Goal: Task Accomplishment & Management: Complete application form

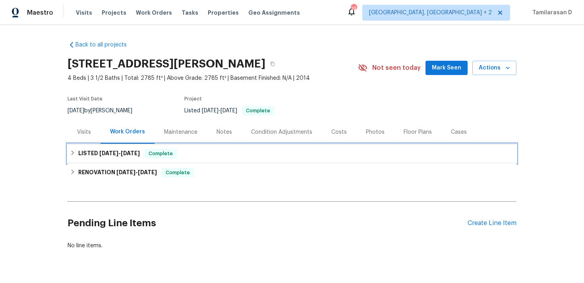
click at [70, 153] on icon at bounding box center [73, 153] width 6 height 6
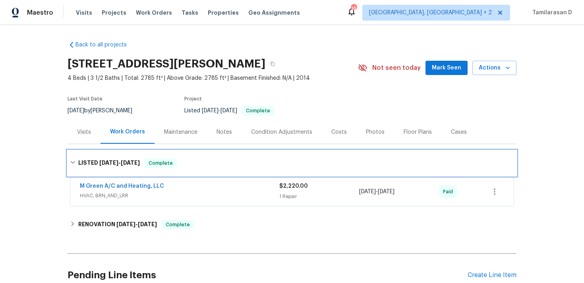
click at [73, 161] on icon at bounding box center [73, 163] width 6 height 6
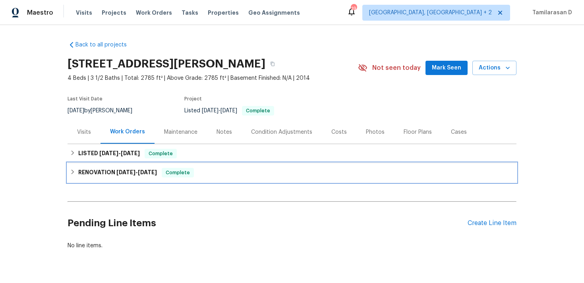
click at [73, 177] on div "RENOVATION 2/25/25 - 3/7/25 Complete" at bounding box center [291, 172] width 449 height 19
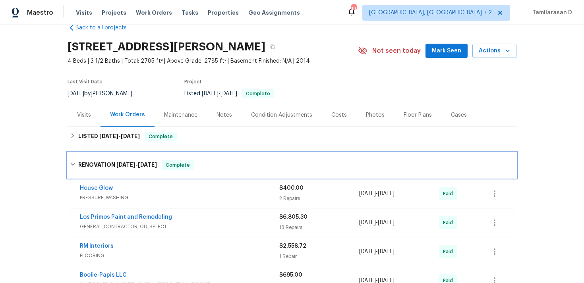
scroll to position [10, 0]
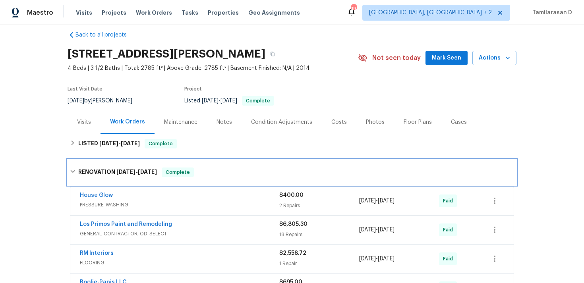
click at [70, 172] on icon at bounding box center [73, 172] width 6 height 6
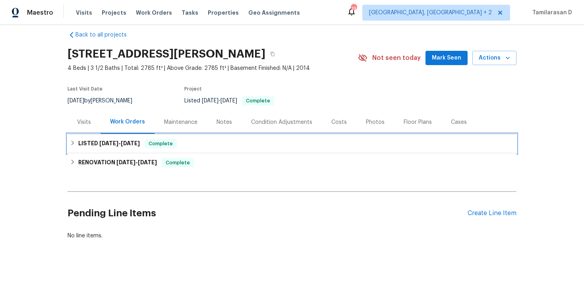
click at [73, 146] on icon at bounding box center [73, 143] width 6 height 6
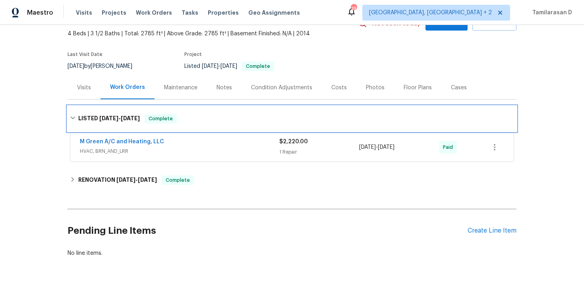
scroll to position [67, 0]
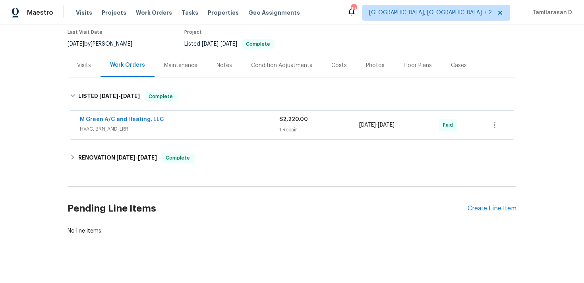
click at [505, 215] on div "Pending Line Items Create Line Item" at bounding box center [291, 208] width 449 height 37
click at [504, 211] on div "Create Line Item" at bounding box center [491, 209] width 49 height 8
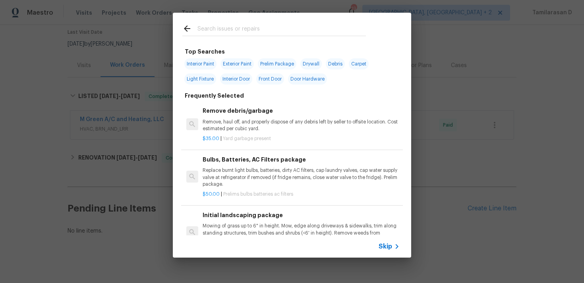
click at [389, 239] on div "Skip" at bounding box center [292, 246] width 238 height 22
click at [390, 246] on span "Skip" at bounding box center [384, 247] width 13 height 8
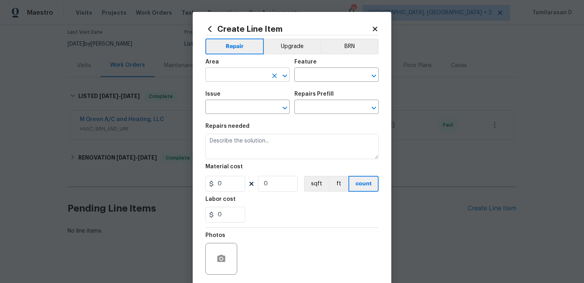
click at [228, 71] on input "text" at bounding box center [236, 75] width 62 height 12
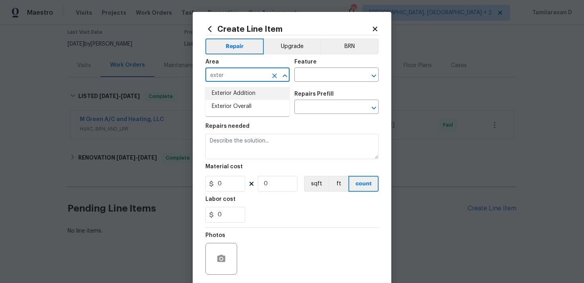
type input "exter"
click at [237, 111] on li "Exterior Overall" at bounding box center [247, 106] width 84 height 13
type input "Exterior Overall"
click at [316, 75] on input "text" at bounding box center [325, 75] width 62 height 12
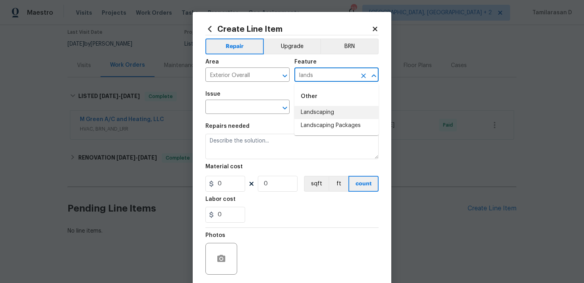
click at [313, 106] on li "Landscaping" at bounding box center [336, 112] width 84 height 13
type input "Landscaping"
click at [247, 111] on input "text" at bounding box center [236, 108] width 62 height 12
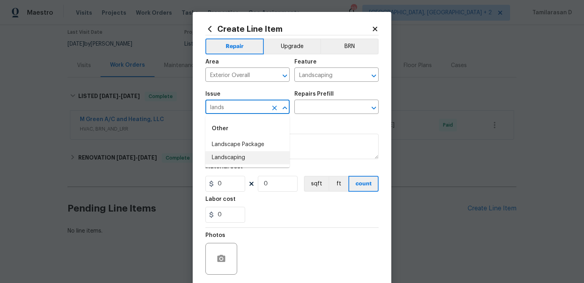
click at [245, 153] on li "Landscaping" at bounding box center [247, 157] width 84 height 13
type input "Landscaping"
click at [313, 110] on input "text" at bounding box center [325, 108] width 62 height 12
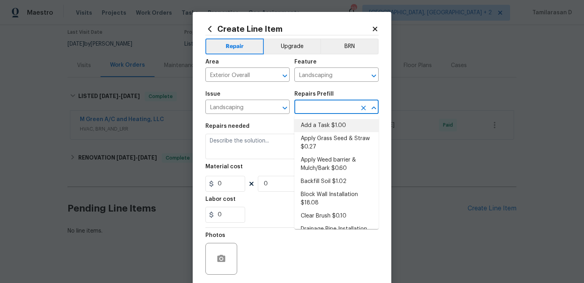
click at [310, 128] on li "Add a Task $1.00" at bounding box center [336, 125] width 84 height 13
type input "Add a Task $1.00"
type textarea "HPM to detail"
type input "1"
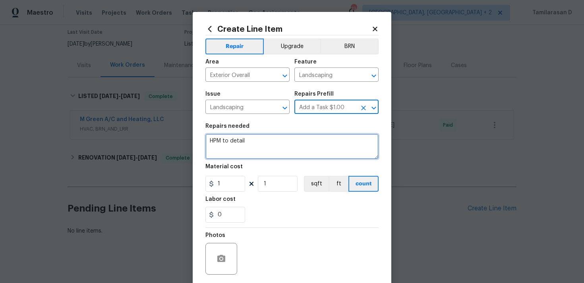
click at [231, 146] on textarea "HPM to detail" at bounding box center [291, 146] width 173 height 25
paste textarea "Seed and compost installation in the front yard. Please prepare the soil, insta…"
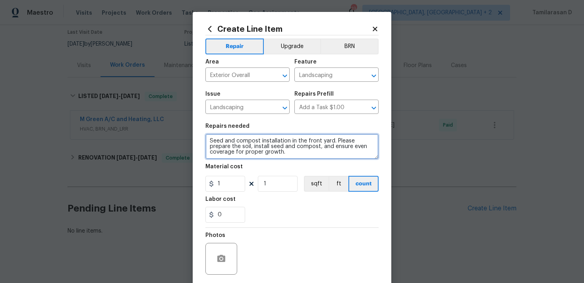
type textarea "Seed and compost installation in the front yard. Please prepare the soil, insta…"
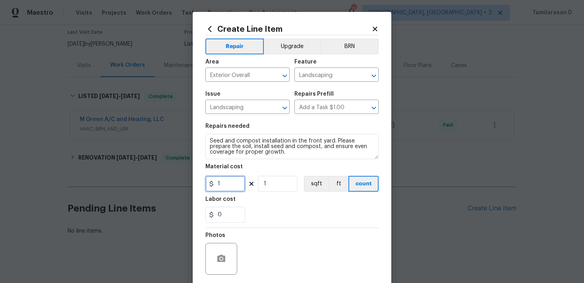
click at [226, 187] on input "1" at bounding box center [225, 184] width 40 height 16
type input "277.88"
click at [287, 261] on div "Photos" at bounding box center [291, 254] width 173 height 52
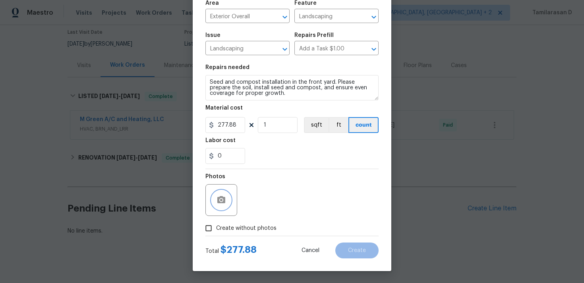
click at [217, 197] on icon "button" at bounding box center [221, 199] width 8 height 7
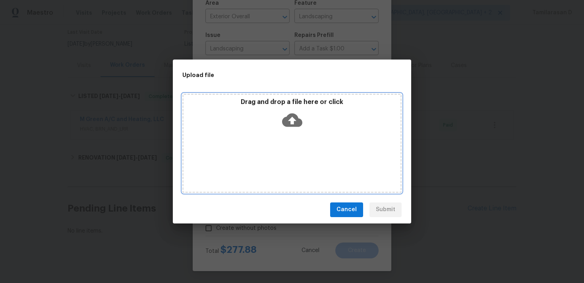
click at [289, 118] on icon at bounding box center [292, 119] width 20 height 13
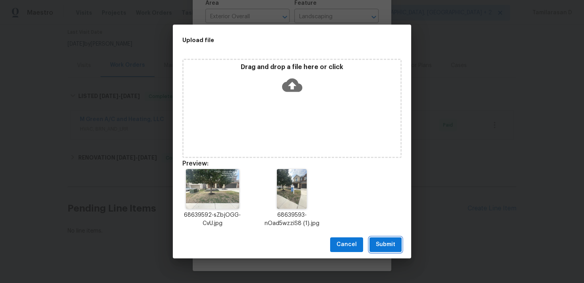
click at [390, 248] on span "Submit" at bounding box center [385, 245] width 19 height 10
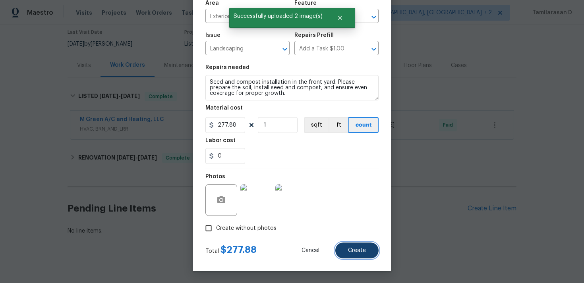
click at [352, 249] on span "Create" at bounding box center [357, 251] width 18 height 6
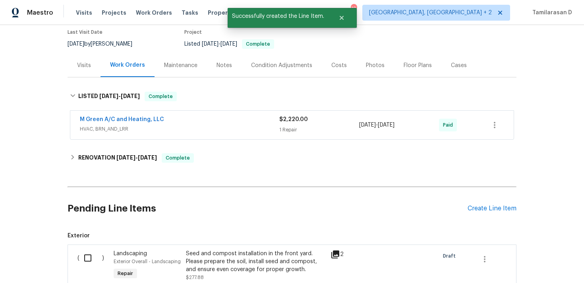
scroll to position [171, 0]
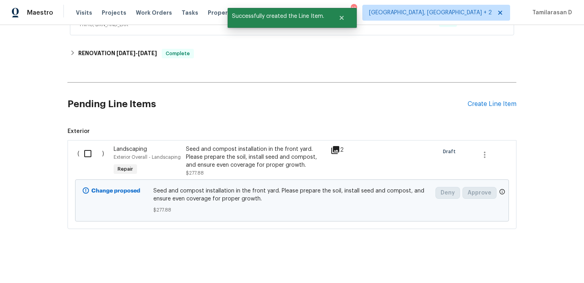
click at [82, 149] on input "checkbox" at bounding box center [90, 153] width 23 height 17
checkbox input "true"
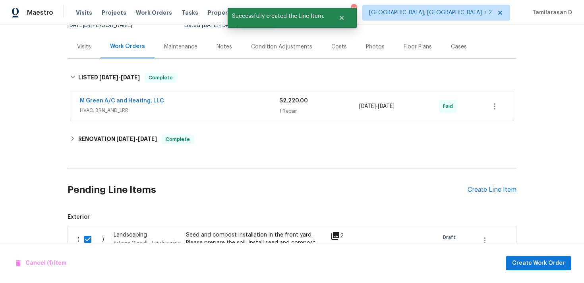
scroll to position [0, 0]
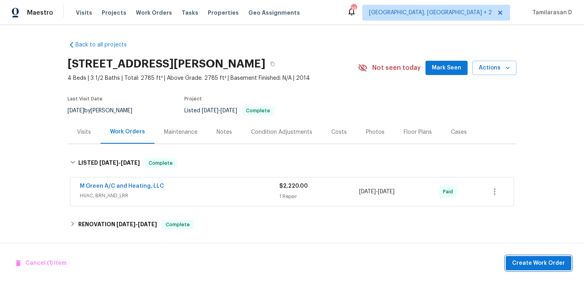
click at [541, 264] on span "Create Work Order" at bounding box center [538, 263] width 53 height 10
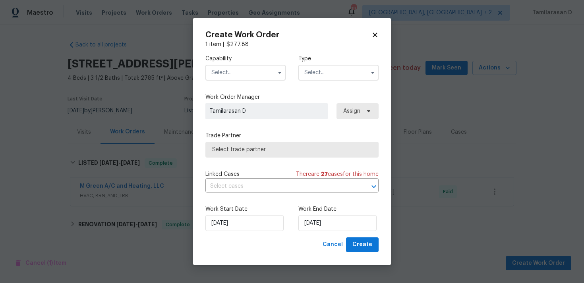
click at [303, 64] on div "Type" at bounding box center [338, 68] width 80 height 26
click at [309, 69] on input "text" at bounding box center [338, 73] width 80 height 16
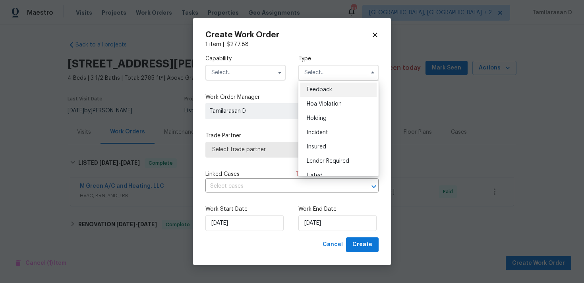
click at [315, 93] on div "Feedback" at bounding box center [338, 90] width 76 height 14
type input "Feedback"
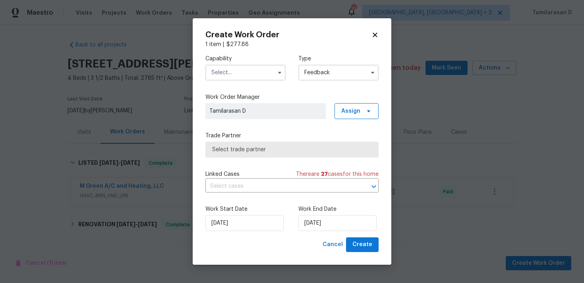
click at [258, 77] on input "text" at bounding box center [245, 73] width 80 height 16
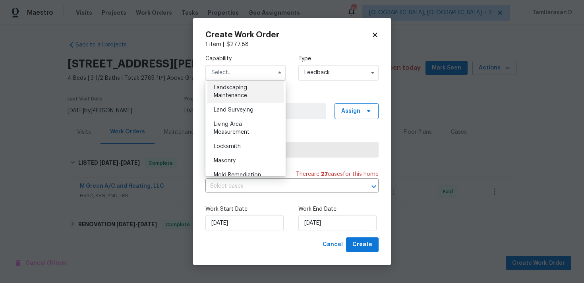
click at [232, 96] on span "Landscaping Maintenance" at bounding box center [230, 91] width 33 height 13
type input "Landscaping Maintenance"
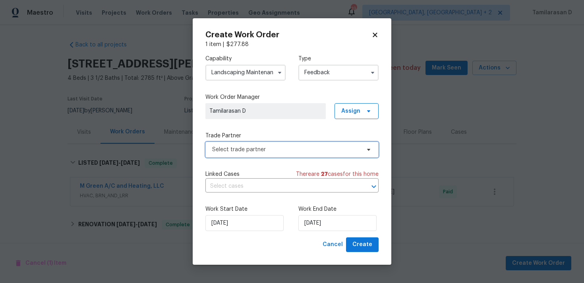
click at [235, 149] on span "Select trade partner" at bounding box center [286, 150] width 148 height 8
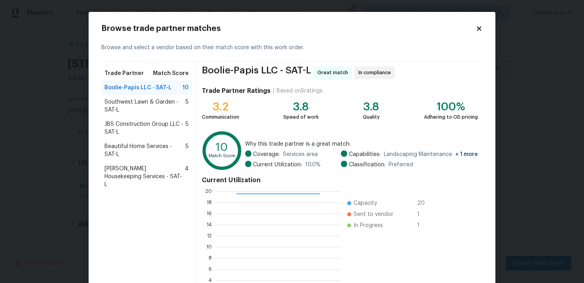
scroll to position [67, 0]
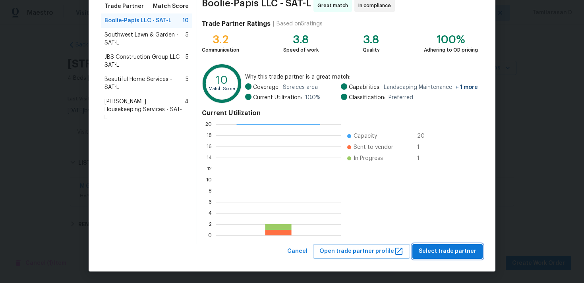
click at [444, 253] on span "Select trade partner" at bounding box center [447, 252] width 58 height 10
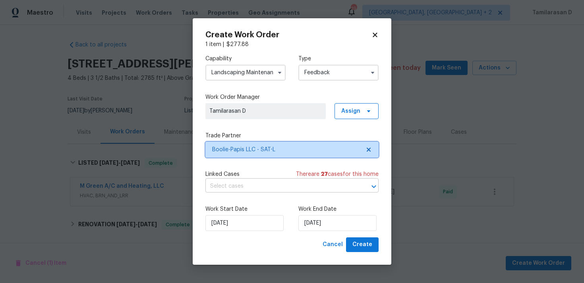
scroll to position [0, 0]
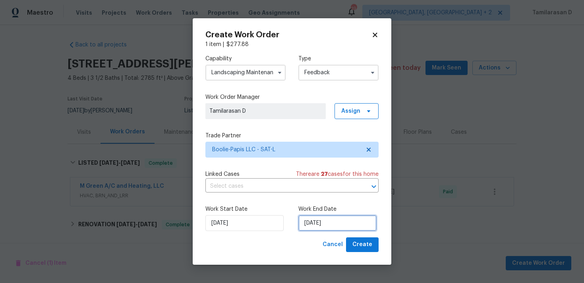
click at [310, 224] on input "[DATE]" at bounding box center [337, 223] width 78 height 16
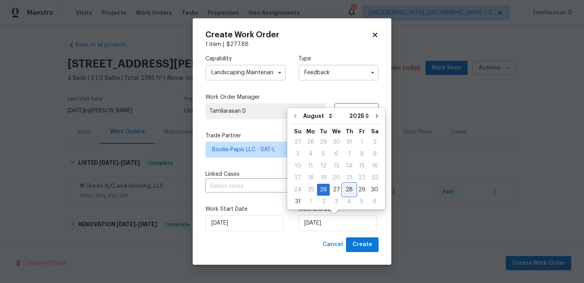
click at [343, 189] on div "28" at bounding box center [349, 189] width 13 height 11
type input "[DATE]"
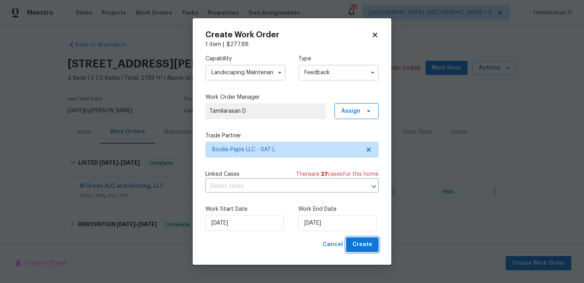
click at [359, 239] on button "Create" at bounding box center [362, 244] width 33 height 15
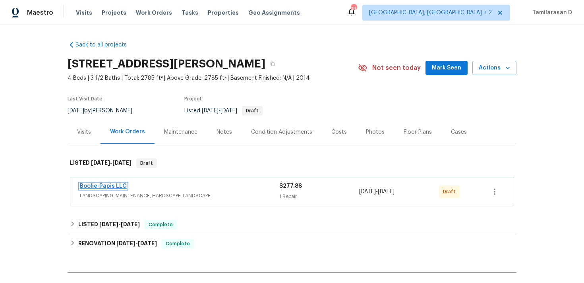
click at [119, 187] on link "Boolie-Papis LLC" at bounding box center [103, 186] width 47 height 6
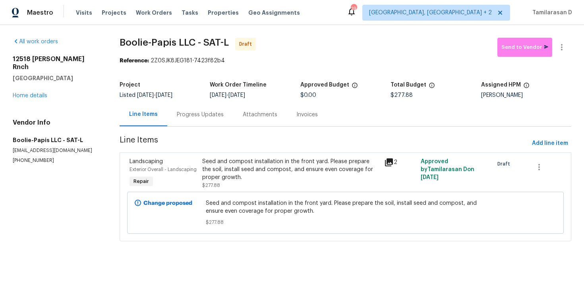
click at [185, 119] on div "Progress Updates" at bounding box center [200, 114] width 66 height 23
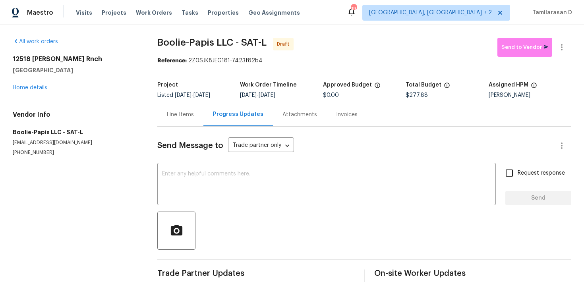
scroll to position [12, 0]
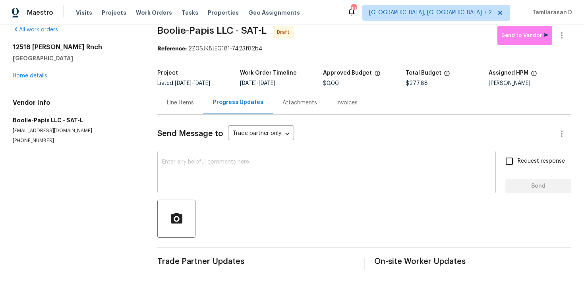
click at [192, 171] on textarea at bounding box center [326, 173] width 329 height 28
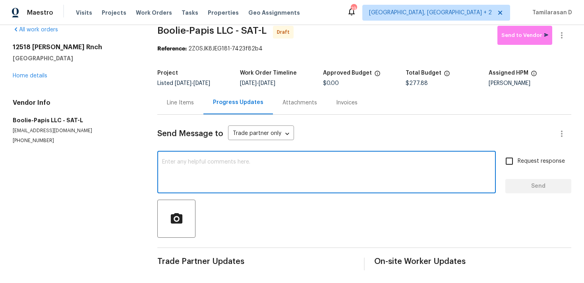
paste textarea "Hey, this is Tamil from Opendoor. I’m confirming you received the WO for the pr…"
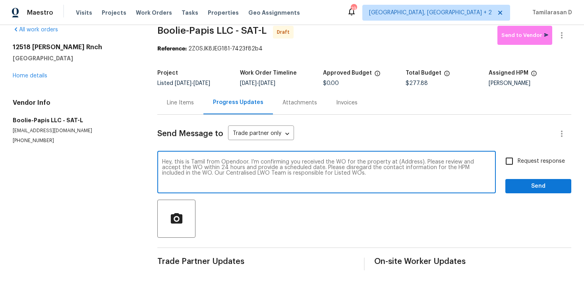
click at [405, 164] on textarea "Hey, this is Tamil from Opendoor. I’m confirming you received the WO for the pr…" at bounding box center [326, 173] width 329 height 28
paste textarea "12518 Ponder Rnch, San Antonio, TX 78245"
click at [380, 171] on textarea "Hey, this is Tamil from Opendoor. I’m confirming you received the WO for the pr…" at bounding box center [326, 173] width 329 height 28
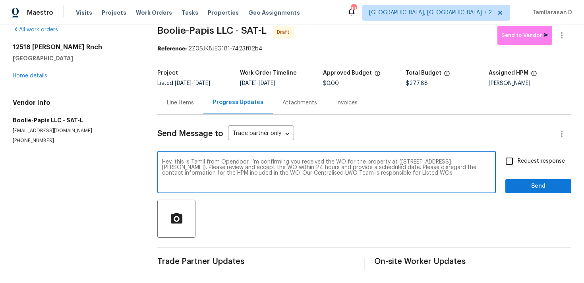
click at [380, 171] on textarea "Hey, this is Tamil from Opendoor. I’m confirming you received the WO for the pr…" at bounding box center [326, 173] width 329 height 28
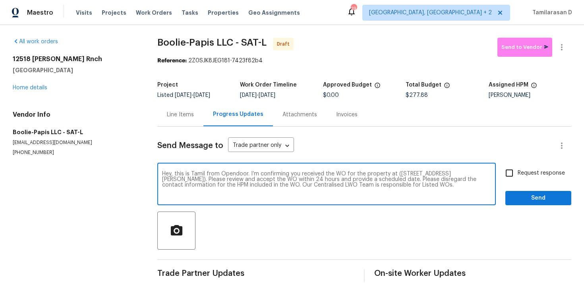
type textarea "Hey, this is Tamil from Opendoor. I’m confirming you received the WO for the pr…"
click at [511, 174] on input "Request response" at bounding box center [509, 173] width 17 height 17
checkbox input "true"
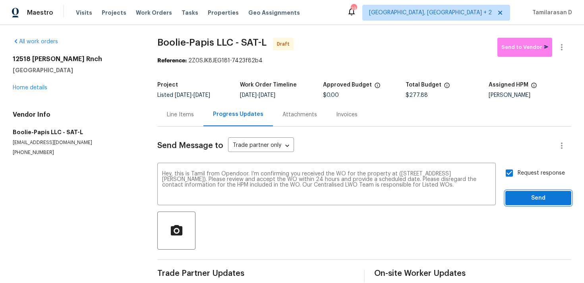
click at [529, 196] on span "Send" at bounding box center [537, 198] width 53 height 10
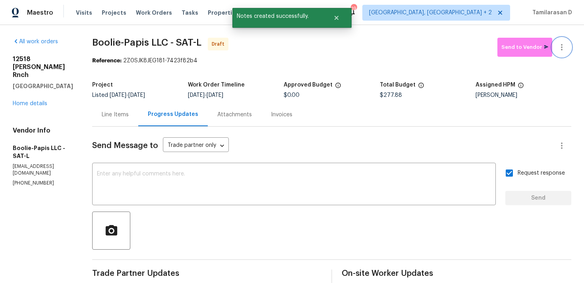
click at [566, 49] on icon "button" at bounding box center [562, 47] width 10 height 10
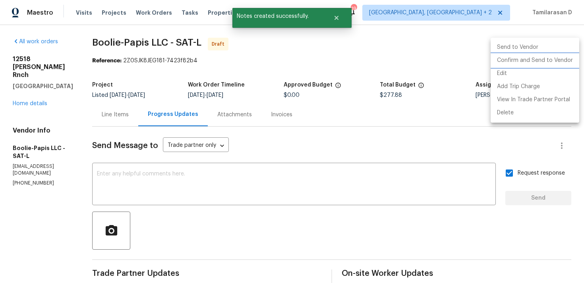
click at [514, 57] on li "Confirm and Send to Vendor" at bounding box center [534, 60] width 89 height 13
click at [367, 77] on div at bounding box center [292, 141] width 584 height 283
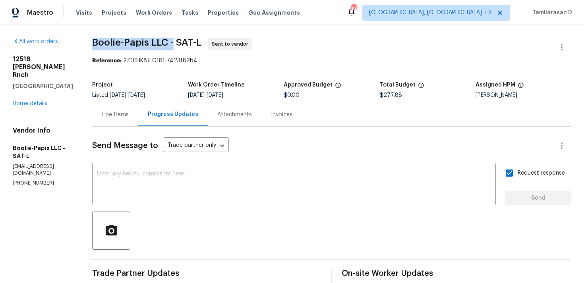
drag, startPoint x: 93, startPoint y: 42, endPoint x: 173, endPoint y: 42, distance: 79.8
click at [173, 42] on span "Boolie-Papis LLC - SAT-L" at bounding box center [146, 43] width 109 height 10
copy span "Boolie-Papis LLC -"
click at [114, 29] on div "All work orders 12518 Ponder Rnch San Antonio, TX 78245 Home details Vendor Inf…" at bounding box center [292, 187] width 584 height 325
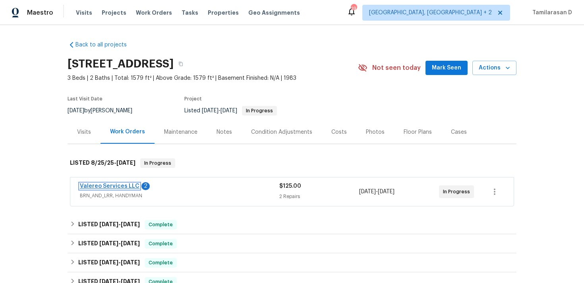
click at [120, 185] on link "Valereo Services LLC" at bounding box center [110, 186] width 60 height 6
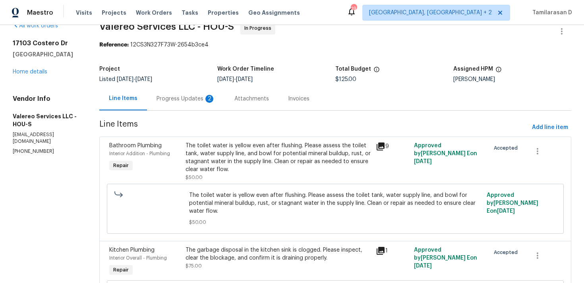
click at [185, 98] on div "Progress Updates 2" at bounding box center [185, 99] width 59 height 8
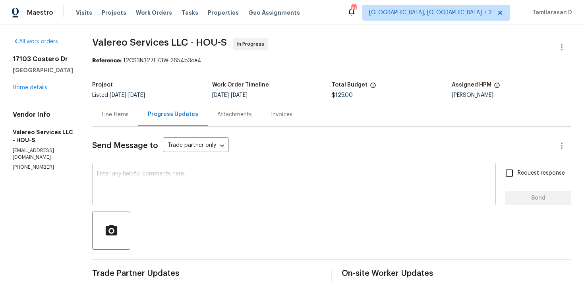
scroll to position [176, 0]
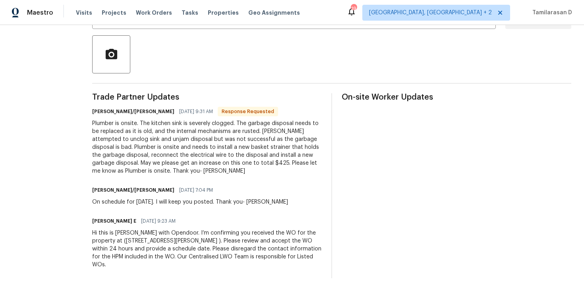
click at [212, 164] on div "Plumber is onsite. The kitchen sink is severely clogged. The garbage disposal n…" at bounding box center [206, 148] width 229 height 56
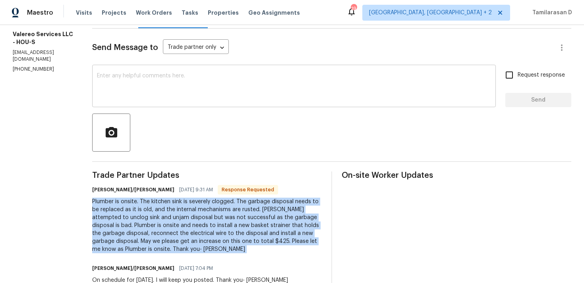
scroll to position [31, 0]
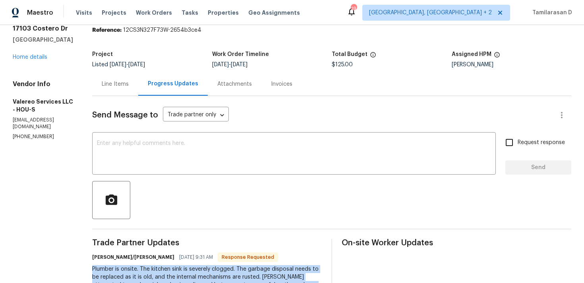
click at [112, 86] on div "Line Items" at bounding box center [115, 84] width 27 height 8
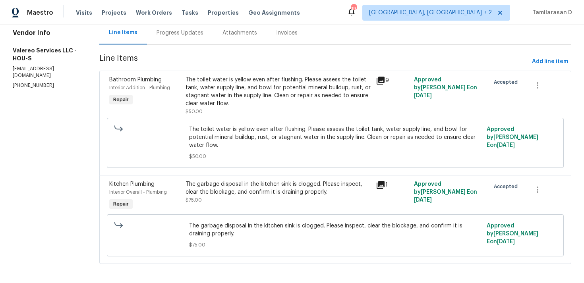
scroll to position [85, 0]
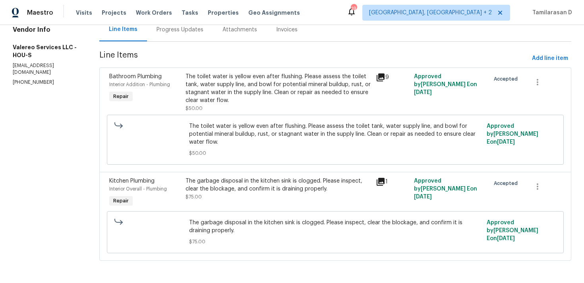
click at [185, 34] on div "Progress Updates" at bounding box center [180, 29] width 66 height 23
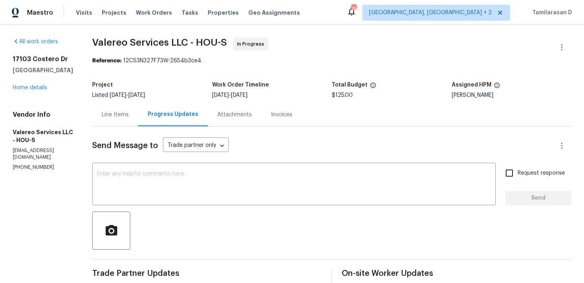
click at [106, 114] on div "Line Items" at bounding box center [115, 115] width 27 height 8
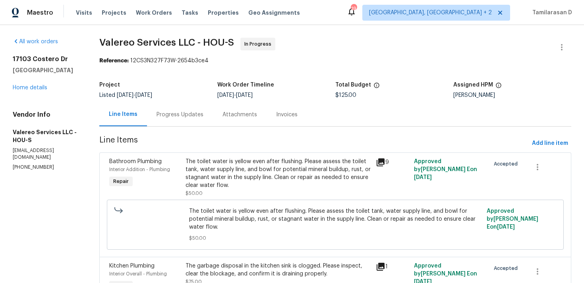
click at [191, 123] on div "Progress Updates" at bounding box center [180, 114] width 66 height 23
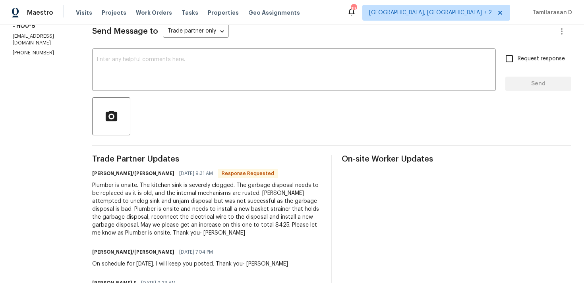
scroll to position [46, 0]
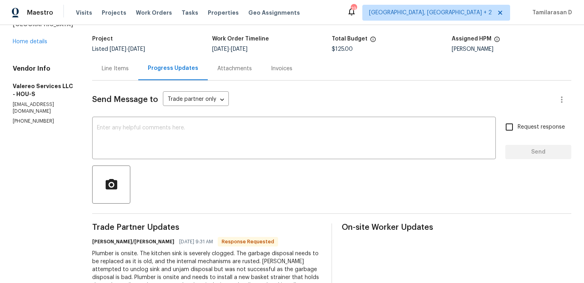
click at [112, 65] on div "Line Items" at bounding box center [115, 69] width 27 height 8
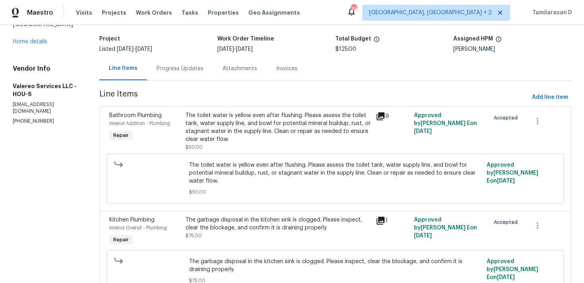
click at [176, 70] on div "Progress Updates" at bounding box center [179, 69] width 47 height 8
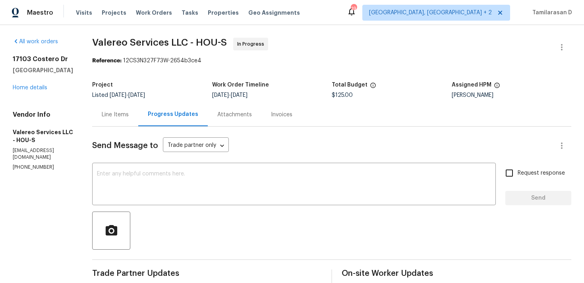
click at [112, 105] on div "Line Items" at bounding box center [115, 114] width 46 height 23
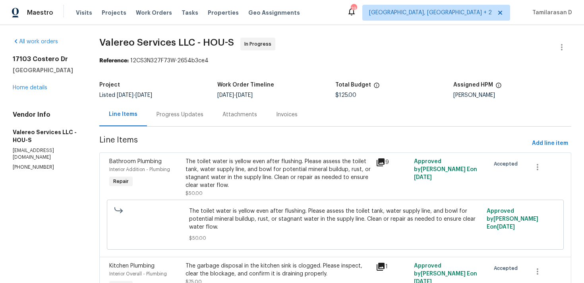
click at [300, 159] on div "The toilet water is yellow even after flushing. Please assess the toilet tank, …" at bounding box center [277, 174] width 185 height 32
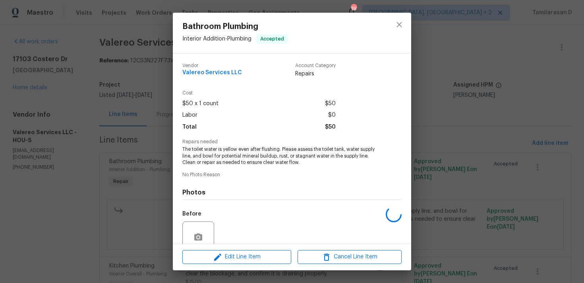
scroll to position [69, 0]
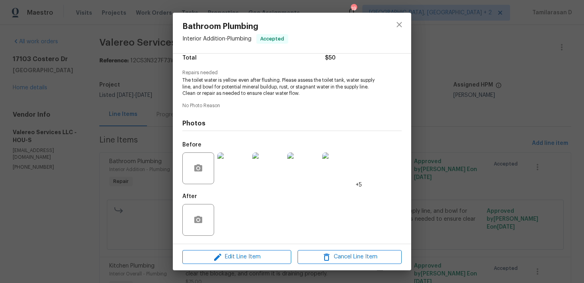
click at [157, 174] on div "Bathroom Plumbing Interior Addition - Plumbing Accepted Vendor Valereo Services…" at bounding box center [292, 141] width 584 height 283
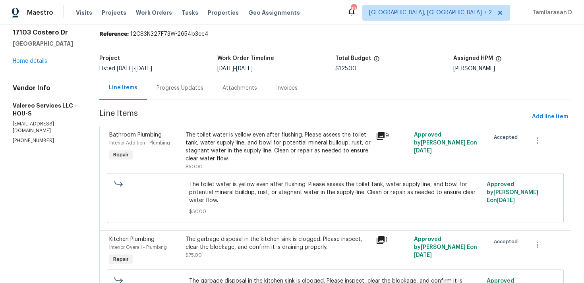
scroll to position [57, 0]
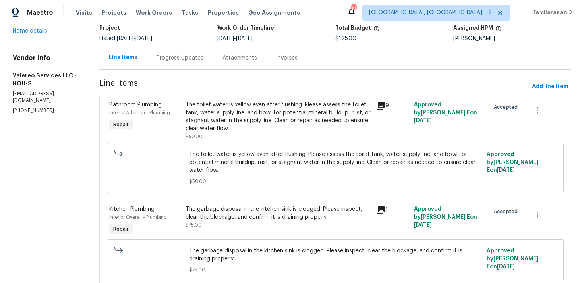
click at [235, 223] on div "The garbage disposal in the kitchen sink is clogged. Please inspect, clear the …" at bounding box center [277, 217] width 185 height 24
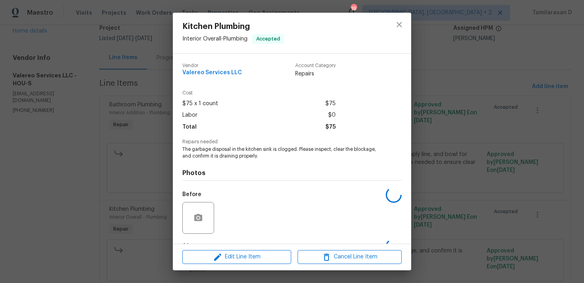
scroll to position [50, 0]
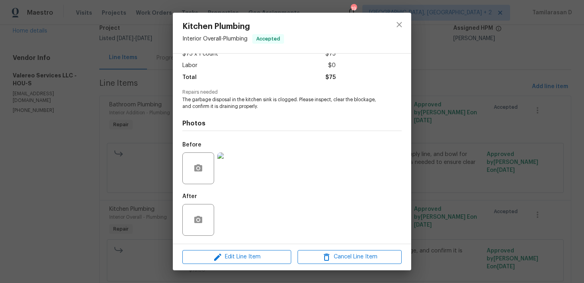
click at [150, 159] on div "Kitchen Plumbing Interior Overall - Plumbing Accepted Vendor Valereo Services L…" at bounding box center [292, 141] width 584 height 283
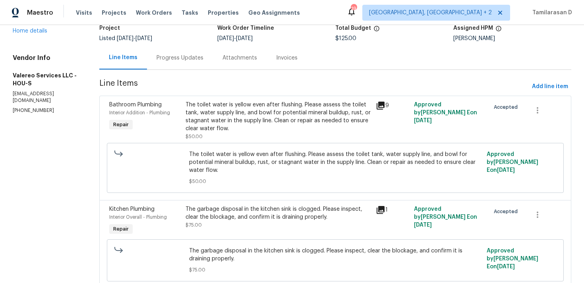
click at [170, 60] on div "Progress Updates" at bounding box center [179, 58] width 47 height 8
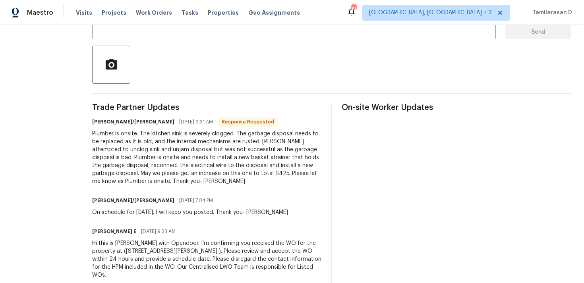
scroll to position [28, 0]
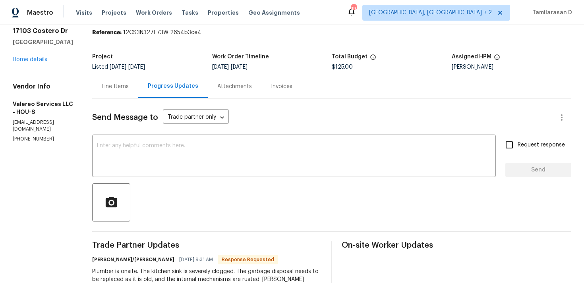
click at [117, 89] on div "Line Items" at bounding box center [115, 87] width 27 height 8
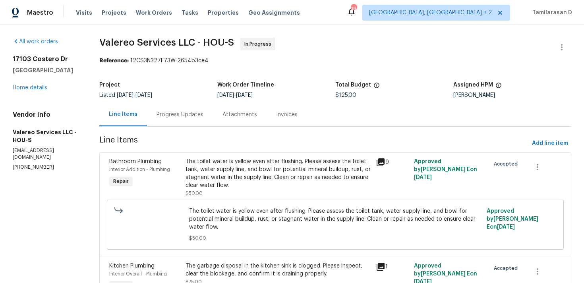
click at [213, 121] on div "Attachments" at bounding box center [240, 114] width 54 height 23
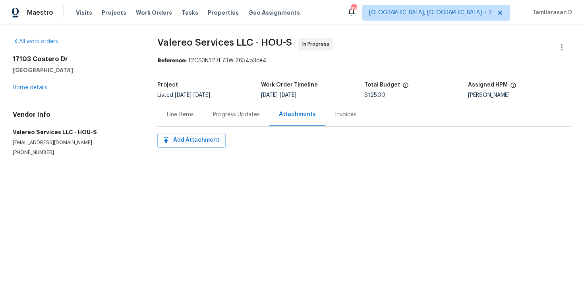
click at [201, 119] on div "Line Items" at bounding box center [180, 114] width 46 height 23
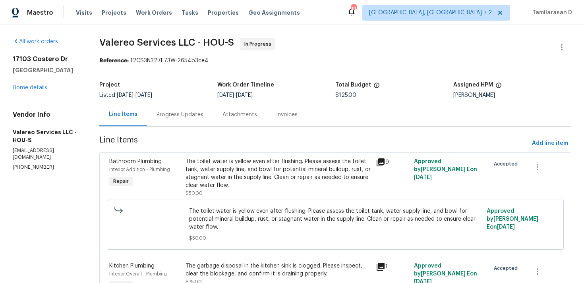
click at [183, 128] on section "Valereo Services LLC - HOU-S In Progress Reference: 12CS3N327F73W-2654b3ce4 Pro…" at bounding box center [335, 197] width 472 height 318
click at [185, 123] on div "Progress Updates" at bounding box center [180, 114] width 66 height 23
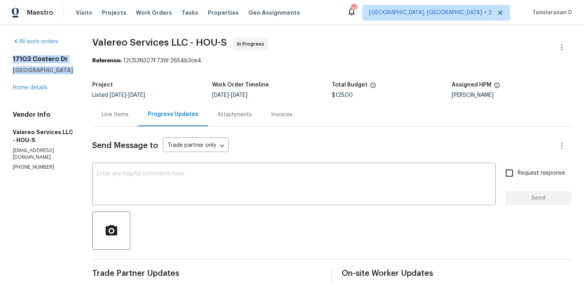
drag, startPoint x: 13, startPoint y: 58, endPoint x: 67, endPoint y: 69, distance: 55.4
click at [67, 69] on div "17103 Costero Dr Houston, TX 77083" at bounding box center [43, 64] width 60 height 19
copy div "17103 Costero Dr Houston, TX 77083"
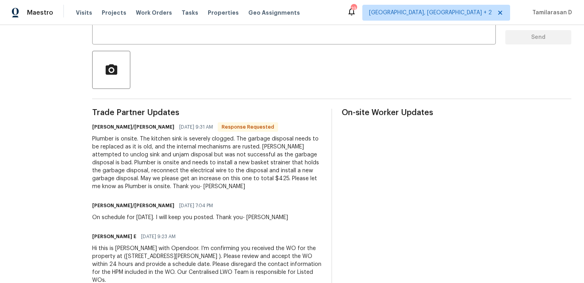
scroll to position [176, 0]
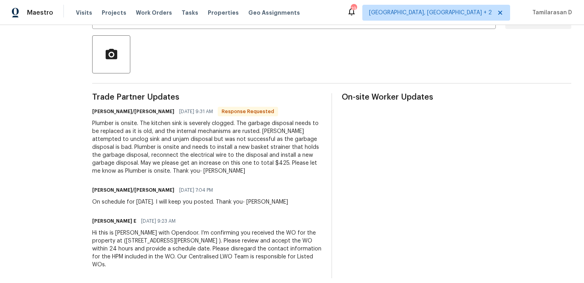
click at [168, 138] on div "Plumber is onsite. The kitchen sink is severely clogged. The garbage disposal n…" at bounding box center [206, 148] width 229 height 56
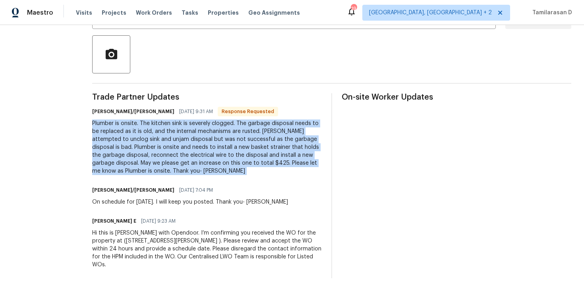
scroll to position [0, 0]
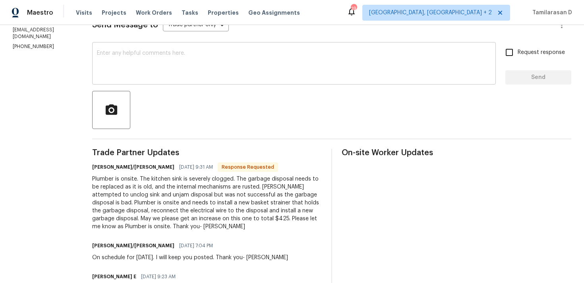
scroll to position [26, 0]
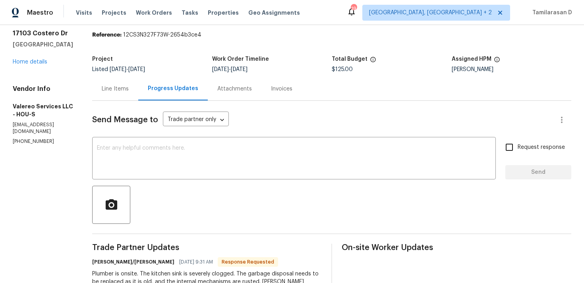
click at [108, 91] on div "Line Items" at bounding box center [115, 89] width 27 height 8
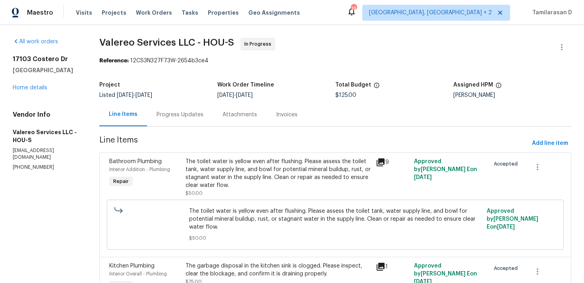
click at [183, 115] on div "Progress Updates" at bounding box center [179, 115] width 47 height 8
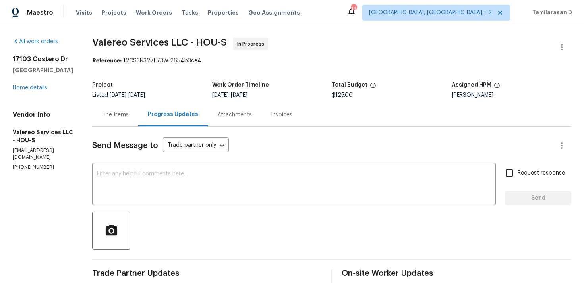
click at [28, 164] on p "[PHONE_NUMBER]" at bounding box center [43, 167] width 60 height 7
copy p "[PHONE_NUMBER]"
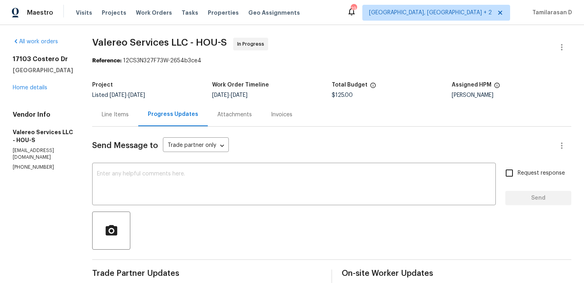
click at [33, 164] on p "[PHONE_NUMBER]" at bounding box center [43, 167] width 60 height 7
copy p "[PHONE_NUMBER]"
click at [104, 115] on div "Line Items" at bounding box center [115, 115] width 27 height 8
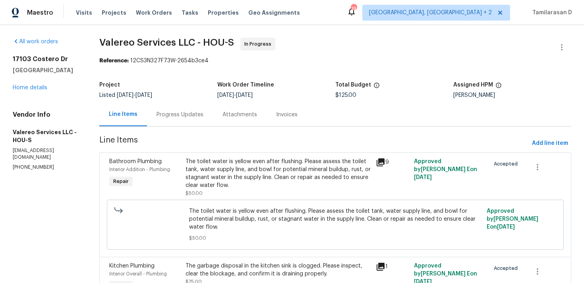
click at [165, 117] on div "Progress Updates" at bounding box center [179, 115] width 47 height 8
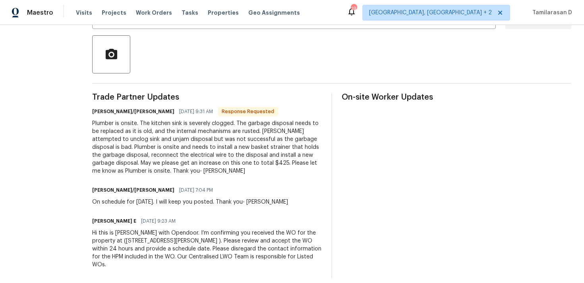
scroll to position [15, 0]
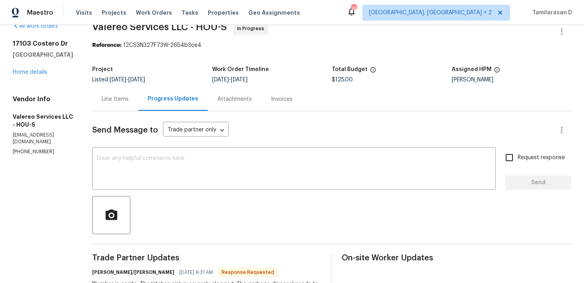
click at [118, 104] on div "Line Items" at bounding box center [115, 98] width 46 height 23
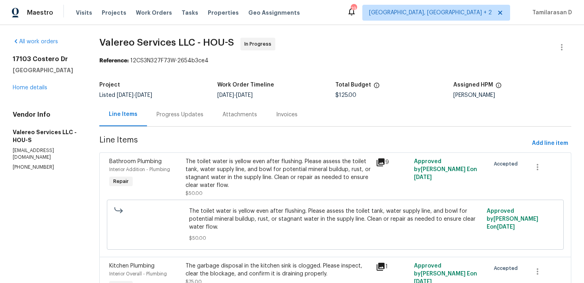
click at [282, 174] on div "The toilet water is yellow even after flushing. Please assess the toilet tank, …" at bounding box center [277, 174] width 185 height 32
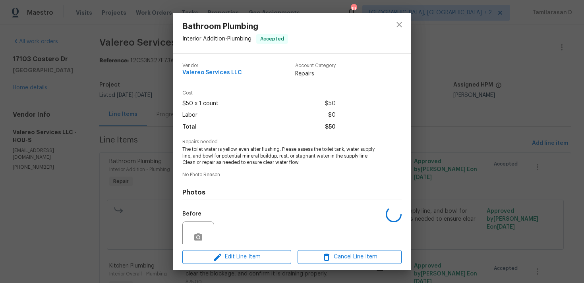
scroll to position [69, 0]
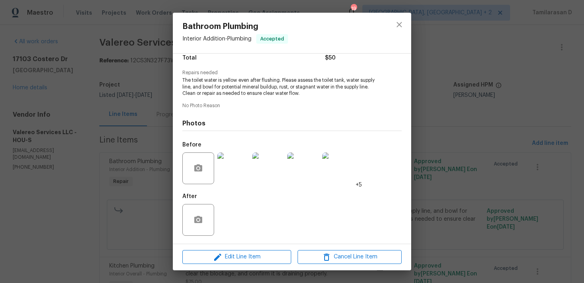
click at [138, 162] on div "Bathroom Plumbing Interior Addition - Plumbing Accepted Vendor Valereo Services…" at bounding box center [292, 141] width 584 height 283
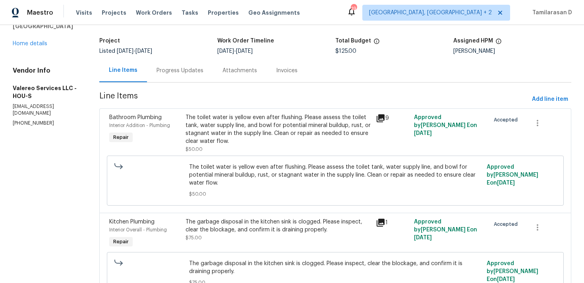
scroll to position [85, 0]
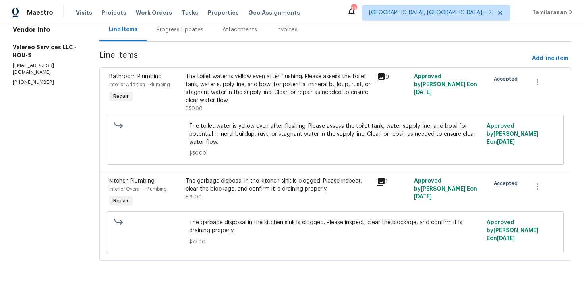
click at [235, 183] on div "The garbage disposal in the kitchen sink is clogged. Please inspect, clear the …" at bounding box center [277, 185] width 185 height 16
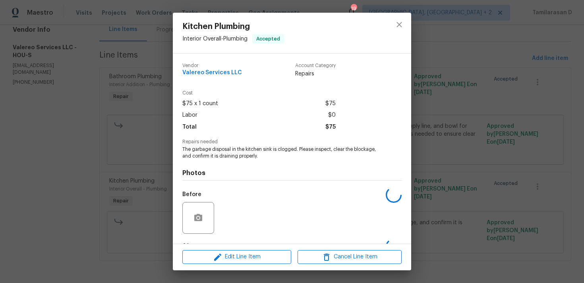
scroll to position [50, 0]
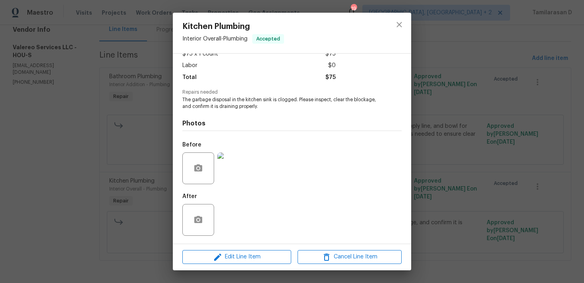
click at [153, 158] on div "Kitchen Plumbing Interior Overall - Plumbing Accepted Vendor Valereo Services L…" at bounding box center [292, 141] width 584 height 283
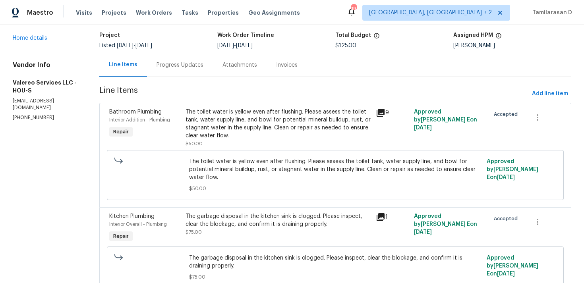
scroll to position [12, 0]
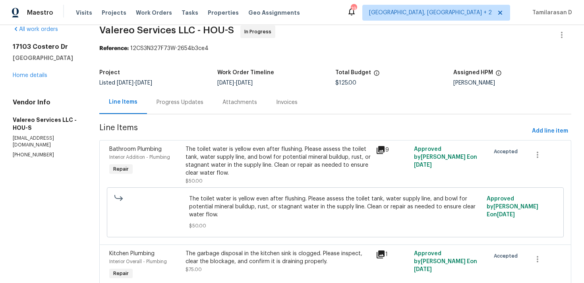
click at [230, 148] on div "The toilet water is yellow even after flushing. Please assess the toilet tank, …" at bounding box center [277, 161] width 185 height 32
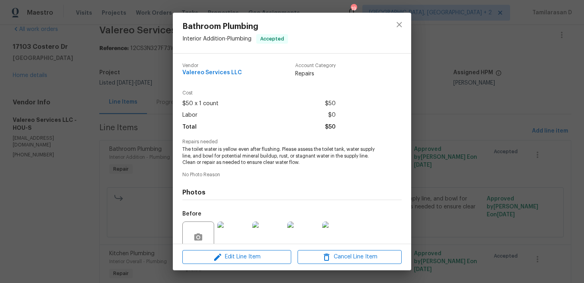
scroll to position [69, 0]
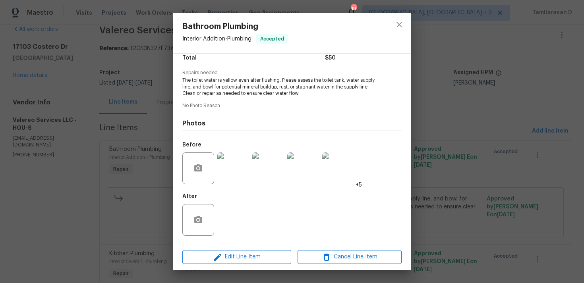
click at [151, 151] on div "Bathroom Plumbing Interior Addition - Plumbing Accepted Vendor Valereo Services…" at bounding box center [292, 141] width 584 height 283
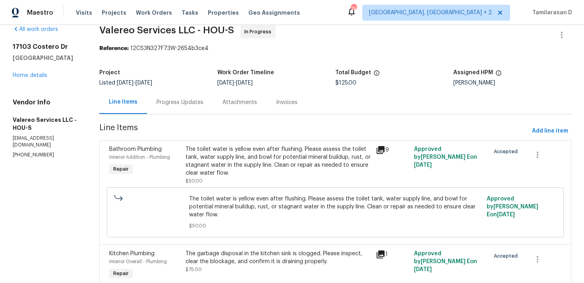
click at [175, 116] on section "Valereo Services LLC - HOU-S In Progress Reference: 12CS3N327F73W-2654b3ce4 Pro…" at bounding box center [335, 184] width 472 height 318
click at [176, 107] on div "Progress Updates" at bounding box center [180, 102] width 66 height 23
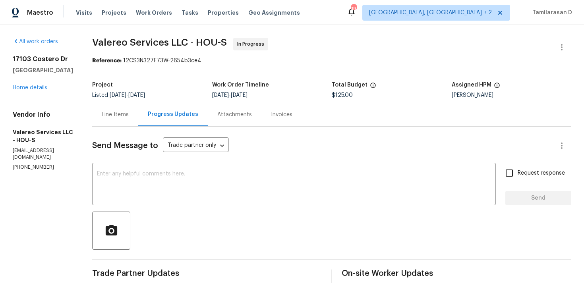
click at [27, 155] on div "Vendor Info Valereo Services LLC - HOU-S valereosvcs@yahoo.com (512) 415-7642" at bounding box center [43, 141] width 60 height 60
copy p "(512) 415-7642"
click at [110, 109] on div "Line Items" at bounding box center [115, 114] width 46 height 23
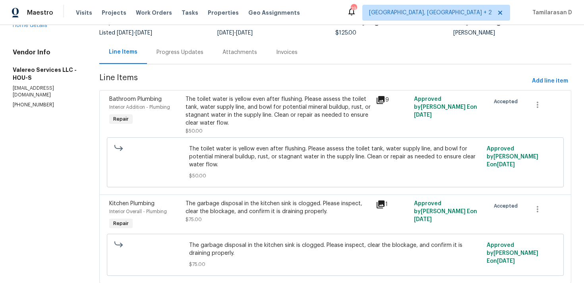
scroll to position [76, 0]
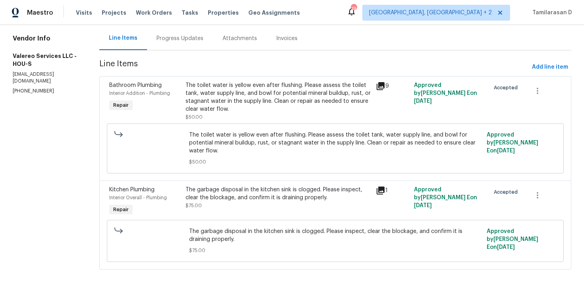
click at [173, 45] on div "Progress Updates" at bounding box center [180, 38] width 66 height 23
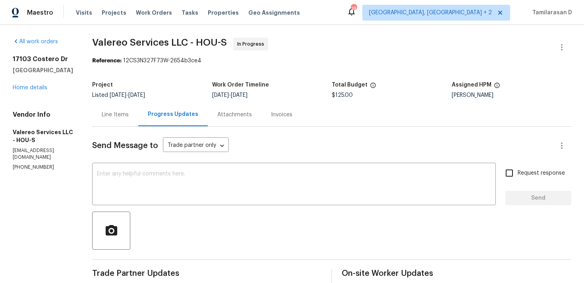
click at [108, 119] on div "Line Items" at bounding box center [115, 114] width 46 height 23
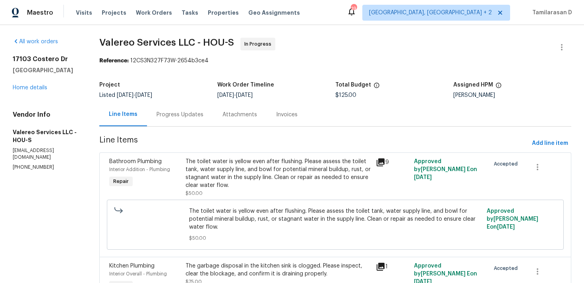
click at [169, 117] on div "Progress Updates" at bounding box center [179, 115] width 47 height 8
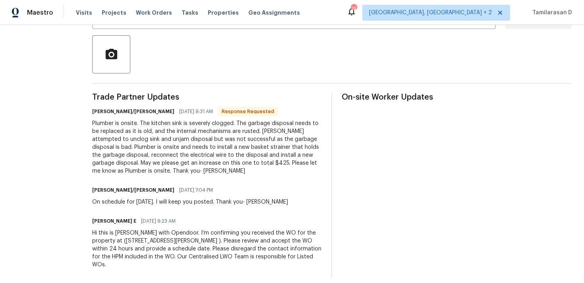
scroll to position [42, 0]
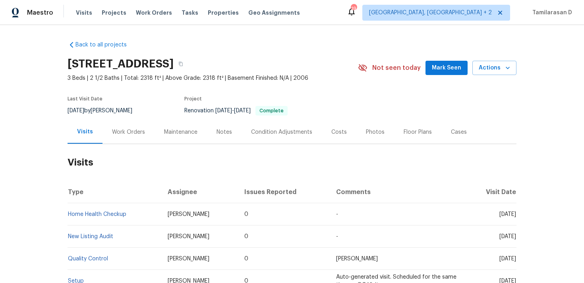
click at [114, 124] on div "Work Orders" at bounding box center [128, 131] width 52 height 23
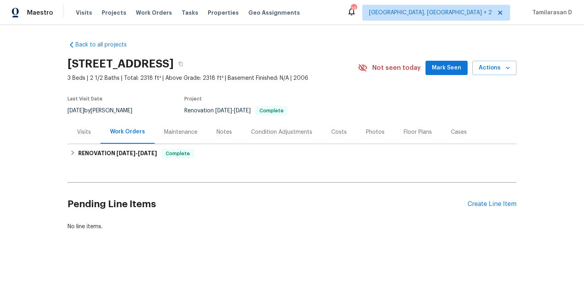
scroll to position [2, 0]
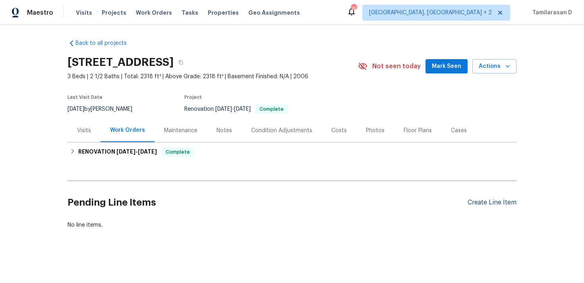
click at [487, 203] on div "Create Line Item" at bounding box center [491, 203] width 49 height 8
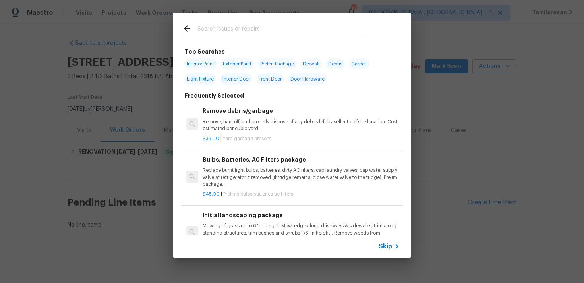
click at [386, 247] on span "Skip" at bounding box center [384, 247] width 13 height 8
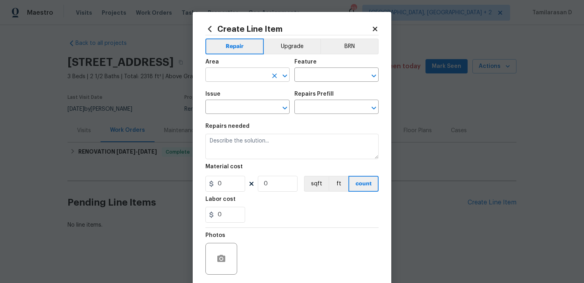
click at [233, 78] on input "text" at bounding box center [236, 75] width 62 height 12
click at [232, 102] on li "Interior Overall" at bounding box center [247, 106] width 84 height 13
type input "Interior Overall"
click at [311, 70] on input "text" at bounding box center [325, 75] width 62 height 12
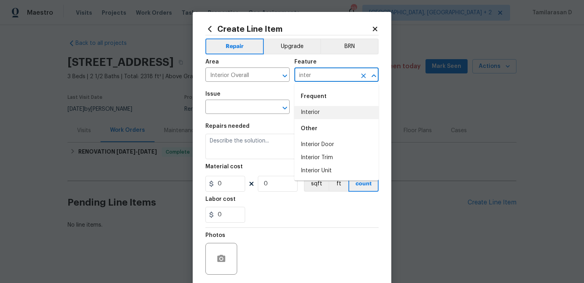
click at [316, 118] on li "Interior" at bounding box center [336, 112] width 84 height 13
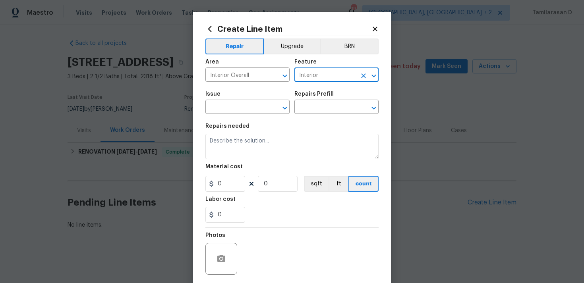
type input "Interior"
click at [242, 100] on div "Issue" at bounding box center [247, 96] width 84 height 10
click at [246, 107] on input "text" at bounding box center [236, 108] width 62 height 12
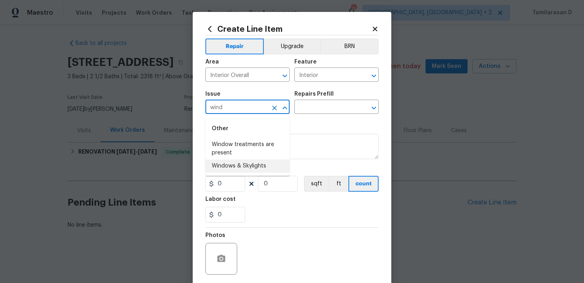
click at [239, 165] on li "Windows & Skylights" at bounding box center [247, 166] width 84 height 13
type input "Windows & Skylights"
click at [300, 108] on input "text" at bounding box center [325, 108] width 62 height 12
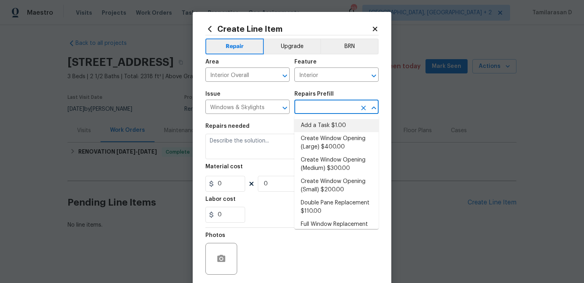
click at [308, 125] on li "Add a Task $1.00" at bounding box center [336, 125] width 84 height 13
type input "Add a Task $1.00"
type textarea "HPM to detail"
type input "1"
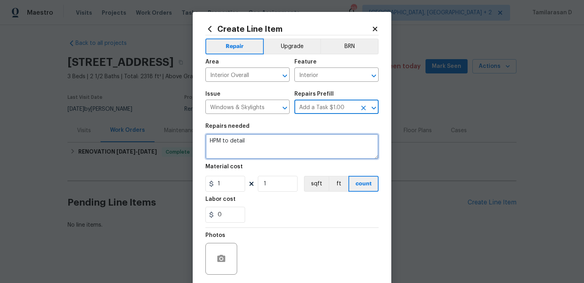
click at [255, 139] on textarea "HPM to detail" at bounding box center [291, 146] width 173 height 25
paste textarea "Several windows are fogged due to broken seals. Please inspect all affected win…"
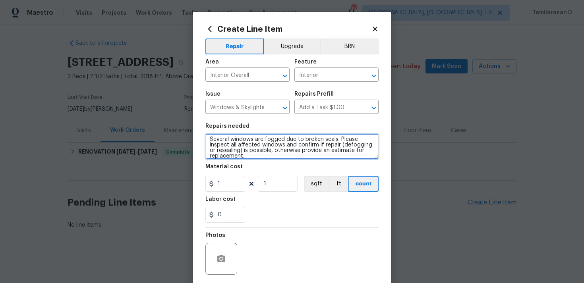
type textarea "Several windows are fogged due to broken seals. Please inspect all affected win…"
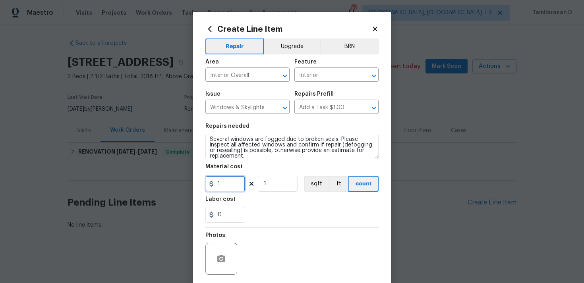
click at [227, 183] on input "1" at bounding box center [225, 184] width 40 height 16
type input "75"
click at [268, 218] on div "0" at bounding box center [291, 215] width 173 height 16
click at [218, 258] on icon "button" at bounding box center [221, 258] width 8 height 7
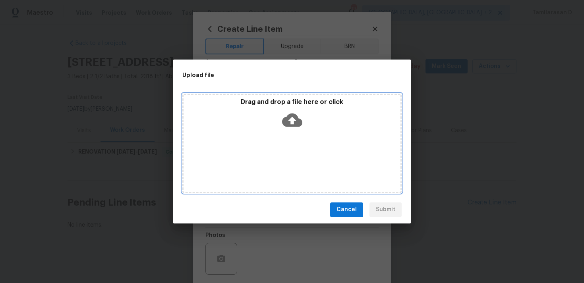
click at [287, 114] on icon at bounding box center [292, 120] width 20 height 20
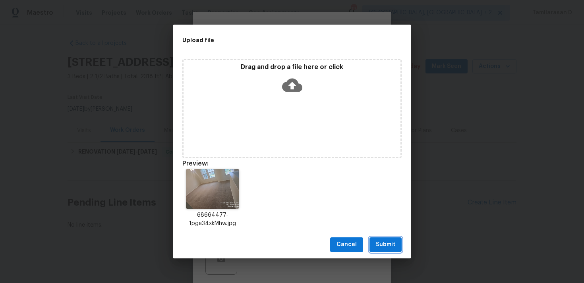
click at [384, 241] on span "Submit" at bounding box center [385, 245] width 19 height 10
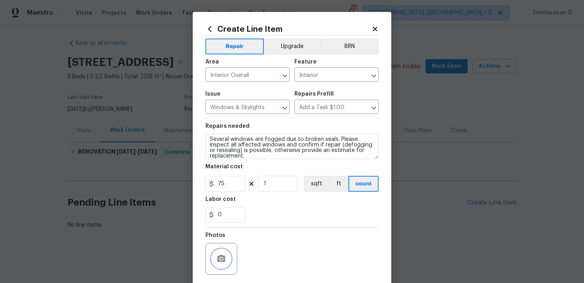
scroll to position [59, 0]
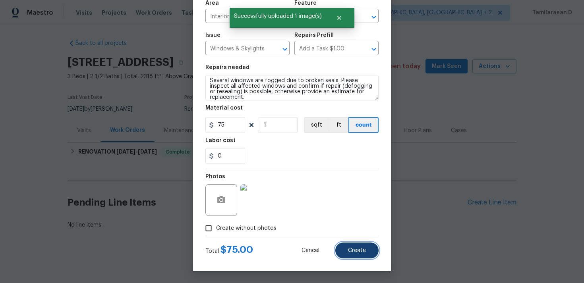
click at [361, 249] on span "Create" at bounding box center [357, 251] width 18 height 6
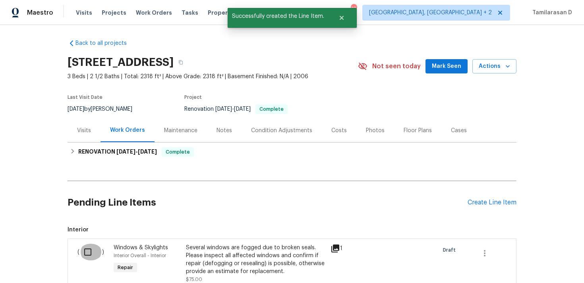
click at [90, 247] on input "checkbox" at bounding box center [90, 252] width 23 height 17
checkbox input "true"
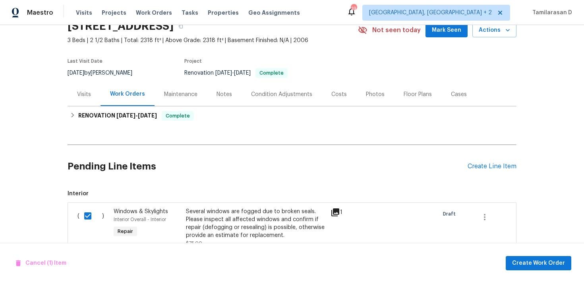
scroll to position [94, 0]
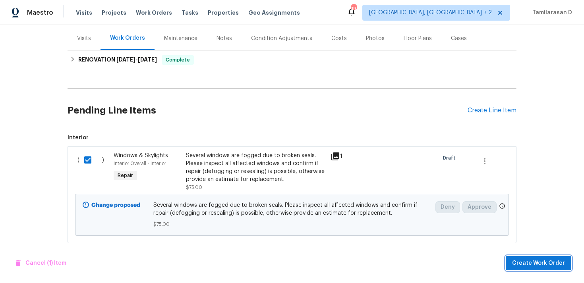
click at [521, 263] on span "Create Work Order" at bounding box center [538, 263] width 53 height 10
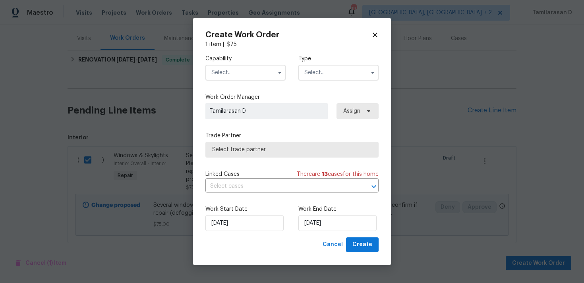
click at [342, 69] on input "text" at bounding box center [338, 73] width 80 height 16
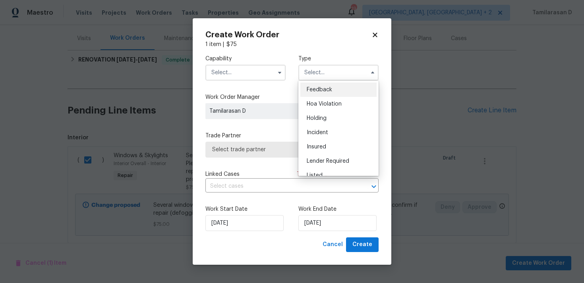
click at [320, 88] on span "Feedback" at bounding box center [319, 90] width 25 height 6
type input "Feedback"
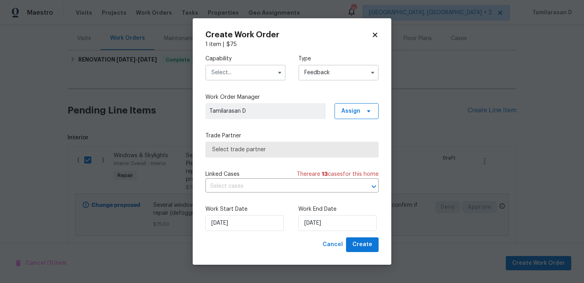
click at [262, 77] on input "text" at bounding box center [245, 73] width 80 height 16
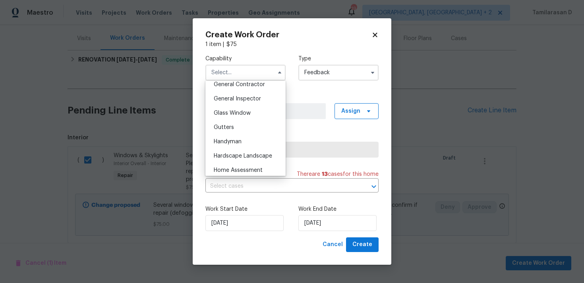
scroll to position [386, 0]
click at [237, 144] on div "Handyman" at bounding box center [245, 140] width 76 height 14
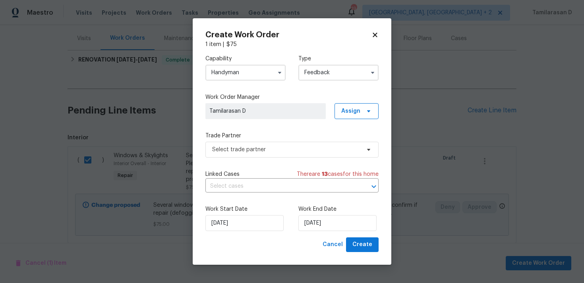
click at [237, 77] on input "Handyman" at bounding box center [245, 73] width 80 height 16
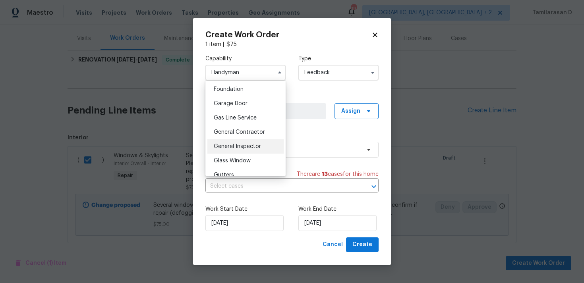
scroll to position [346, 0]
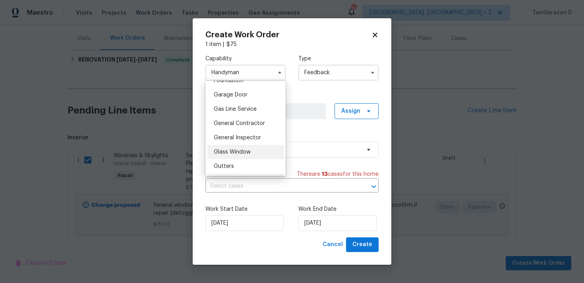
click at [224, 153] on span "Glass Window" at bounding box center [232, 152] width 37 height 6
type input "Glass Window"
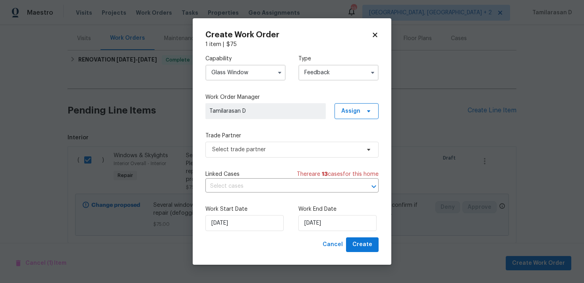
click at [234, 160] on div "Capability Glass Window Type Feedback Work Order Manager Tamilarasan D Assign T…" at bounding box center [291, 142] width 173 height 189
click at [244, 148] on span "Select trade partner" at bounding box center [286, 150] width 148 height 8
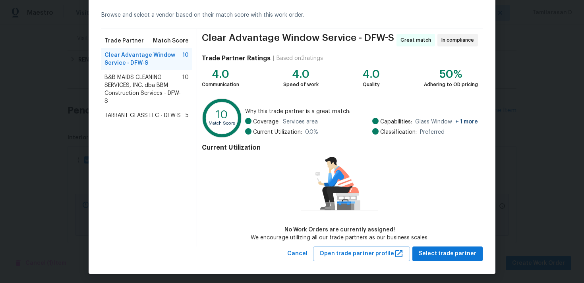
scroll to position [35, 0]
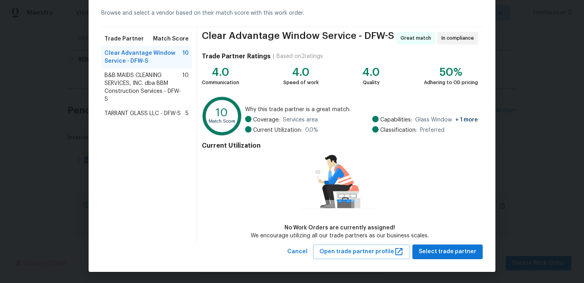
click at [159, 91] on span "B&B MAIDS CLEANING SERVICES, INC. dba BBM Construction Services - DFW-S" at bounding box center [143, 87] width 78 height 32
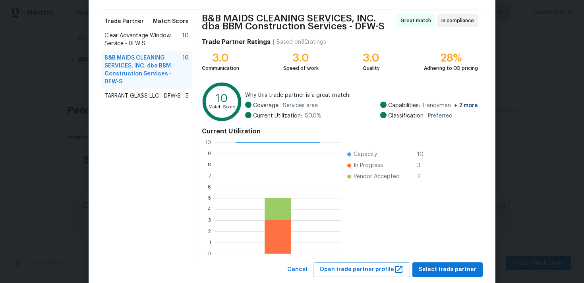
scroll to position [70, 0]
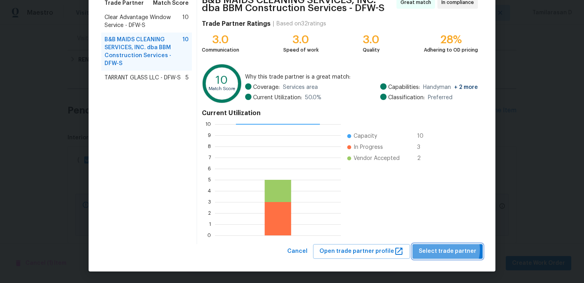
click at [447, 250] on span "Select trade partner" at bounding box center [447, 252] width 58 height 10
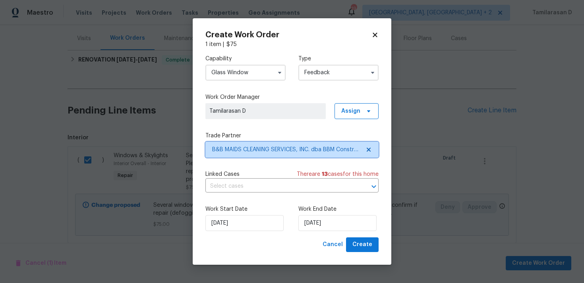
scroll to position [0, 0]
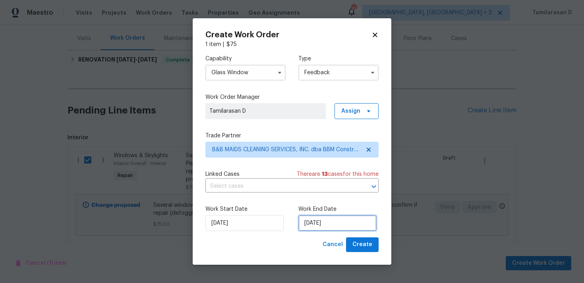
click at [316, 217] on input "[DATE]" at bounding box center [337, 223] width 78 height 16
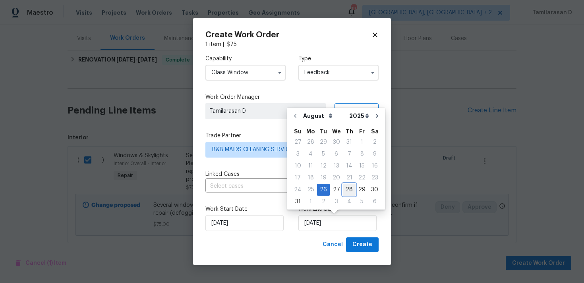
click at [346, 190] on div "28" at bounding box center [349, 189] width 13 height 11
type input "[DATE]"
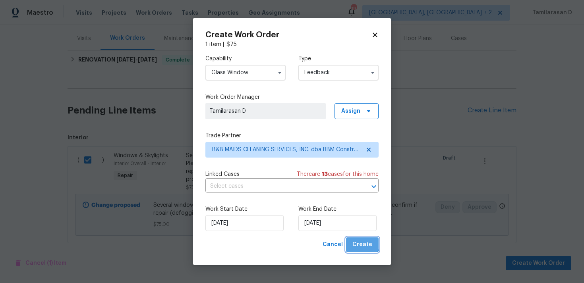
click at [360, 243] on span "Create" at bounding box center [362, 245] width 20 height 10
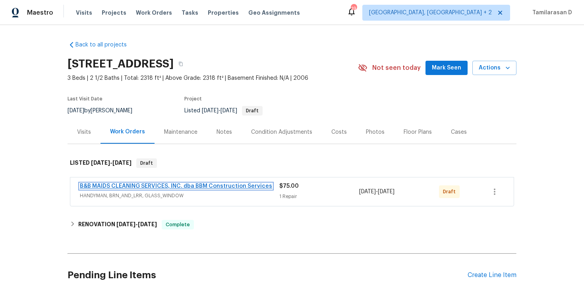
click at [118, 188] on link "B&B MAIDS CLEANING SERVICES, INC. dba BBM Construction Services" at bounding box center [176, 186] width 192 height 6
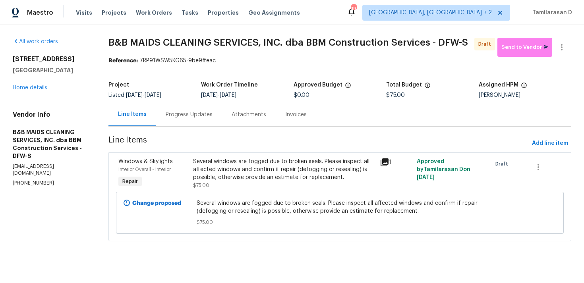
click at [199, 125] on div "Progress Updates" at bounding box center [189, 114] width 66 height 23
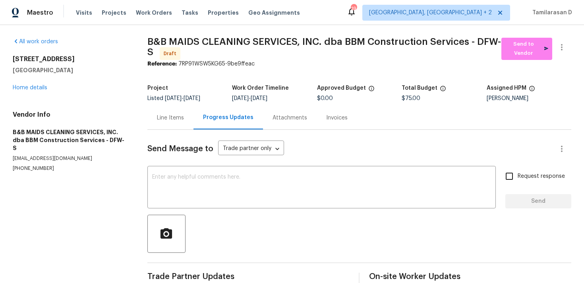
scroll to position [15, 0]
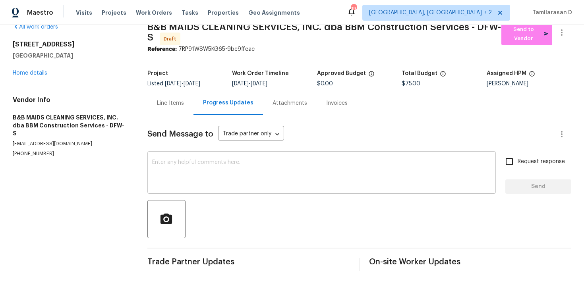
click at [183, 179] on textarea at bounding box center [321, 174] width 339 height 28
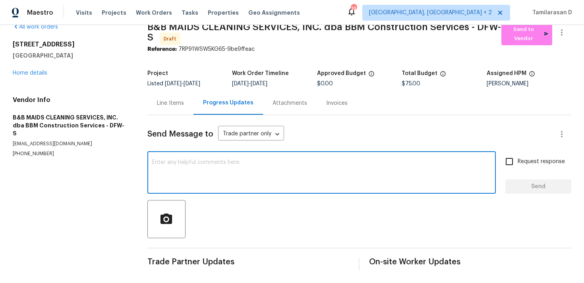
click at [170, 175] on textarea at bounding box center [321, 174] width 339 height 28
paste textarea "Hey, this is Tamil from Opendoor. I’m confirming you received the WO for the pr…"
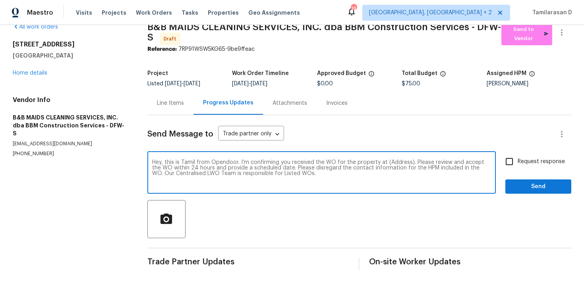
scroll to position [0, 0]
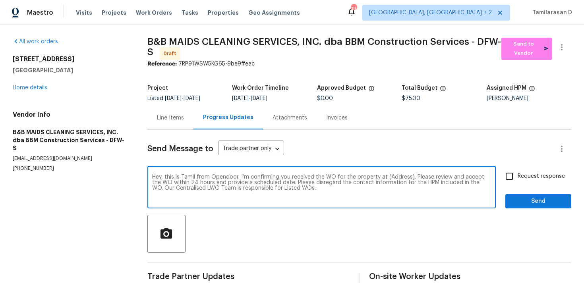
click at [398, 178] on textarea "Hey, this is Tamil from Opendoor. I’m confirming you received the WO for the pr…" at bounding box center [321, 188] width 339 height 28
paste textarea "2825 Desert Dr, Denton, TX 76210"
type textarea "Hey, this is Tamil from Opendoor. I’m confirming you received the WO for the pr…"
click at [529, 176] on span "Request response" at bounding box center [540, 176] width 47 height 8
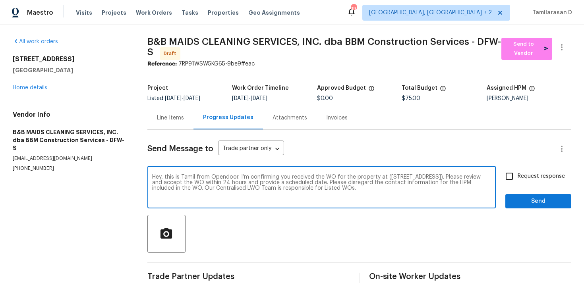
click at [517, 176] on input "Request response" at bounding box center [509, 176] width 17 height 17
checkbox input "true"
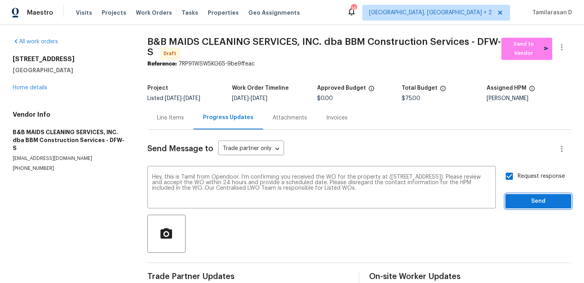
click at [542, 202] on span "Send" at bounding box center [537, 202] width 53 height 10
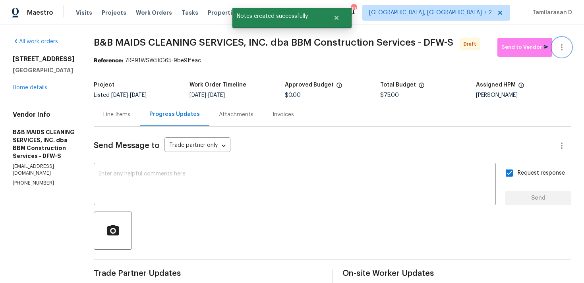
click at [569, 42] on button "button" at bounding box center [561, 47] width 19 height 19
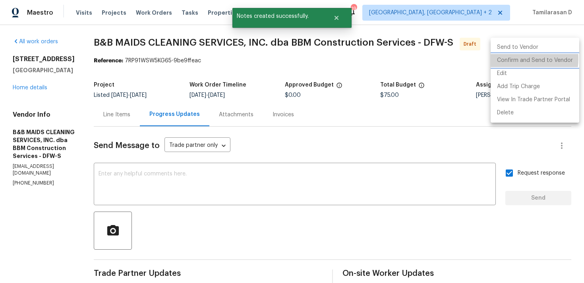
click at [513, 59] on li "Confirm and Send to Vendor" at bounding box center [534, 60] width 89 height 13
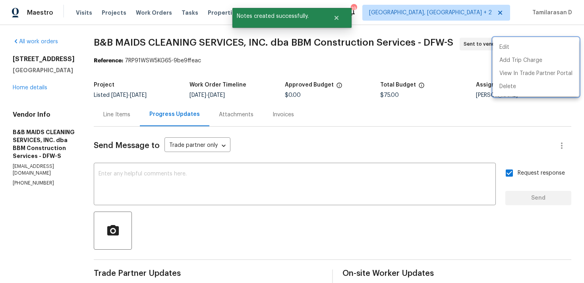
click at [405, 67] on div at bounding box center [292, 141] width 584 height 283
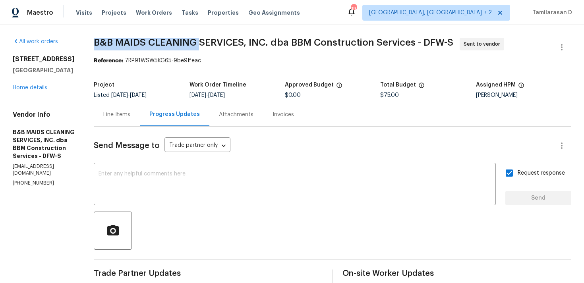
drag, startPoint x: 121, startPoint y: 42, endPoint x: 226, endPoint y: 43, distance: 104.0
click at [226, 43] on span "B&B MAIDS CLEANING SERVICES, INC. dba BBM Construction Services - DFW-S" at bounding box center [273, 43] width 359 height 10
copy span "B&B MAIDS CLEANING"
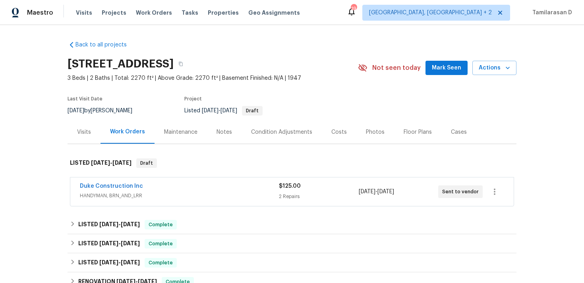
scroll to position [13, 0]
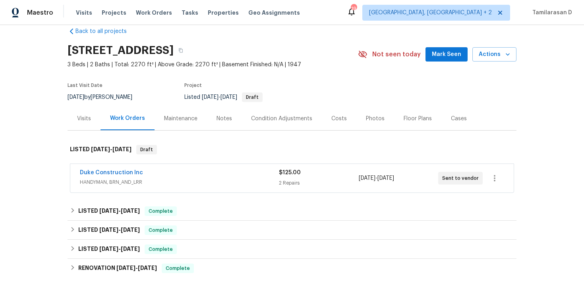
click at [179, 186] on span "HANDYMAN, BRN_AND_LRR" at bounding box center [179, 182] width 199 height 8
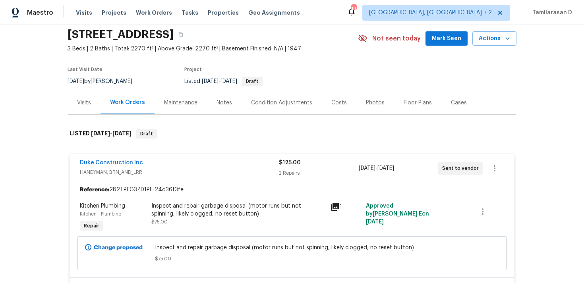
scroll to position [35, 0]
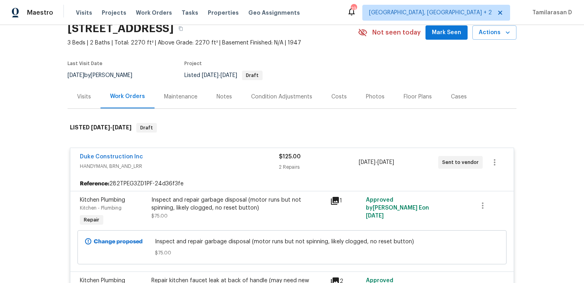
click at [158, 162] on div "Duke Construction Inc" at bounding box center [179, 158] width 199 height 10
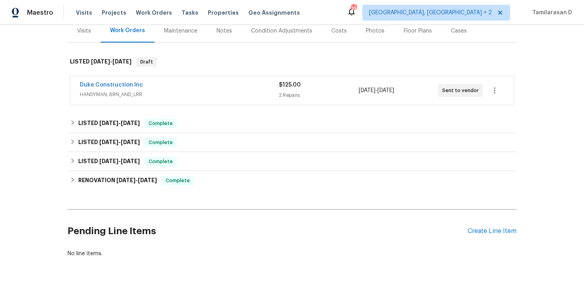
scroll to position [130, 0]
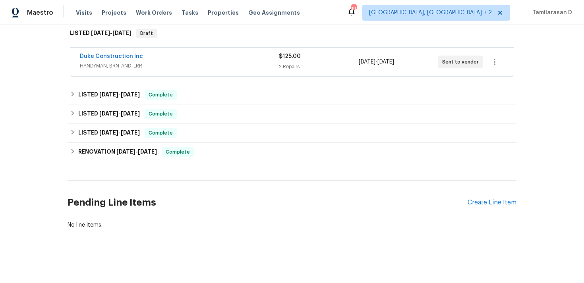
click at [188, 73] on div "Duke Construction Inc HANDYMAN, BRN_AND_LRR $125.00 2 Repairs [DATE] - [DATE] S…" at bounding box center [291, 62] width 443 height 29
click at [169, 67] on span "HANDYMAN, BRN_AND_LRR" at bounding box center [179, 66] width 199 height 8
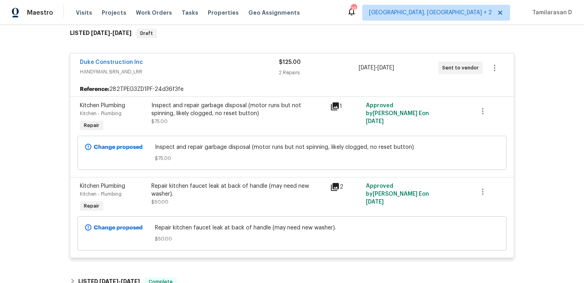
click at [173, 70] on span "HANDYMAN, BRN_AND_LRR" at bounding box center [179, 72] width 199 height 8
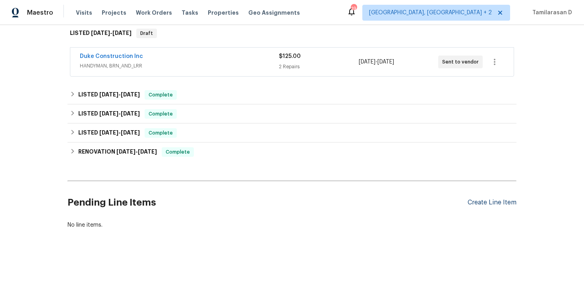
click at [486, 200] on div "Create Line Item" at bounding box center [491, 203] width 49 height 8
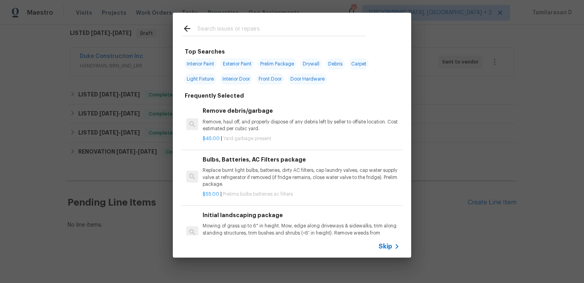
click at [393, 242] on icon at bounding box center [397, 247] width 10 height 10
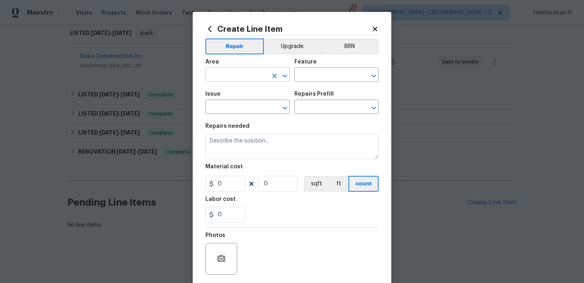
click at [239, 69] on input "text" at bounding box center [236, 75] width 62 height 12
click at [227, 96] on li "Roof" at bounding box center [247, 93] width 84 height 13
type input "Roof"
click at [305, 70] on input "text" at bounding box center [325, 75] width 62 height 12
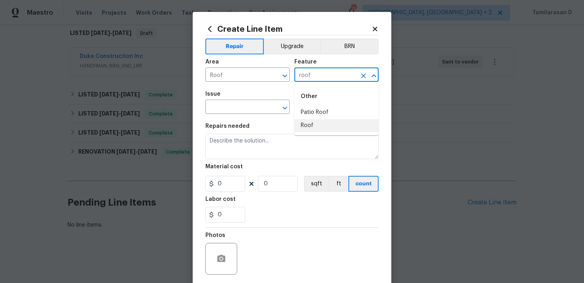
click at [308, 121] on li "Roof" at bounding box center [336, 125] width 84 height 13
type input "Roof"
click at [247, 100] on div "Issue" at bounding box center [247, 96] width 84 height 10
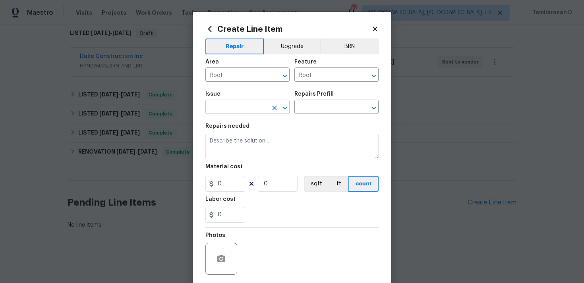
click at [244, 104] on input "text" at bounding box center [236, 108] width 62 height 12
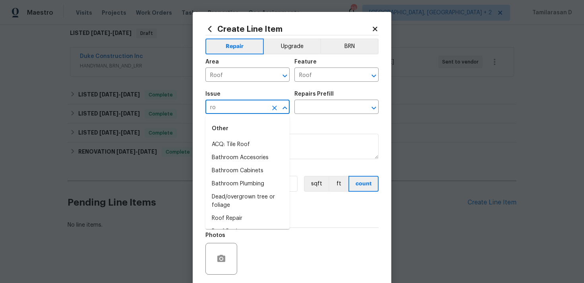
type input "r"
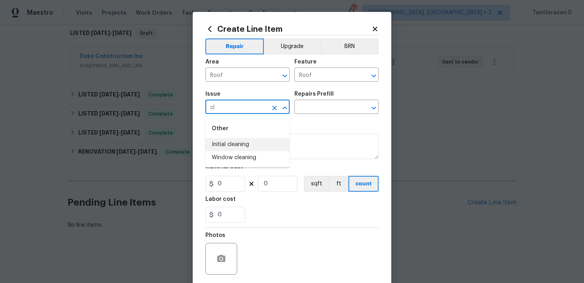
type input "c"
type input "l"
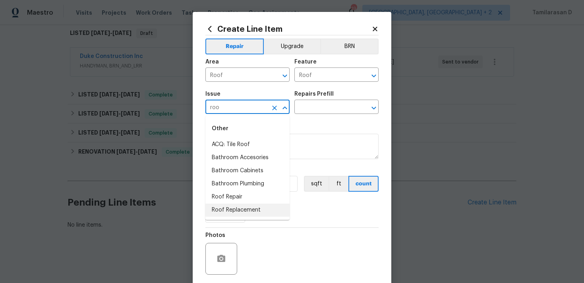
click at [236, 208] on li "Roof Replacement" at bounding box center [247, 210] width 84 height 13
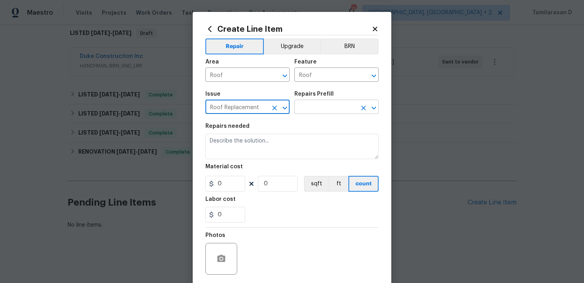
type input "Roof Replacement"
click at [309, 106] on input "text" at bounding box center [325, 108] width 62 height 12
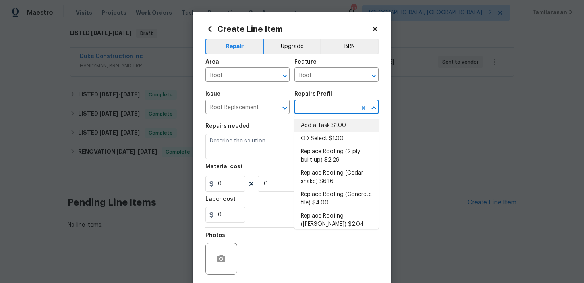
click at [311, 122] on li "Add a Task $1.00" at bounding box center [336, 125] width 84 height 13
type input "[PERSON_NAME] and Trim"
type input "Add a Task $1.00"
type textarea "HPM to detail"
type input "1"
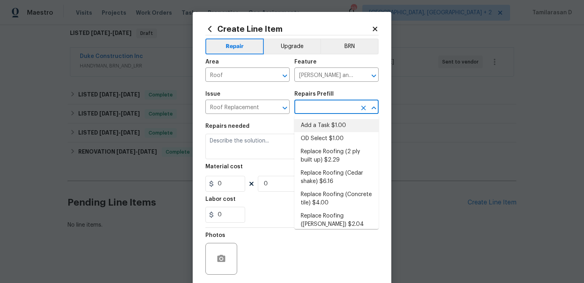
type input "1"
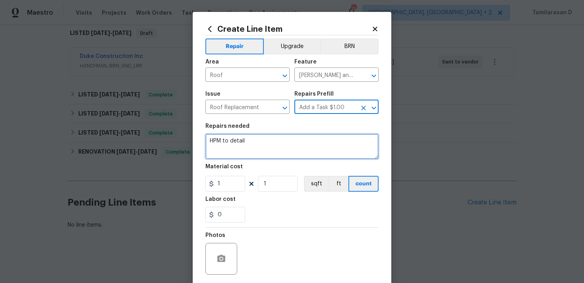
click at [236, 156] on textarea "HPM to detail" at bounding box center [291, 146] width 173 height 25
paste textarea "The roof and gutters are filled with leaves and need to be cleaned out. Lots of…"
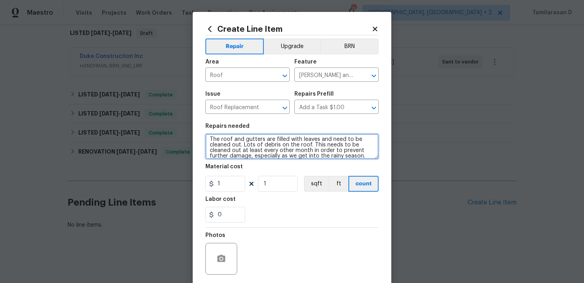
scroll to position [6, 0]
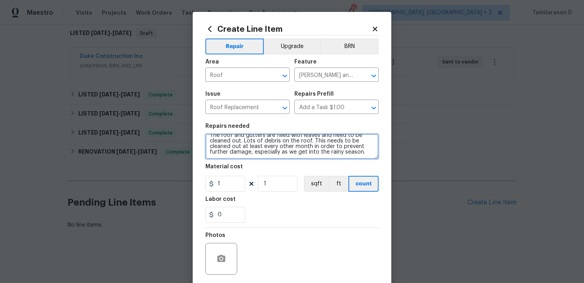
type textarea "The roof and gutters are filled with leaves and need to be cleaned out. Lots of…"
click at [254, 190] on div "1 1 sqft ft count" at bounding box center [291, 184] width 173 height 16
click at [255, 203] on div "Labor cost" at bounding box center [291, 202] width 173 height 10
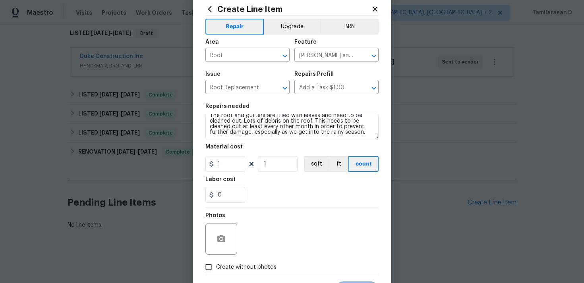
scroll to position [50, 0]
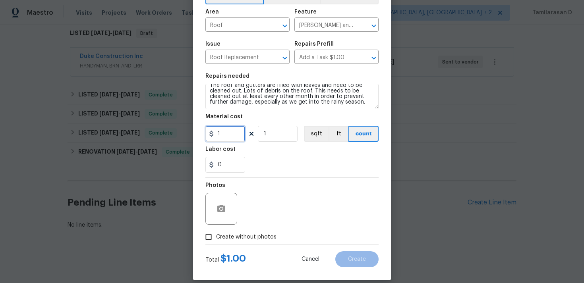
click at [228, 137] on input "1" at bounding box center [225, 134] width 40 height 16
type input "75"
click at [286, 216] on div "Photos" at bounding box center [291, 204] width 173 height 52
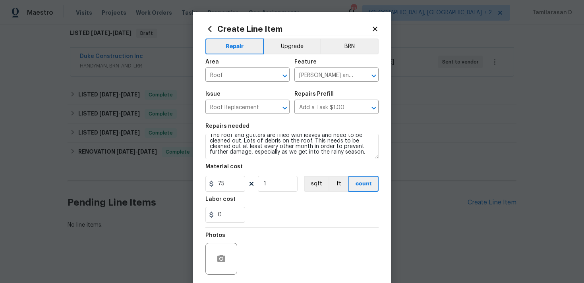
scroll to position [59, 0]
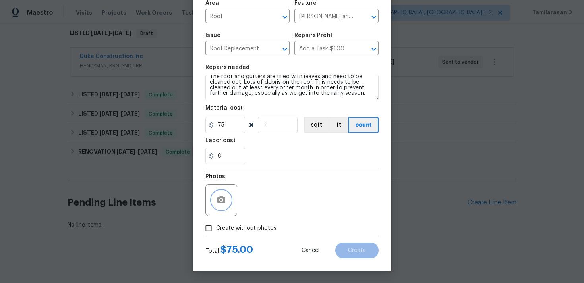
click at [220, 202] on icon "button" at bounding box center [221, 199] width 8 height 7
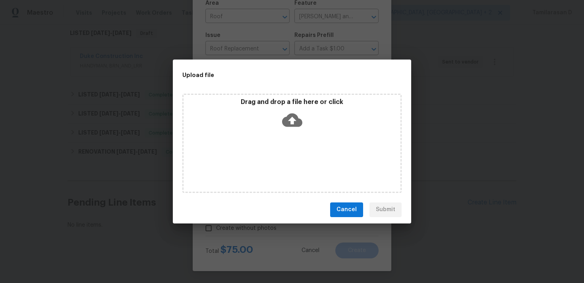
click at [294, 124] on icon at bounding box center [292, 119] width 20 height 13
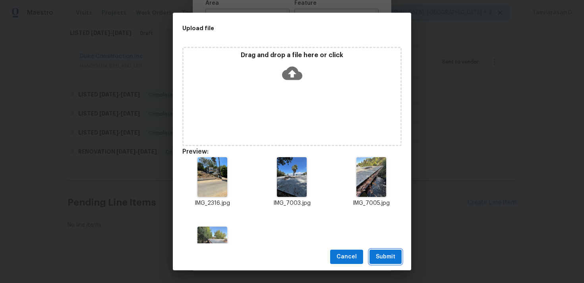
click at [382, 250] on button "Submit" at bounding box center [385, 257] width 32 height 15
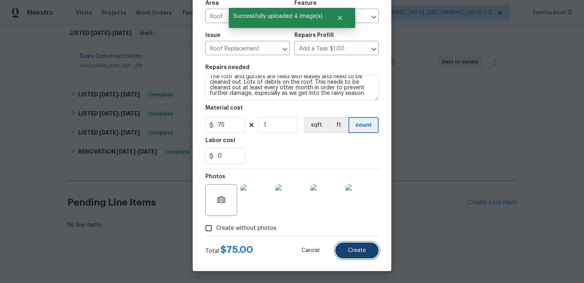
click at [357, 250] on span "Create" at bounding box center [357, 251] width 18 height 6
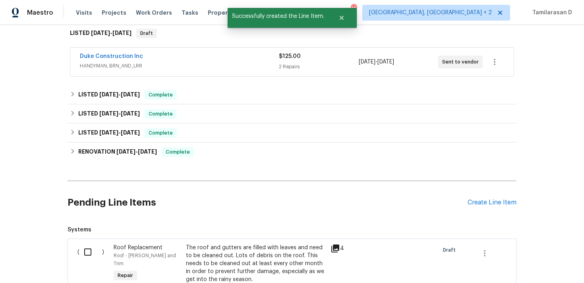
click at [81, 256] on input "checkbox" at bounding box center [90, 252] width 23 height 17
checkbox input "true"
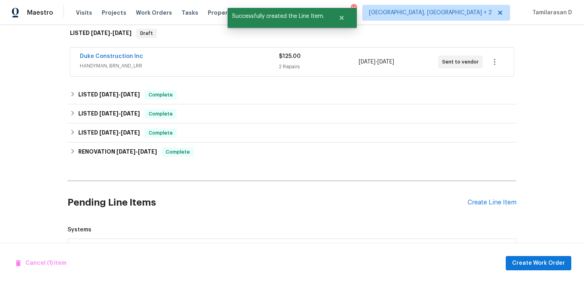
scroll to position [252, 0]
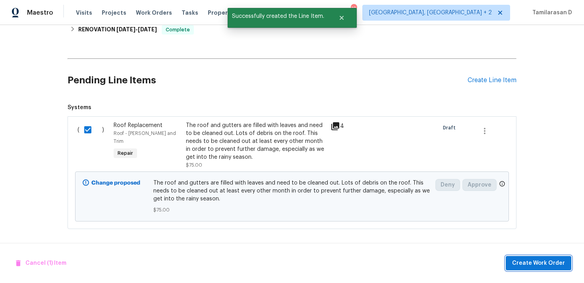
click at [526, 261] on span "Create Work Order" at bounding box center [538, 263] width 53 height 10
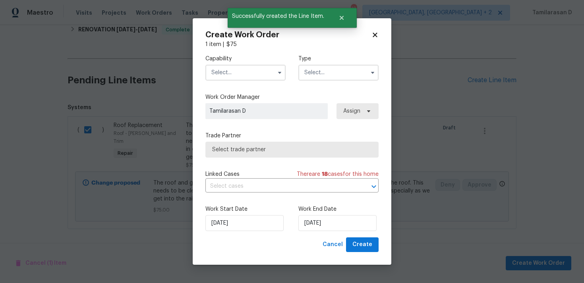
click at [325, 64] on div "Type" at bounding box center [338, 68] width 80 height 26
click at [321, 72] on input "text" at bounding box center [338, 73] width 80 height 16
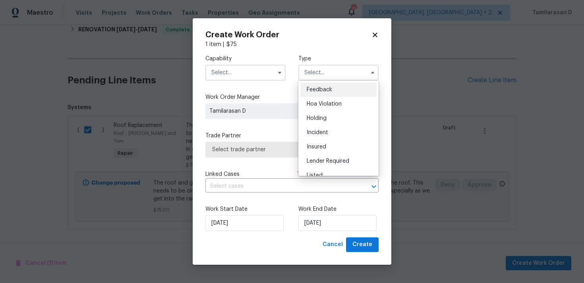
click at [316, 87] on span "Feedback" at bounding box center [319, 90] width 25 height 6
type input "Feedback"
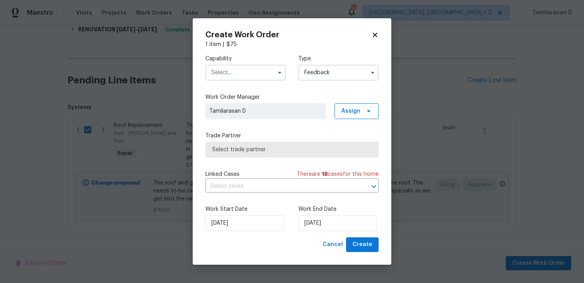
click at [246, 75] on input "text" at bounding box center [245, 73] width 80 height 16
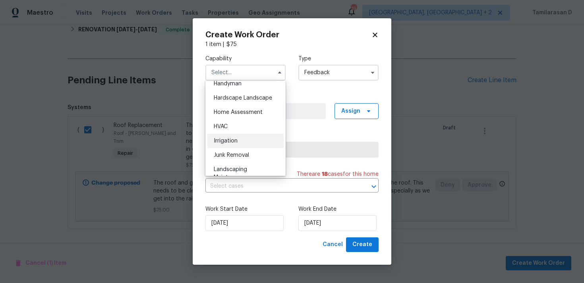
scroll to position [357, 0]
click at [245, 197] on div "Capability Agent Appliance Bathtub Resurfacing BRN And Lrr Broker Cabinets Carp…" at bounding box center [291, 142] width 173 height 189
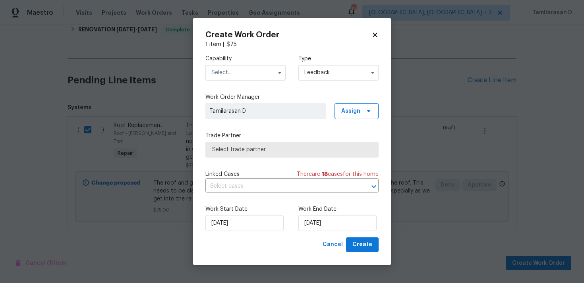
click at [237, 153] on span "Select trade partner" at bounding box center [292, 150] width 160 height 8
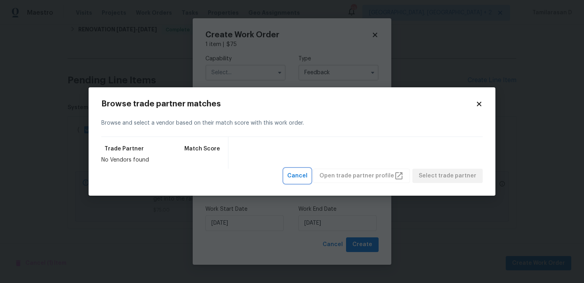
click at [302, 173] on span "Cancel" at bounding box center [297, 176] width 20 height 10
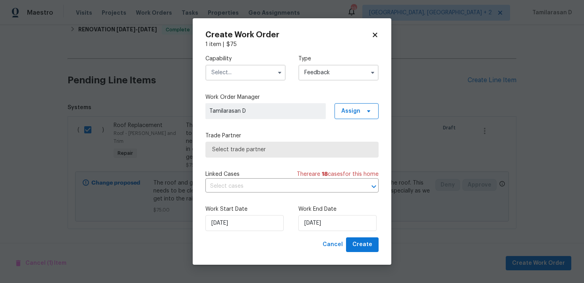
click at [254, 68] on input "text" at bounding box center [245, 73] width 80 height 16
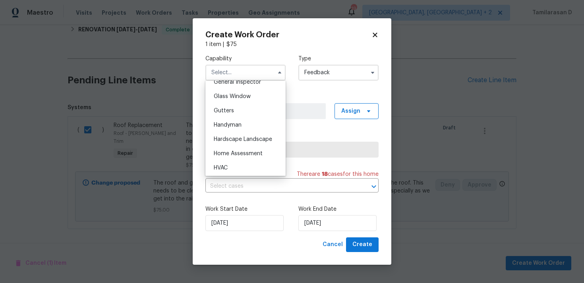
scroll to position [370, 0]
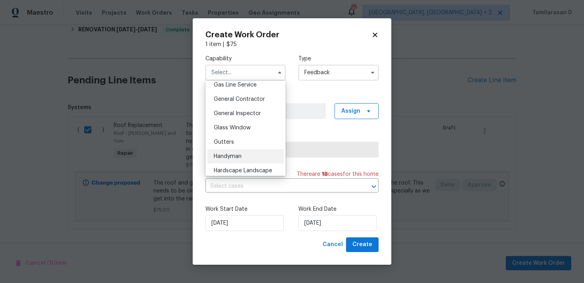
click at [226, 158] on span "Handyman" at bounding box center [228, 157] width 28 height 6
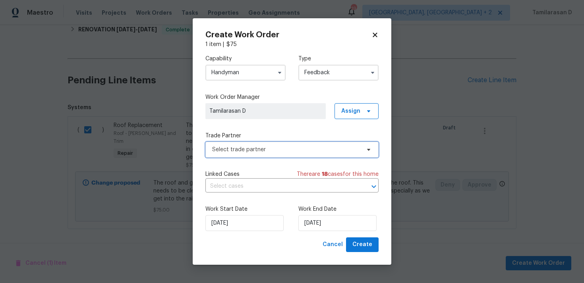
click at [247, 144] on span "Select trade partner" at bounding box center [291, 150] width 173 height 16
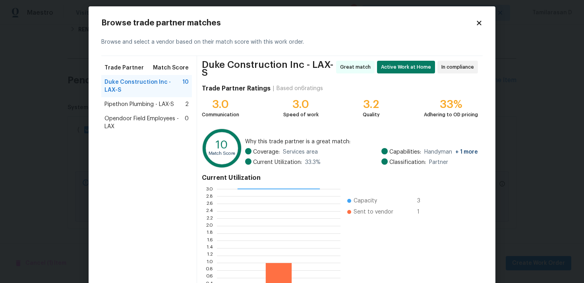
scroll to position [67, 0]
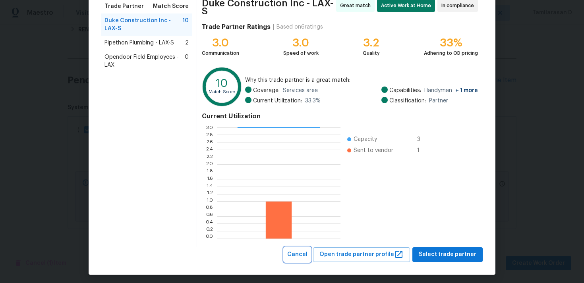
click at [307, 253] on span "Cancel" at bounding box center [297, 255] width 20 height 10
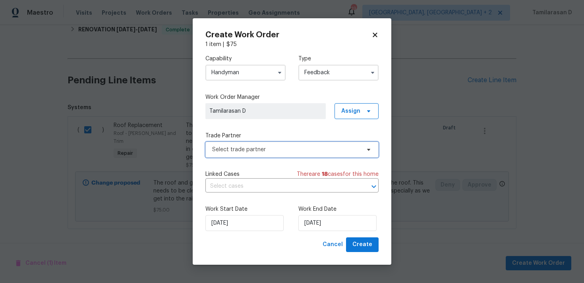
scroll to position [0, 0]
click at [238, 71] on input "Handyman" at bounding box center [245, 73] width 80 height 16
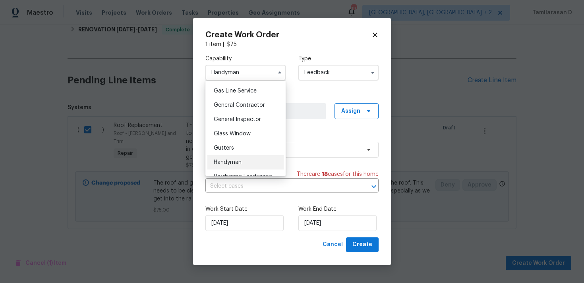
scroll to position [358, 0]
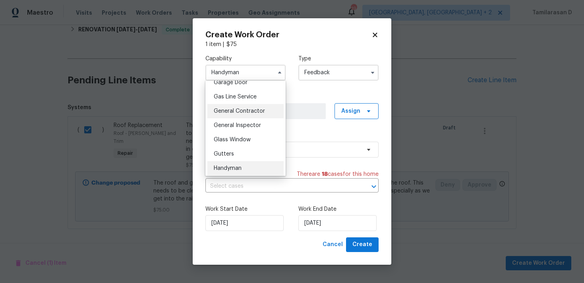
click at [232, 111] on span "General Contractor" at bounding box center [239, 111] width 51 height 6
type input "General Contractor"
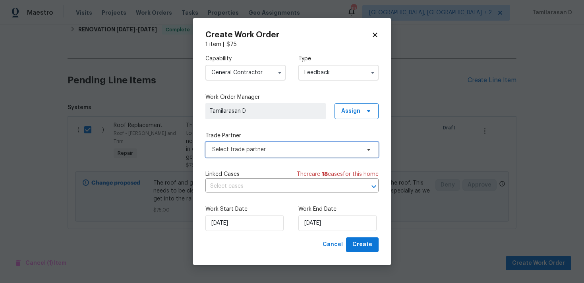
click at [247, 146] on span "Select trade partner" at bounding box center [286, 150] width 148 height 8
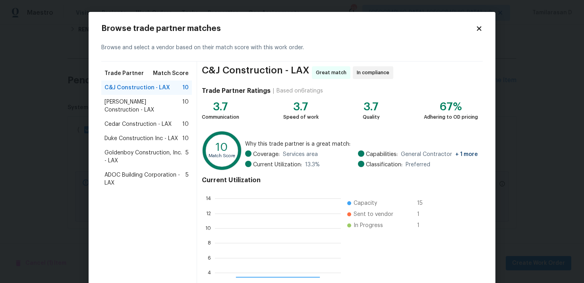
scroll to position [111, 126]
click at [131, 103] on span "Navarro Construction - LAX" at bounding box center [143, 106] width 78 height 16
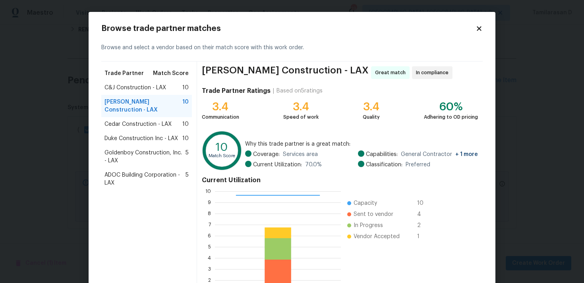
click at [120, 87] on span "C&J Construction - LAX" at bounding box center [135, 88] width 62 height 8
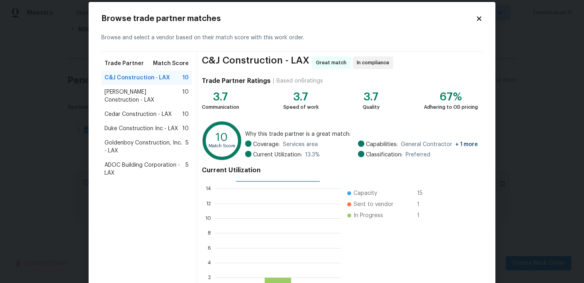
scroll to position [67, 0]
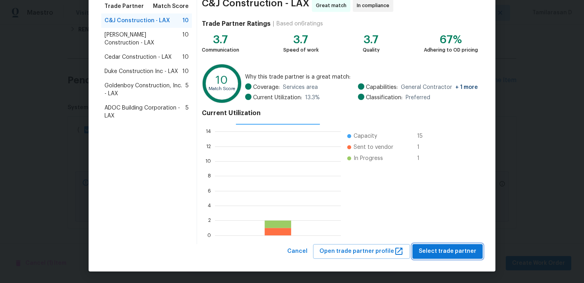
click at [446, 251] on span "Select trade partner" at bounding box center [447, 252] width 58 height 10
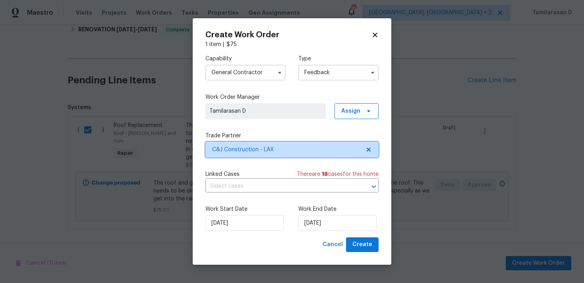
scroll to position [0, 0]
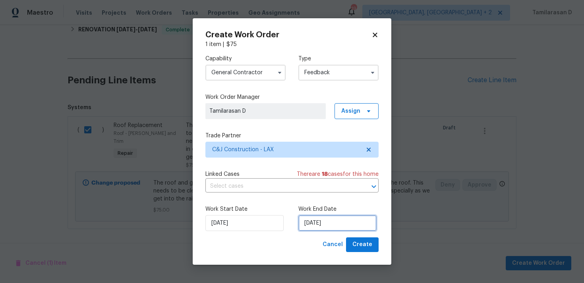
click at [312, 219] on input "26/08/2025" at bounding box center [337, 223] width 78 height 16
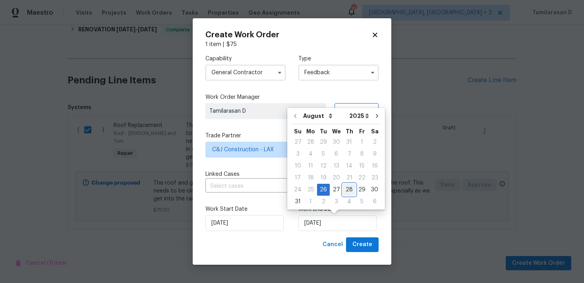
click at [344, 189] on div "28" at bounding box center [349, 189] width 13 height 11
type input "28/08/2025"
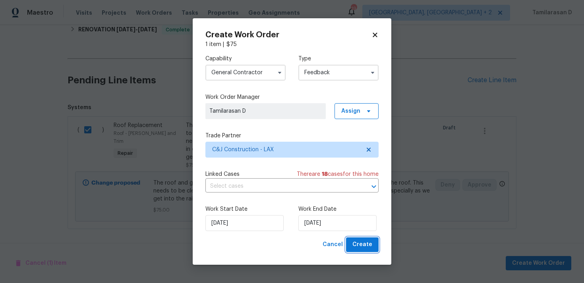
click at [363, 245] on span "Create" at bounding box center [362, 245] width 20 height 10
checkbox input "false"
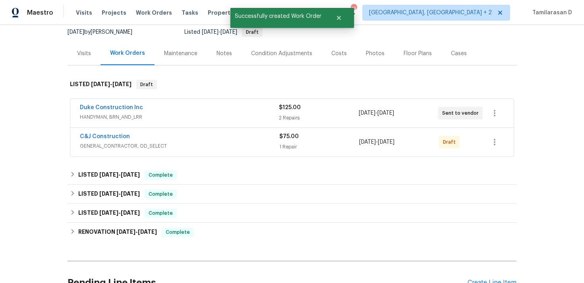
scroll to position [50, 0]
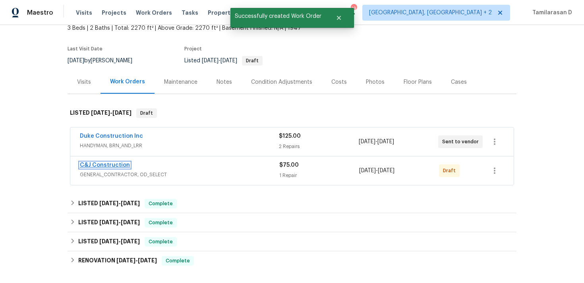
click at [118, 166] on link "C&J Construction" at bounding box center [105, 165] width 50 height 6
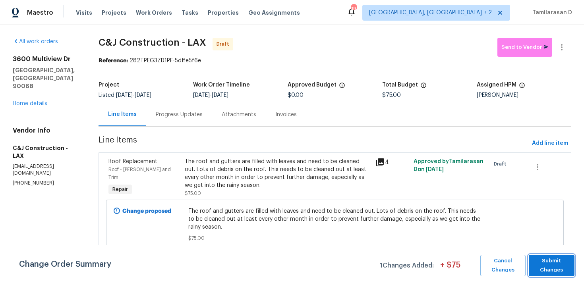
click at [540, 260] on span "Submit Changes" at bounding box center [551, 265] width 38 height 18
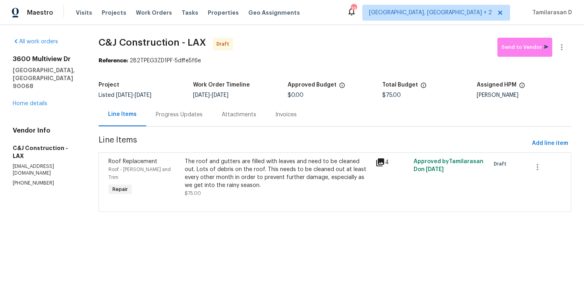
click at [176, 120] on div "Progress Updates" at bounding box center [179, 114] width 66 height 23
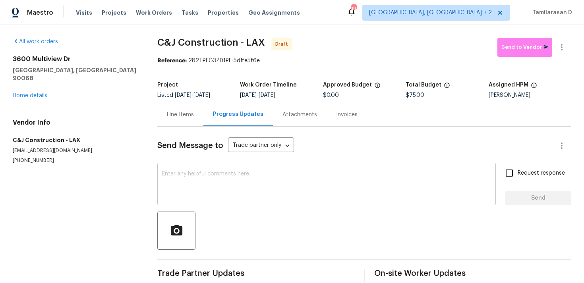
click at [178, 191] on textarea at bounding box center [326, 185] width 329 height 28
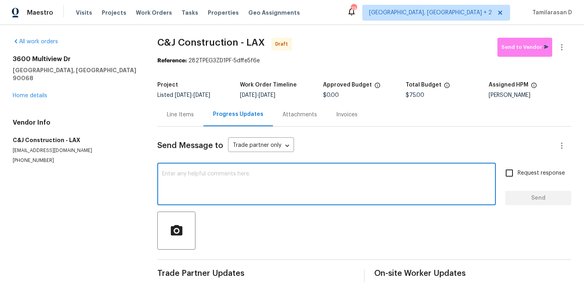
scroll to position [12, 0]
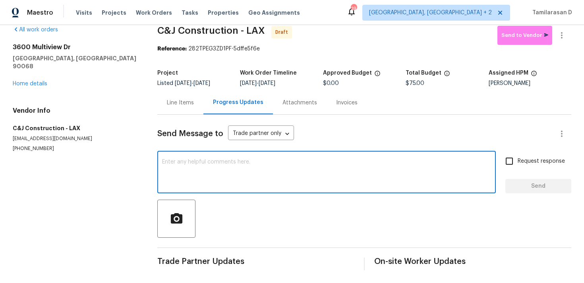
paste textarea "Hey, this is Tamil from Opendoor. I’m confirming you received the WO for the pr…"
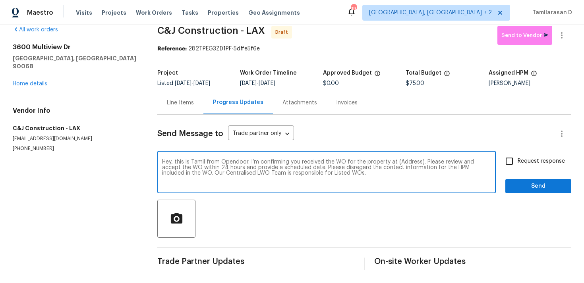
click at [404, 160] on textarea "Hey, this is Tamil from Opendoor. I’m confirming you received the WO for the pr…" at bounding box center [326, 173] width 329 height 28
paste textarea "3600 Multiview Dr, Los Angeles, CA 90068"
type textarea "Hey, this is Tamil from Opendoor. I’m confirming you received the WO for the pr…"
click at [527, 164] on span "Request response" at bounding box center [540, 161] width 47 height 8
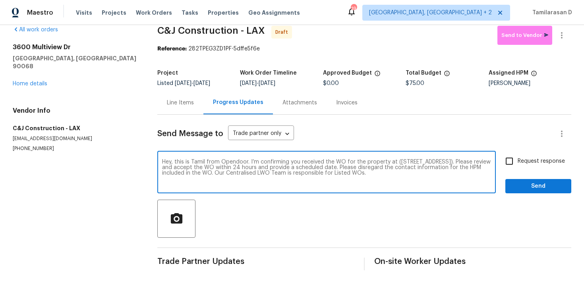
click at [517, 164] on input "Request response" at bounding box center [509, 161] width 17 height 17
checkbox input "true"
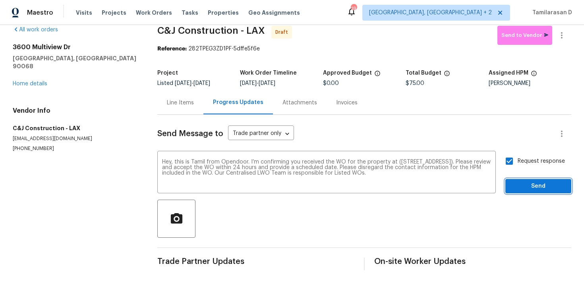
click at [540, 180] on button "Send" at bounding box center [538, 186] width 66 height 15
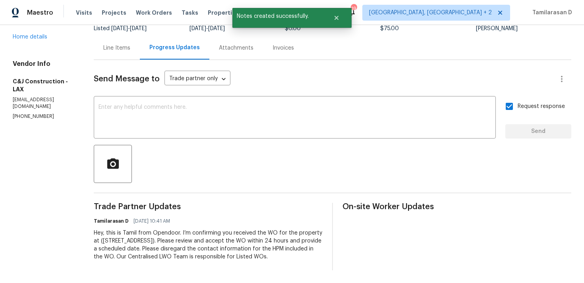
scroll to position [0, 0]
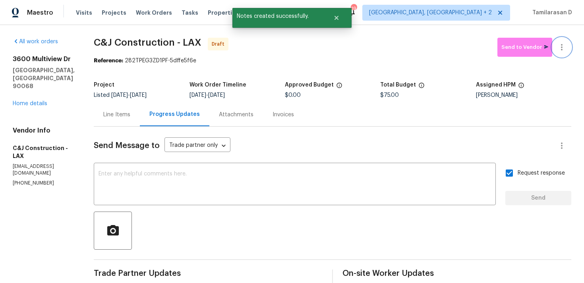
click at [561, 50] on icon "button" at bounding box center [562, 47] width 2 height 6
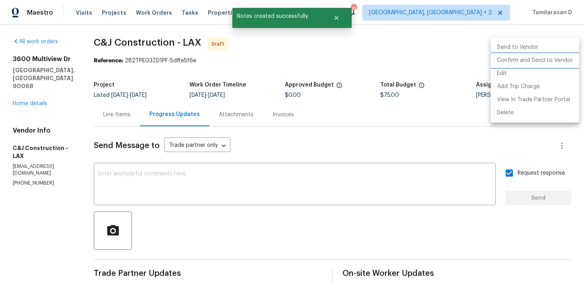
click at [536, 60] on li "Confirm and Send to Vendor" at bounding box center [534, 60] width 89 height 13
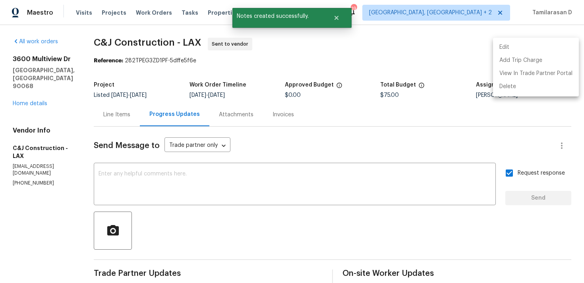
click at [313, 143] on div at bounding box center [292, 141] width 584 height 283
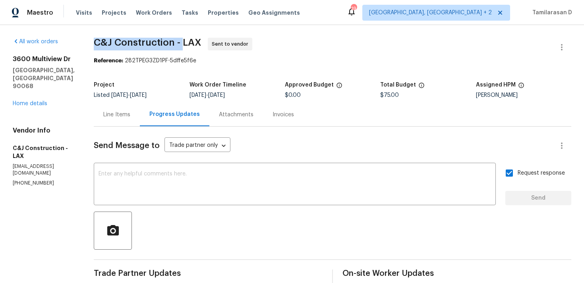
drag, startPoint x: 98, startPoint y: 43, endPoint x: 187, endPoint y: 43, distance: 88.1
click at [187, 43] on span "C&J Construction - LAX" at bounding box center [148, 43] width 108 height 10
copy span "C&J Construction -"
click at [88, 63] on div "All work orders 3600 Multiview Dr Los Angeles, CA 90068 Home details Vendor Inf…" at bounding box center [292, 187] width 584 height 325
click at [110, 10] on span "Projects" at bounding box center [114, 13] width 25 height 8
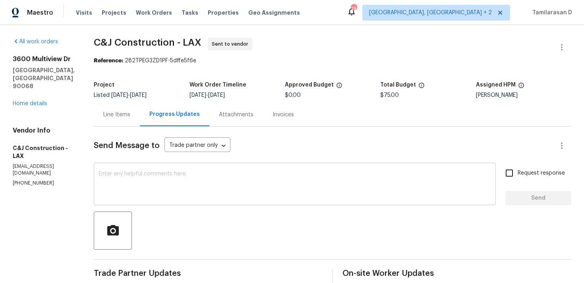
scroll to position [75, 0]
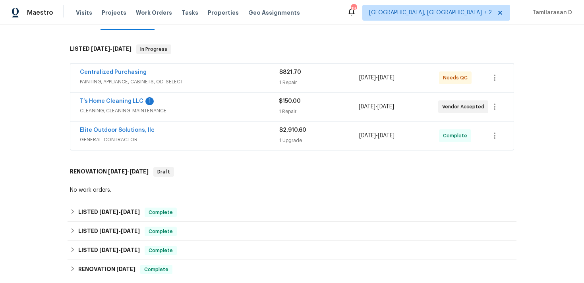
scroll to position [231, 0]
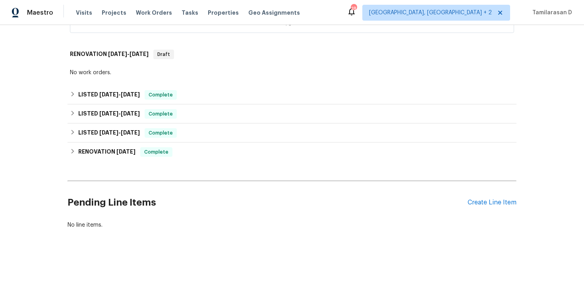
click at [489, 198] on div "Pending Line Items Create Line Item" at bounding box center [291, 202] width 449 height 37
click at [487, 201] on div "Create Line Item" at bounding box center [491, 203] width 49 height 8
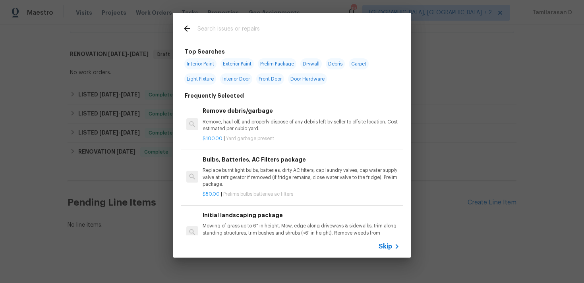
click at [227, 29] on input "text" at bounding box center [281, 30] width 168 height 12
click at [473, 194] on div "Top Searches Interior Paint Exterior Paint Prelim Package Drywall Debris Carpet…" at bounding box center [292, 135] width 584 height 270
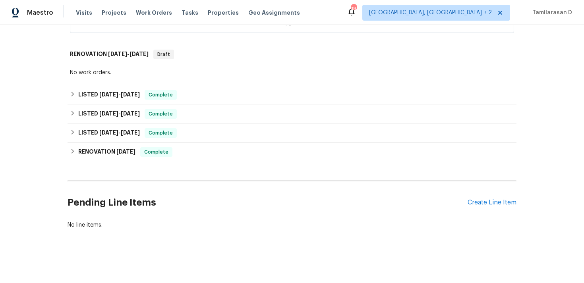
click at [507, 207] on div "Pending Line Items Create Line Item" at bounding box center [291, 202] width 449 height 37
click at [501, 198] on div "Pending Line Items Create Line Item" at bounding box center [291, 202] width 449 height 37
click at [496, 204] on div "Create Line Item" at bounding box center [491, 203] width 49 height 8
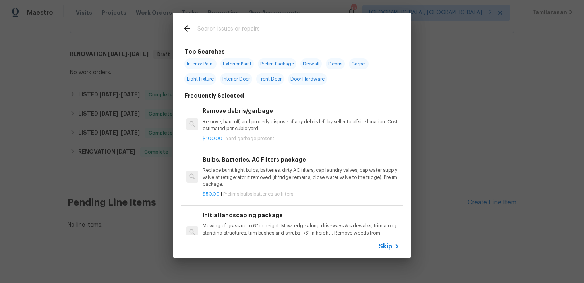
click at [387, 248] on span "Skip" at bounding box center [384, 247] width 13 height 8
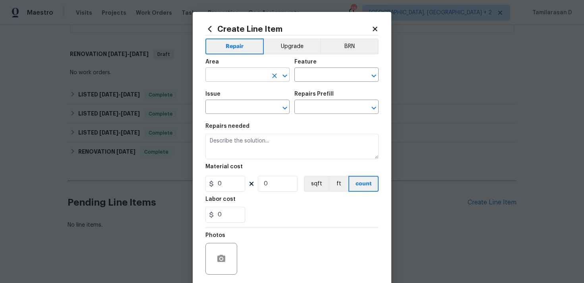
click at [259, 80] on input "text" at bounding box center [236, 75] width 62 height 12
type input "f"
click at [250, 102] on li "Interior Overall" at bounding box center [247, 106] width 84 height 13
type input "Interior Overall"
click at [312, 76] on input "text" at bounding box center [325, 75] width 62 height 12
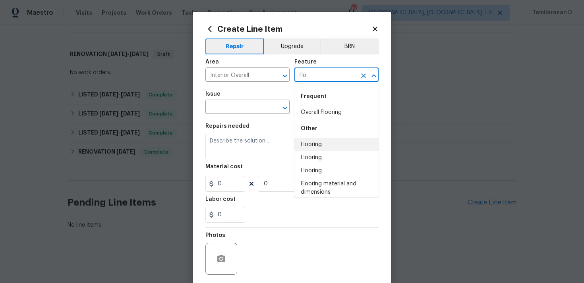
click at [315, 147] on li "Flooring" at bounding box center [336, 144] width 84 height 13
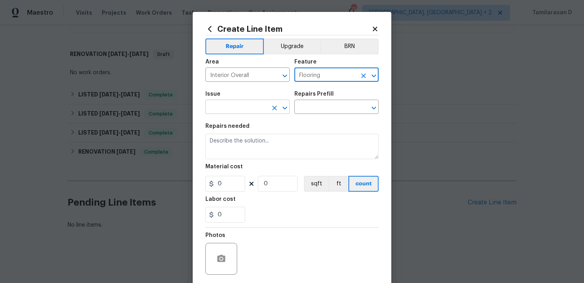
type input "Flooring"
click at [261, 111] on input "text" at bounding box center [236, 108] width 62 height 12
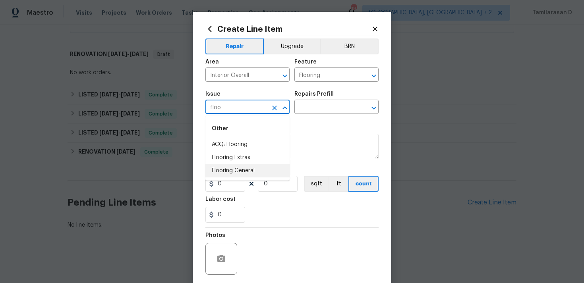
click at [235, 172] on li "Flooring General" at bounding box center [247, 170] width 84 height 13
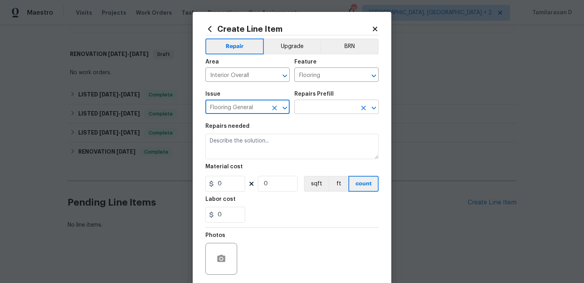
type input "Flooring General"
click at [304, 107] on input "text" at bounding box center [325, 108] width 62 height 12
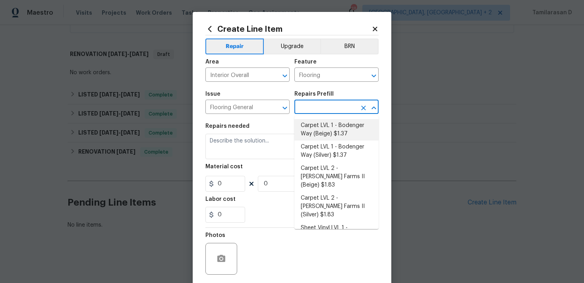
click at [305, 109] on input "text" at bounding box center [325, 108] width 62 height 12
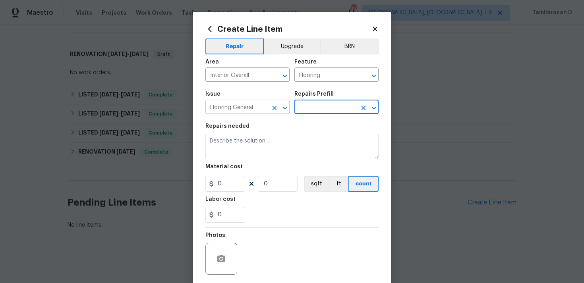
click at [274, 108] on icon "Clear" at bounding box center [274, 108] width 5 height 5
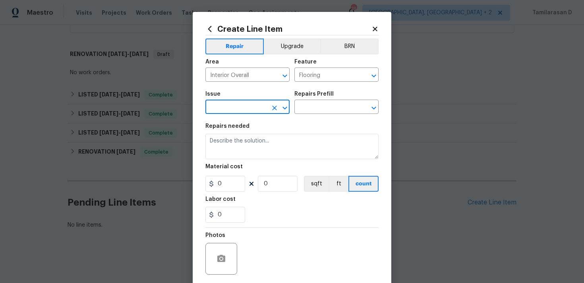
click at [245, 110] on input "text" at bounding box center [236, 108] width 62 height 12
click at [247, 159] on li "Flooring Extras" at bounding box center [247, 157] width 84 height 13
type input "Flooring Extras"
click at [323, 103] on input "text" at bounding box center [325, 108] width 62 height 12
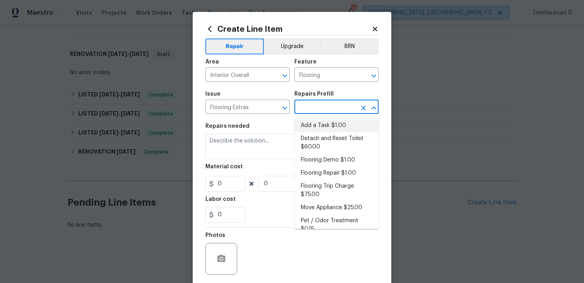
click at [312, 123] on li "Add a Task $1.00" at bounding box center [336, 125] width 84 height 13
type input "Overall Flooring"
type input "Add a Task $1.00"
type textarea "HPM to detail"
type input "1"
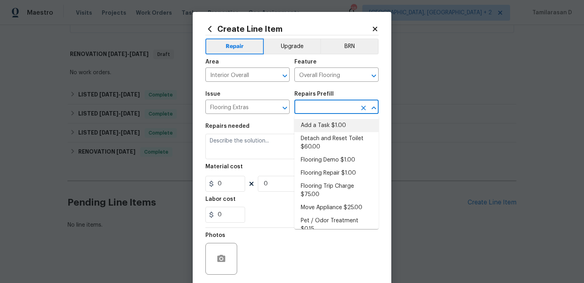
type input "1"
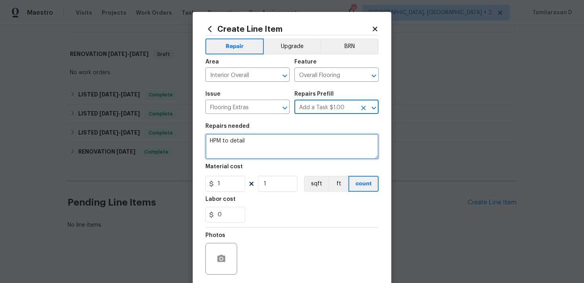
click at [229, 141] on textarea "HPM to detail" at bounding box center [291, 146] width 173 height 25
paste textarea "Replace all carpet for new"
type textarea "Replace all carpet for new"
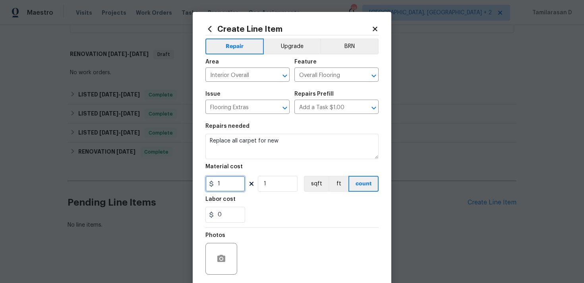
click at [221, 191] on input "1" at bounding box center [225, 184] width 40 height 16
type input "75"
click at [278, 214] on div "0" at bounding box center [291, 215] width 173 height 16
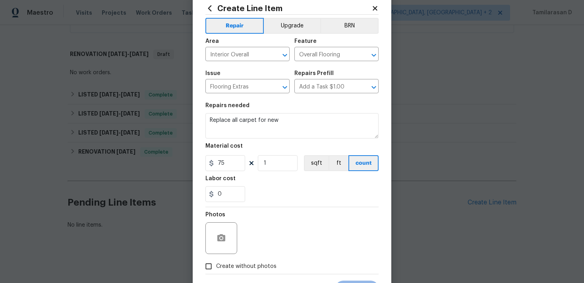
scroll to position [46, 0]
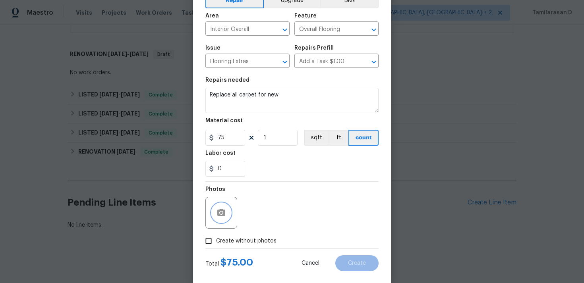
click at [224, 217] on icon "button" at bounding box center [221, 213] width 10 height 10
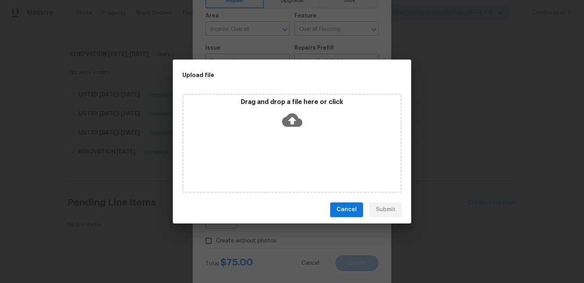
click at [297, 117] on icon at bounding box center [292, 119] width 20 height 13
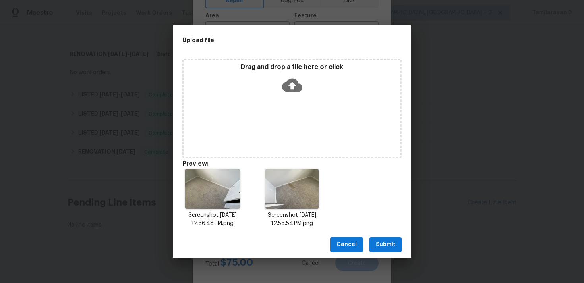
click at [387, 245] on span "Submit" at bounding box center [385, 245] width 19 height 10
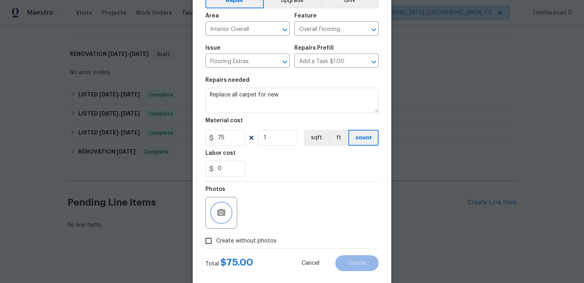
scroll to position [59, 0]
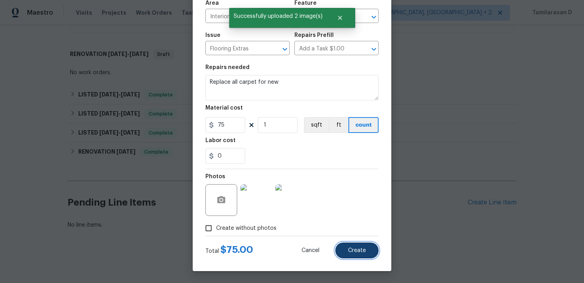
click at [353, 247] on button "Create" at bounding box center [356, 251] width 43 height 16
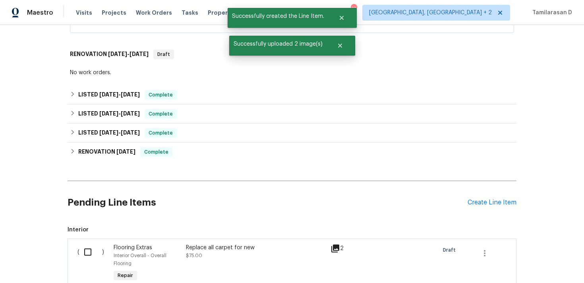
click at [87, 260] on input "checkbox" at bounding box center [90, 252] width 23 height 17
checkbox input "true"
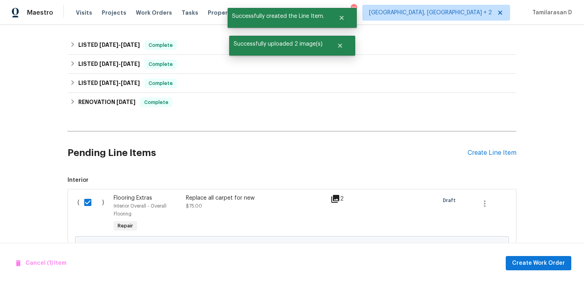
scroll to position [330, 0]
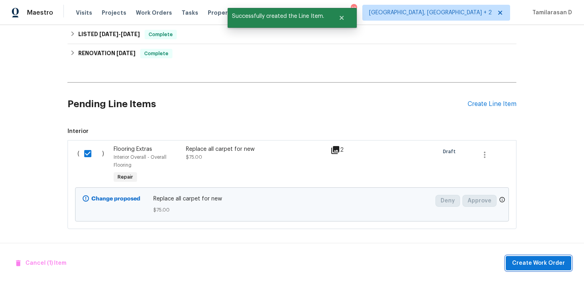
click at [555, 262] on span "Create Work Order" at bounding box center [538, 263] width 53 height 10
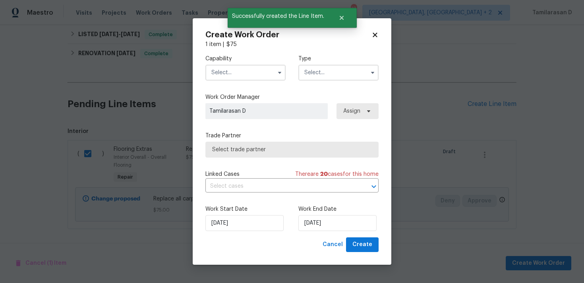
click at [342, 69] on input "text" at bounding box center [338, 73] width 80 height 16
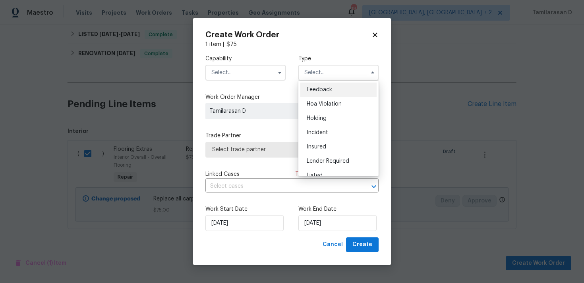
click at [320, 95] on div "Feedback" at bounding box center [338, 90] width 76 height 14
type input "Feedback"
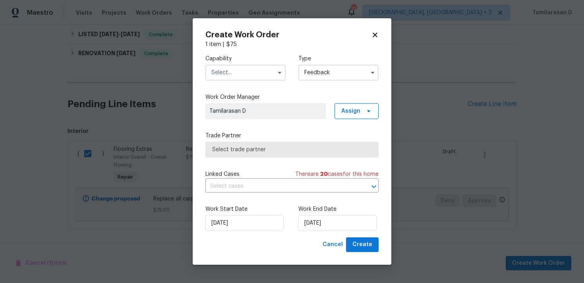
click at [222, 74] on input "text" at bounding box center [245, 73] width 80 height 16
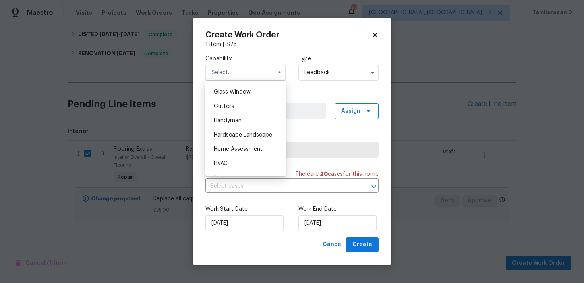
scroll to position [413, 0]
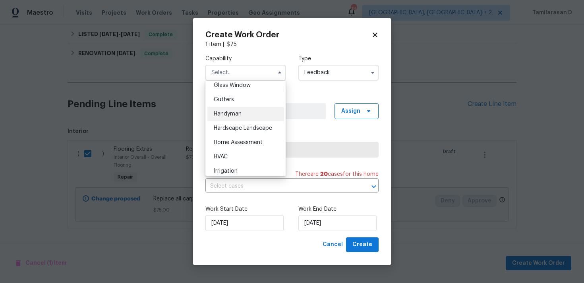
click at [224, 116] on span "Handyman" at bounding box center [228, 114] width 28 height 6
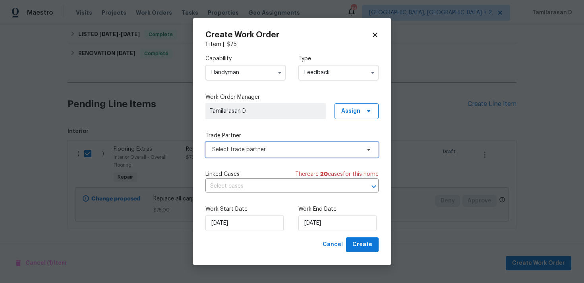
click at [262, 156] on span "Select trade partner" at bounding box center [291, 150] width 173 height 16
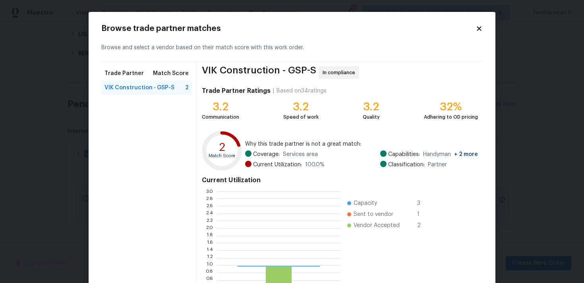
scroll to position [111, 123]
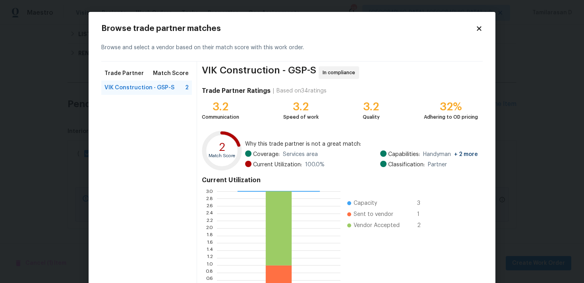
click at [475, 27] on icon at bounding box center [478, 28] width 7 height 7
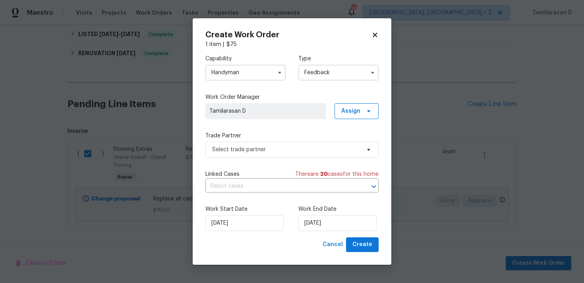
click at [245, 77] on input "Handyman" at bounding box center [245, 73] width 80 height 16
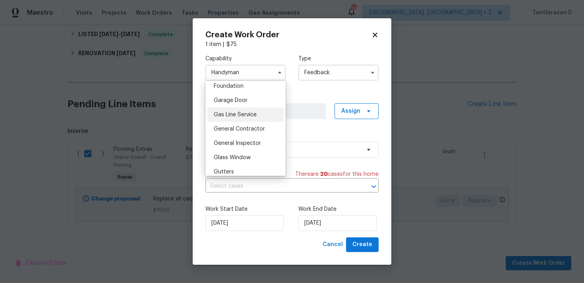
scroll to position [301, 0]
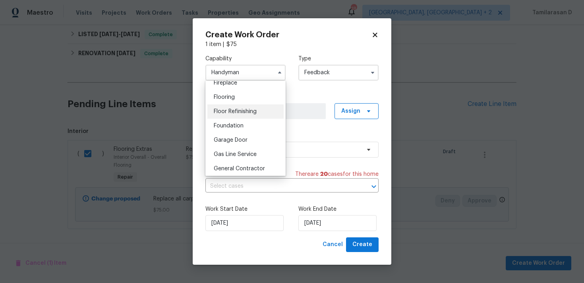
click at [227, 112] on span "Floor Refinishing" at bounding box center [235, 112] width 43 height 6
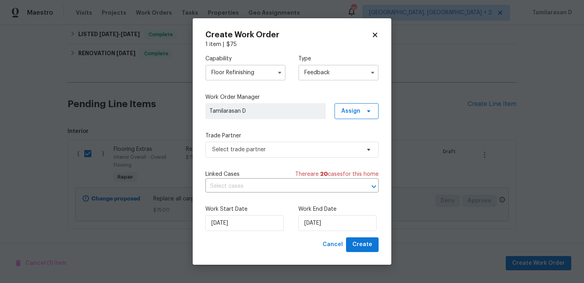
click at [234, 74] on input "Floor Refinishing" at bounding box center [245, 73] width 80 height 16
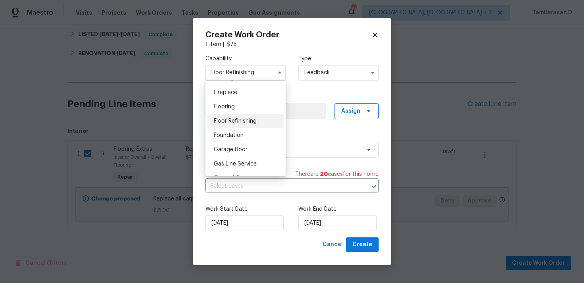
scroll to position [290, 0]
click at [226, 112] on div "Flooring" at bounding box center [245, 107] width 76 height 14
type input "Flooring"
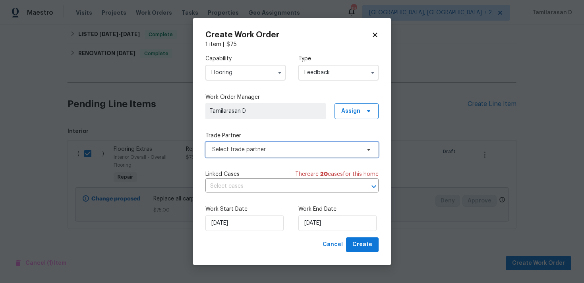
click at [243, 155] on span "Select trade partner" at bounding box center [291, 150] width 173 height 16
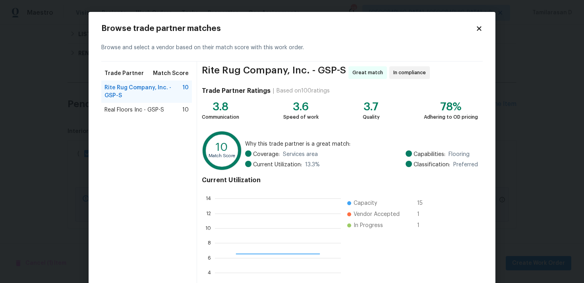
scroll to position [111, 126]
click at [75, 139] on body "Maestro Visits Projects Work Orders Tasks Properties Geo Assignments 18 Albuque…" at bounding box center [292, 141] width 584 height 283
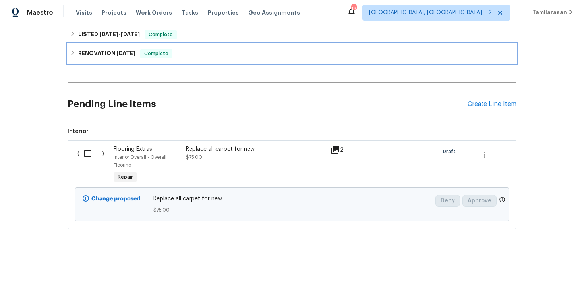
click at [74, 59] on div "RENOVATION 2/24/25 Complete" at bounding box center [291, 53] width 449 height 19
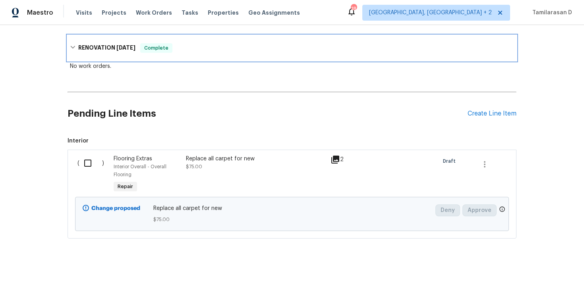
click at [73, 49] on icon at bounding box center [73, 47] width 6 height 6
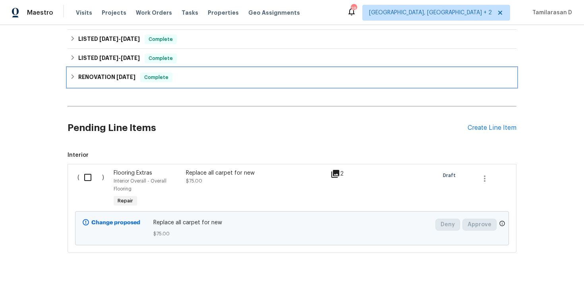
scroll to position [287, 0]
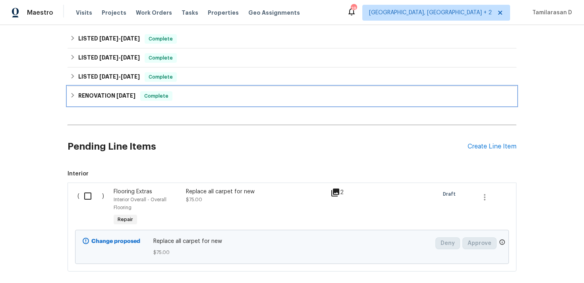
click at [68, 94] on div "RENOVATION 2/24/25 Complete" at bounding box center [291, 96] width 449 height 19
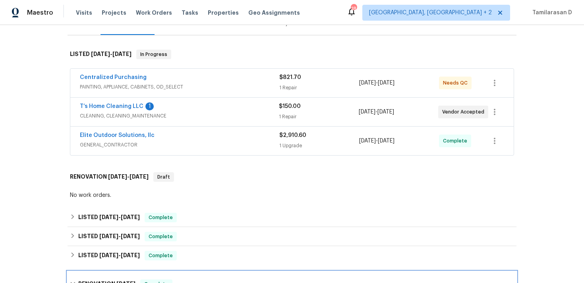
scroll to position [173, 0]
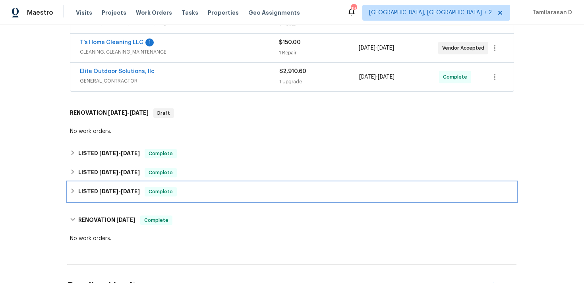
click at [71, 191] on icon at bounding box center [73, 191] width 6 height 6
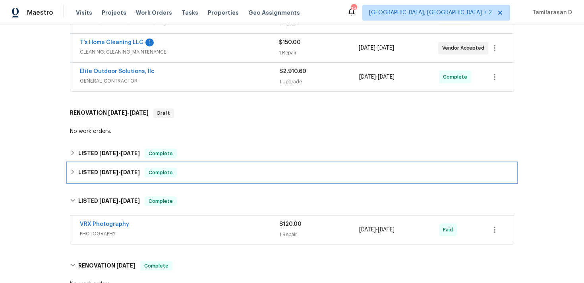
click at [70, 173] on icon at bounding box center [73, 172] width 6 height 6
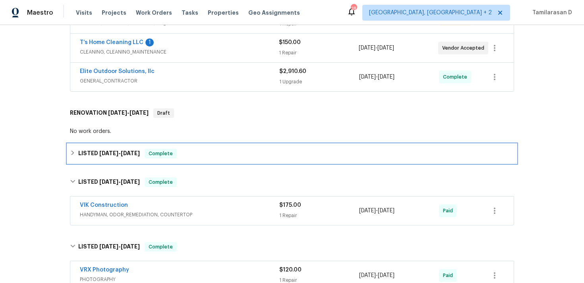
click at [73, 151] on icon at bounding box center [73, 153] width 6 height 6
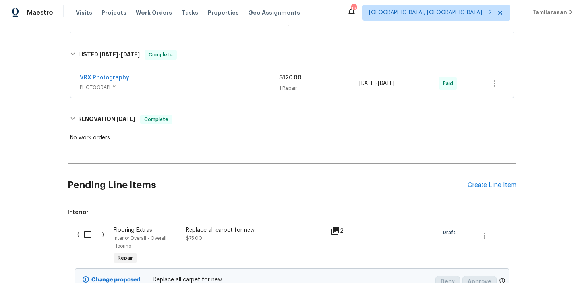
scroll to position [486, 0]
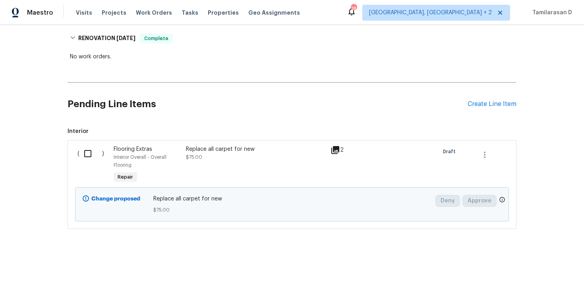
click at [91, 152] on input "checkbox" at bounding box center [90, 153] width 23 height 17
checkbox input "true"
click at [549, 262] on span "Create Work Order" at bounding box center [538, 263] width 53 height 10
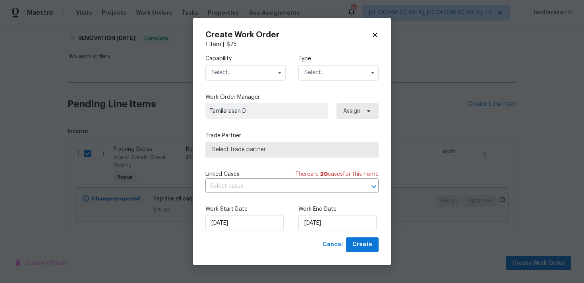
click at [324, 75] on input "text" at bounding box center [338, 73] width 80 height 16
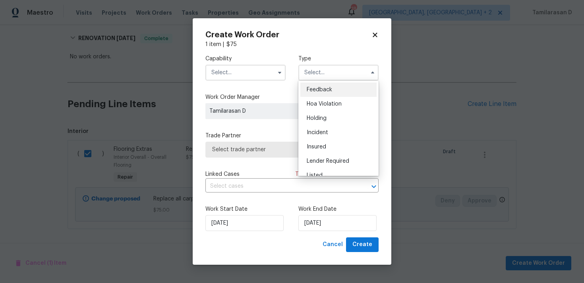
click at [310, 87] on span "Feedback" at bounding box center [319, 90] width 25 height 6
type input "Feedback"
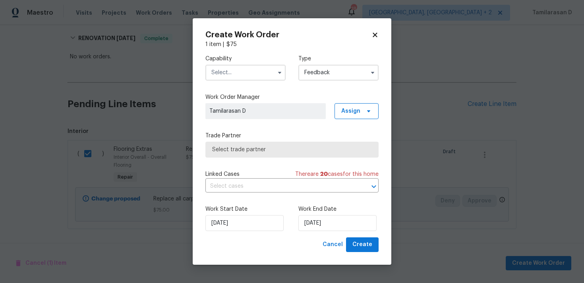
click at [212, 73] on input "text" at bounding box center [245, 73] width 80 height 16
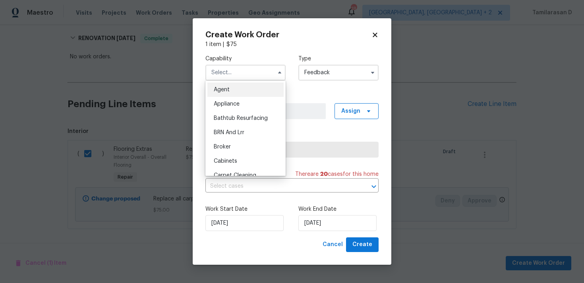
click at [212, 73] on input "text" at bounding box center [245, 73] width 80 height 16
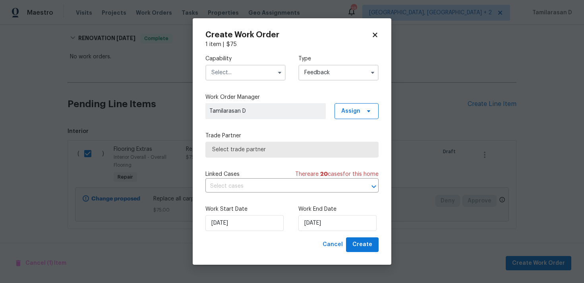
click at [224, 69] on input "text" at bounding box center [245, 73] width 80 height 16
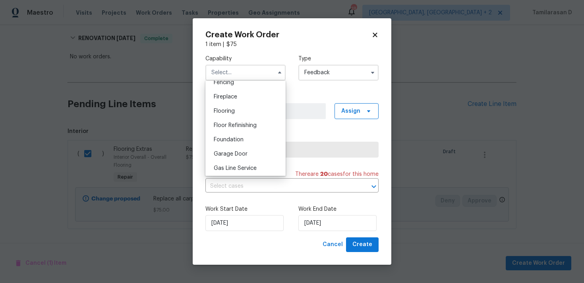
scroll to position [297, 0]
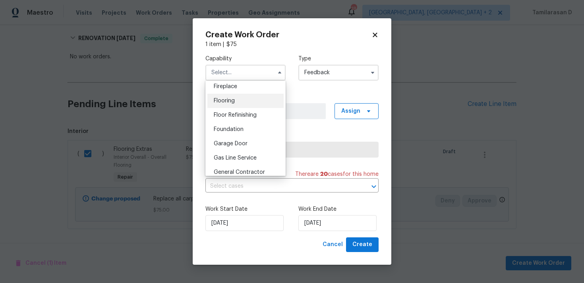
click at [234, 97] on div "Flooring" at bounding box center [245, 101] width 76 height 14
type input "Flooring"
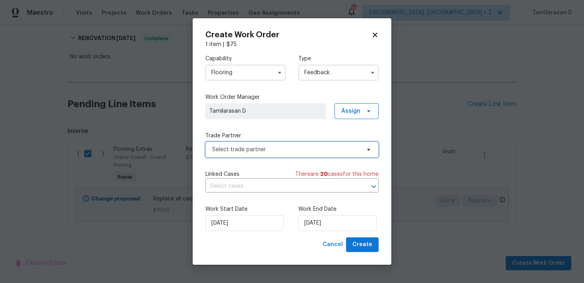
click at [239, 156] on span "Select trade partner" at bounding box center [291, 150] width 173 height 16
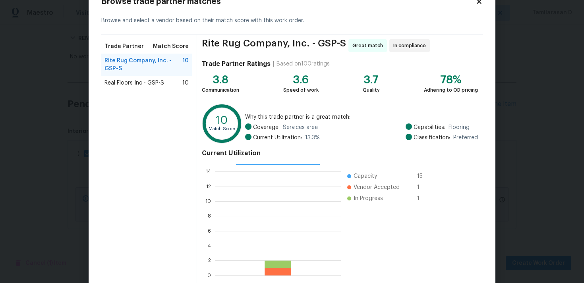
scroll to position [67, 0]
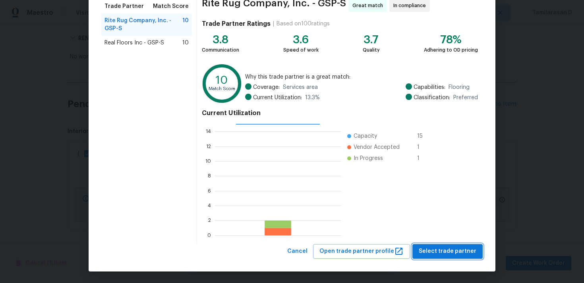
click at [461, 249] on span "Select trade partner" at bounding box center [447, 252] width 58 height 10
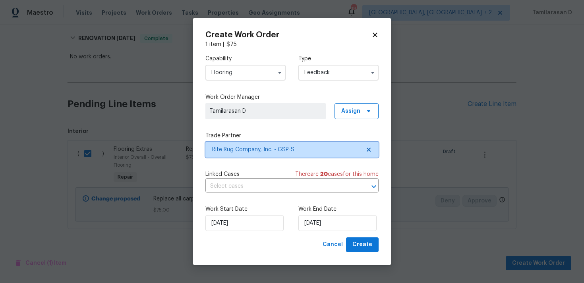
scroll to position [0, 0]
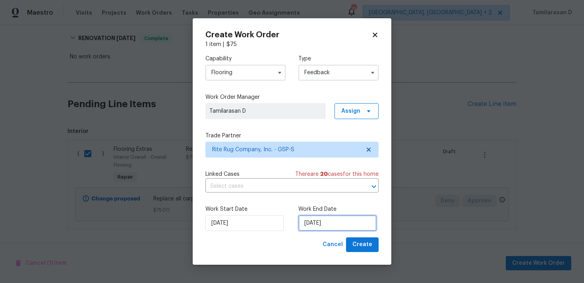
click at [306, 219] on input "26/08/2025" at bounding box center [337, 223] width 78 height 16
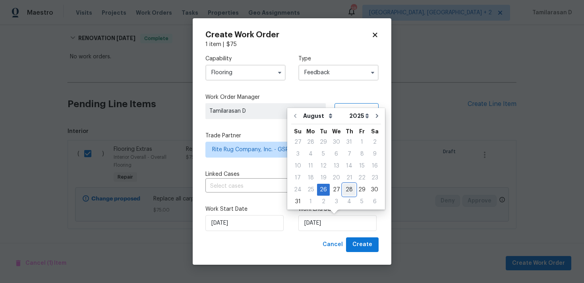
click at [345, 191] on div "28" at bounding box center [349, 189] width 13 height 11
type input "28/08/2025"
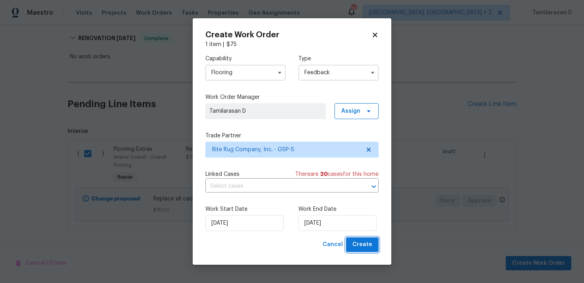
click at [360, 245] on span "Create" at bounding box center [362, 245] width 20 height 10
checkbox input "false"
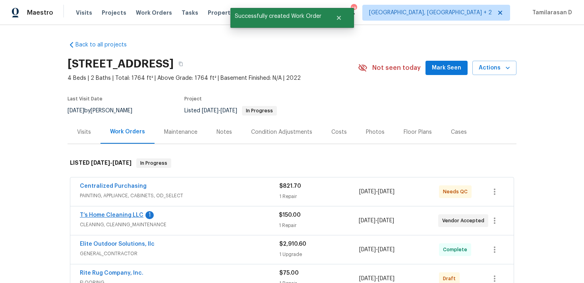
scroll to position [72, 0]
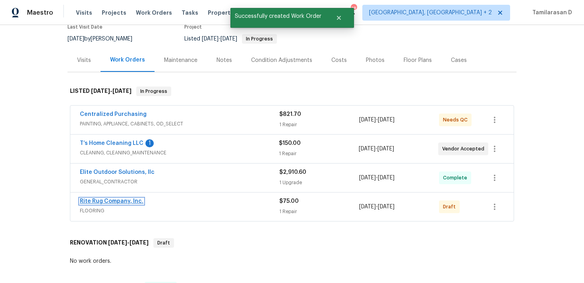
click at [112, 201] on link "Rite Rug Company, Inc." at bounding box center [112, 202] width 64 height 6
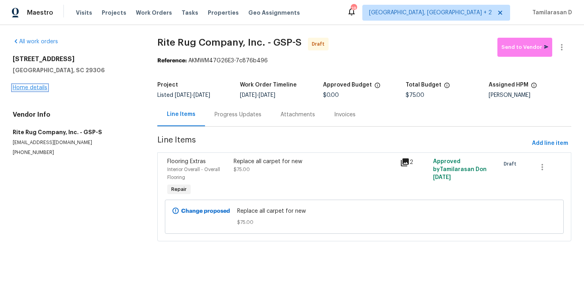
click at [24, 87] on link "Home details" at bounding box center [30, 88] width 35 height 6
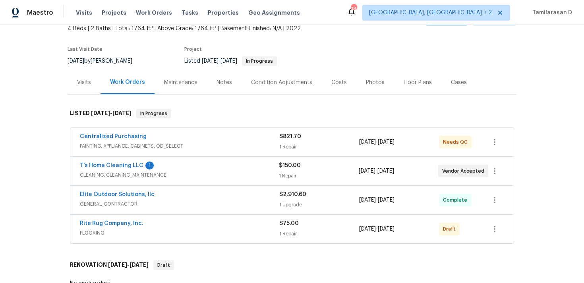
scroll to position [260, 0]
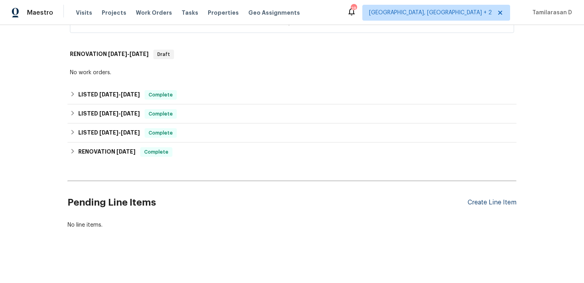
click at [491, 202] on div "Create Line Item" at bounding box center [491, 203] width 49 height 8
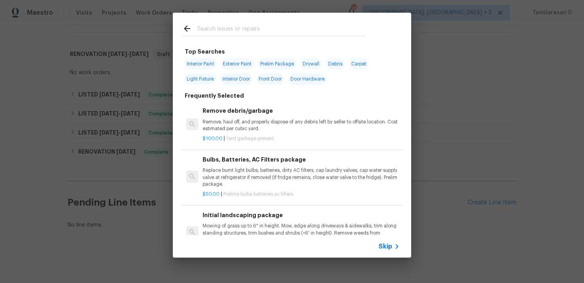
click at [389, 241] on div "Skip" at bounding box center [292, 246] width 238 height 22
click at [385, 246] on span "Skip" at bounding box center [384, 247] width 13 height 8
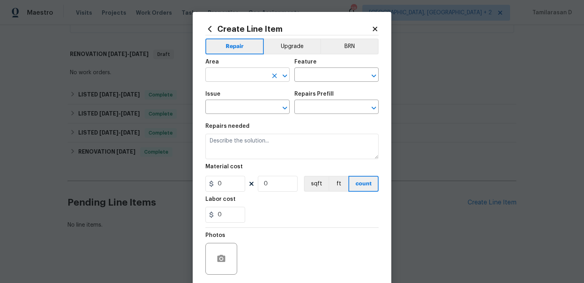
click at [249, 70] on input "text" at bounding box center [236, 75] width 62 height 12
click at [262, 102] on li "Exterior Overall" at bounding box center [247, 106] width 84 height 13
type input "Exterior Overall"
click at [300, 75] on input "text" at bounding box center [325, 75] width 62 height 12
type input "p"
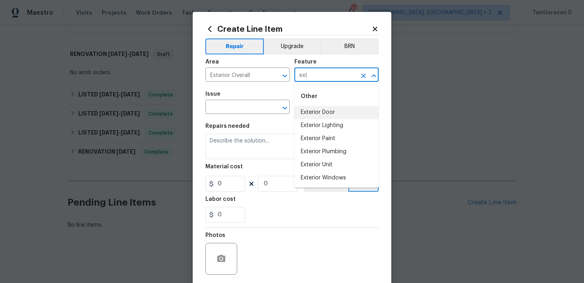
click at [310, 75] on input "ext" at bounding box center [325, 75] width 62 height 12
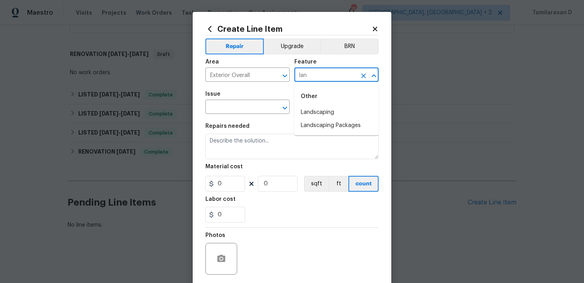
click at [324, 106] on div "Other" at bounding box center [336, 96] width 84 height 19
click at [322, 108] on li "Landscaping" at bounding box center [336, 112] width 84 height 13
type input "Landscaping"
click at [246, 100] on div "Issue" at bounding box center [247, 96] width 84 height 10
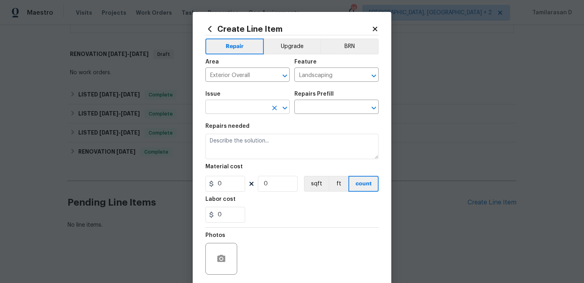
click at [245, 112] on input "text" at bounding box center [236, 108] width 62 height 12
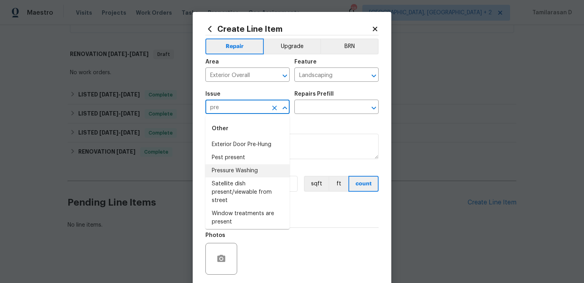
click at [261, 170] on li "Pressure Washing" at bounding box center [247, 170] width 84 height 13
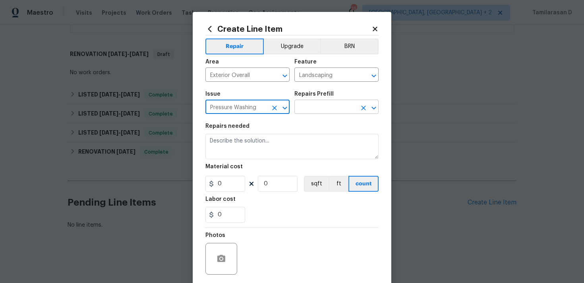
type input "Pressure Washing"
click at [314, 110] on input "text" at bounding box center [325, 108] width 62 height 12
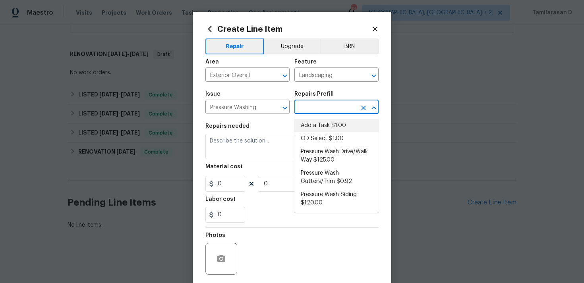
click at [316, 126] on li "Add a Task $1.00" at bounding box center [336, 125] width 84 height 13
type input "Siding"
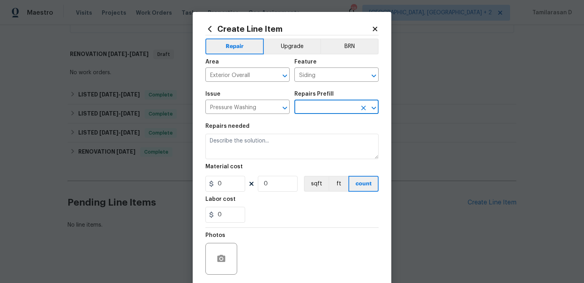
type input "Add a Task $1.00"
type textarea "HPM to detail"
type input "1"
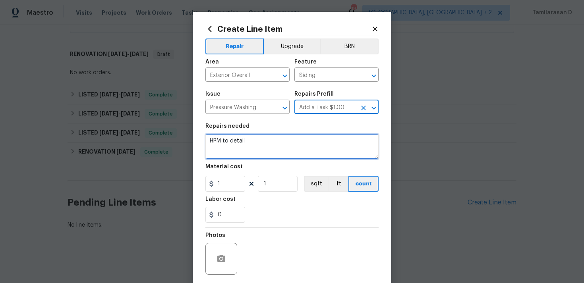
click at [227, 145] on textarea "HPM to detail" at bounding box center [291, 146] width 173 height 25
paste textarea "Pressure wash exterior of home"
type textarea "Pressure wash exterior of home"
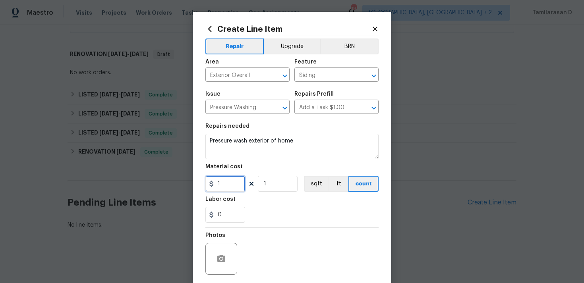
click at [235, 177] on input "1" at bounding box center [225, 184] width 40 height 16
type input "75"
click at [297, 225] on section "Repairs needed Pressure wash exterior of home Material cost 75 1 sqft ft count …" at bounding box center [291, 173] width 173 height 109
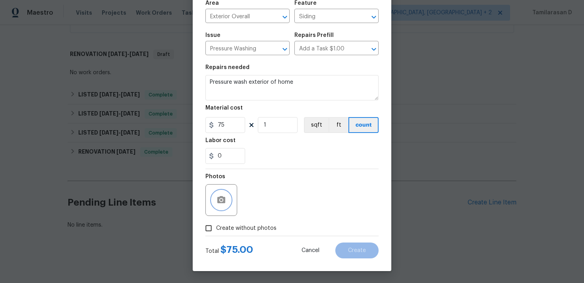
click at [224, 206] on button "button" at bounding box center [221, 200] width 19 height 19
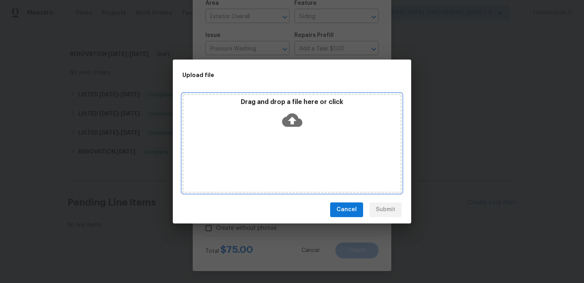
click at [293, 122] on icon at bounding box center [292, 120] width 20 height 20
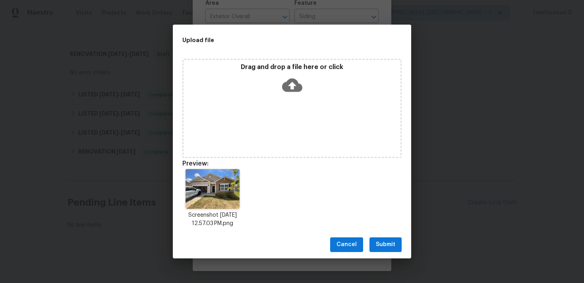
click at [402, 256] on div "Cancel Submit" at bounding box center [292, 244] width 238 height 27
click at [391, 248] on span "Submit" at bounding box center [385, 245] width 19 height 10
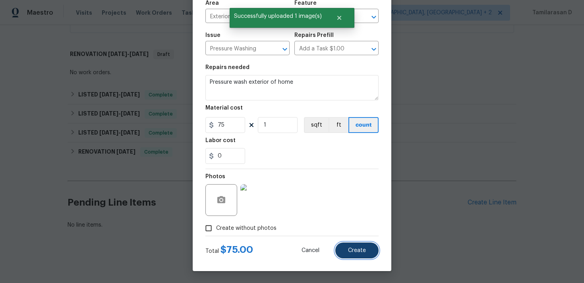
click at [359, 245] on button "Create" at bounding box center [356, 251] width 43 height 16
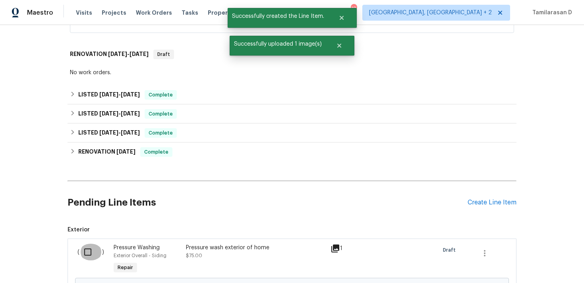
click at [96, 251] on input "checkbox" at bounding box center [90, 252] width 23 height 17
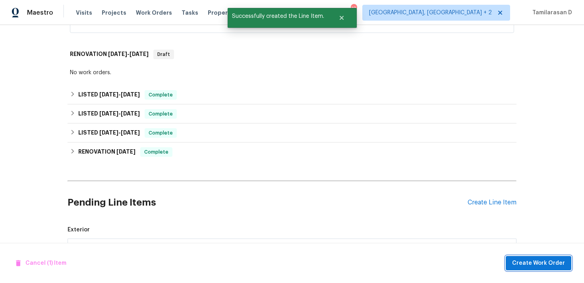
click at [540, 256] on button "Create Work Order" at bounding box center [538, 263] width 66 height 15
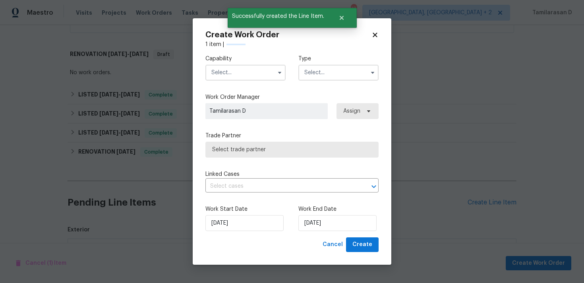
checkbox input "false"
click at [356, 77] on input "text" at bounding box center [338, 73] width 80 height 16
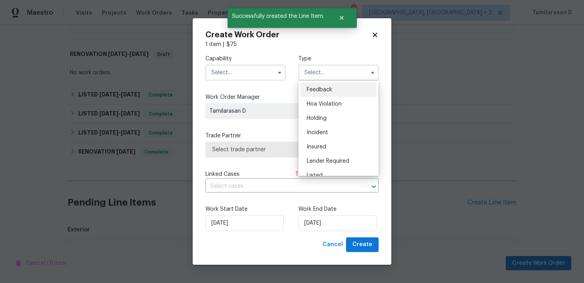
click at [322, 89] on span "Feedback" at bounding box center [319, 90] width 25 height 6
type input "Feedback"
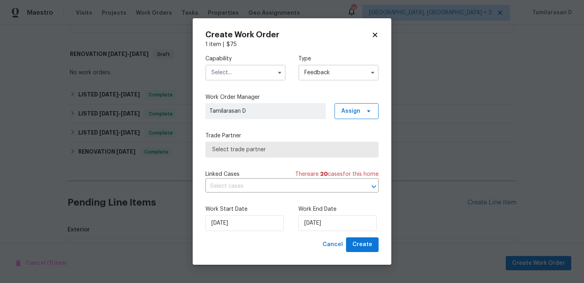
click at [231, 71] on input "text" at bounding box center [245, 73] width 80 height 16
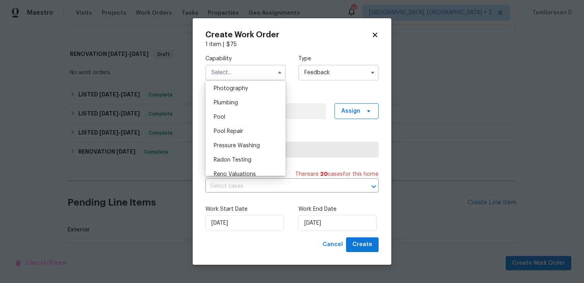
scroll to position [690, 0]
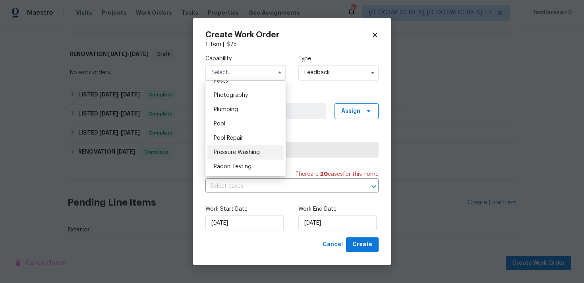
click at [233, 152] on span "Pressure Washing" at bounding box center [237, 153] width 46 height 6
type input "Pressure Washing"
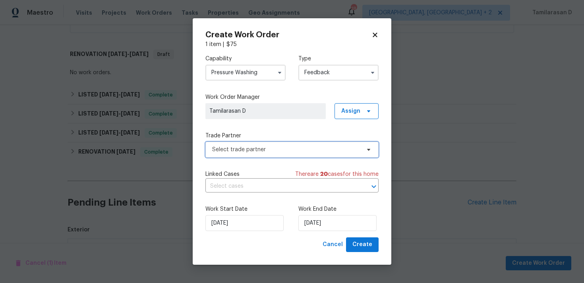
click at [239, 149] on span "Select trade partner" at bounding box center [286, 150] width 148 height 8
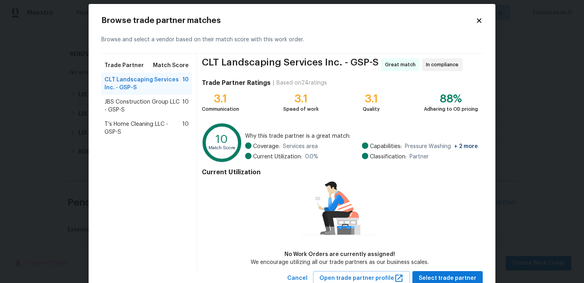
scroll to position [10, 0]
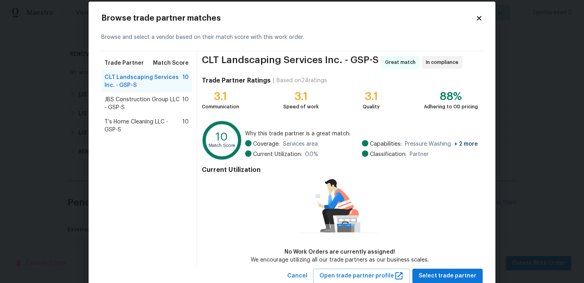
click at [134, 100] on span "JBS Construction Group LLC - GSP-S" at bounding box center [143, 104] width 78 height 16
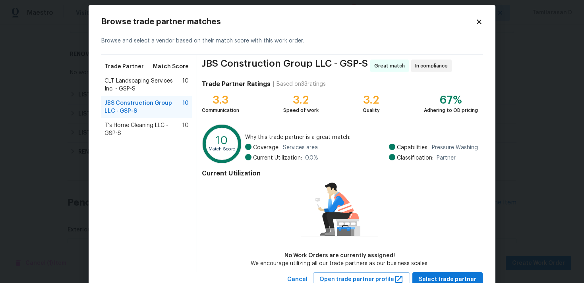
scroll to position [8, 0]
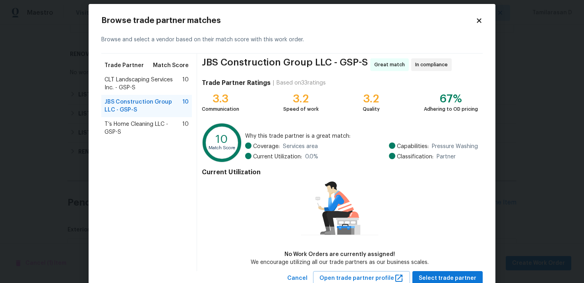
click at [136, 81] on span "CLT Landscaping Services Inc. - GSP-S" at bounding box center [143, 84] width 78 height 16
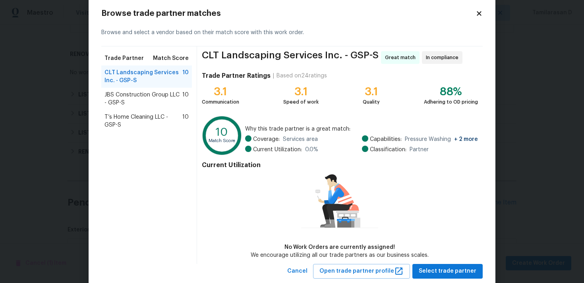
scroll to position [17, 0]
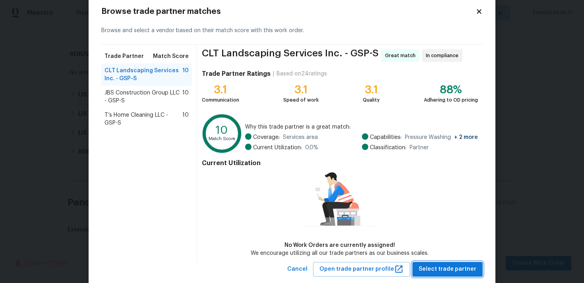
click at [440, 270] on span "Select trade partner" at bounding box center [447, 269] width 58 height 10
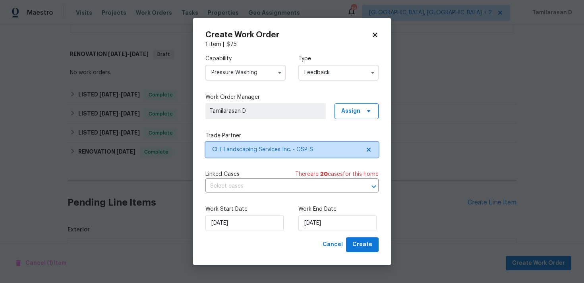
scroll to position [0, 0]
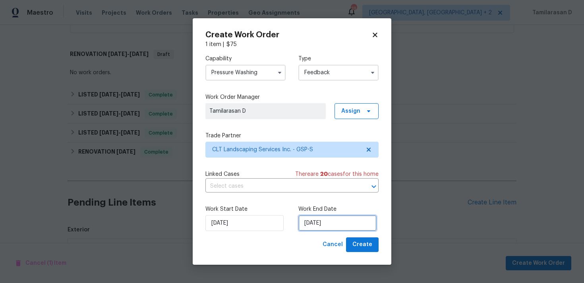
click at [339, 229] on input "26/08/2025" at bounding box center [337, 223] width 78 height 16
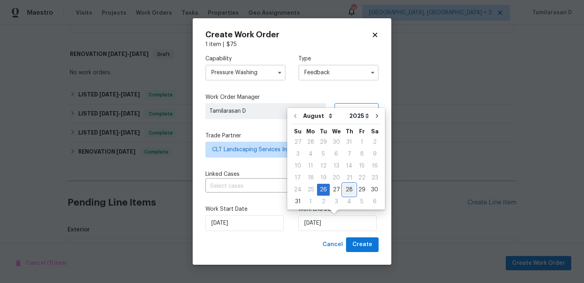
click at [344, 185] on div "28" at bounding box center [349, 189] width 13 height 11
type input "28/08/2025"
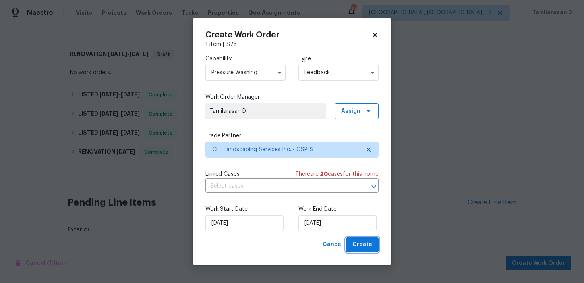
click at [361, 239] on button "Create" at bounding box center [362, 244] width 33 height 15
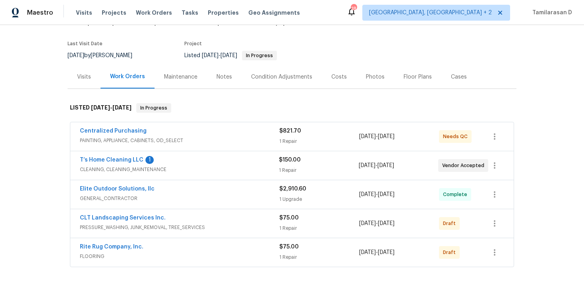
scroll to position [289, 0]
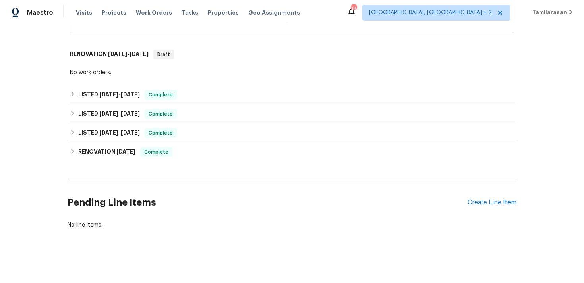
click at [489, 207] on div "Pending Line Items Create Line Item" at bounding box center [291, 202] width 449 height 37
click at [489, 200] on div "Create Line Item" at bounding box center [491, 203] width 49 height 8
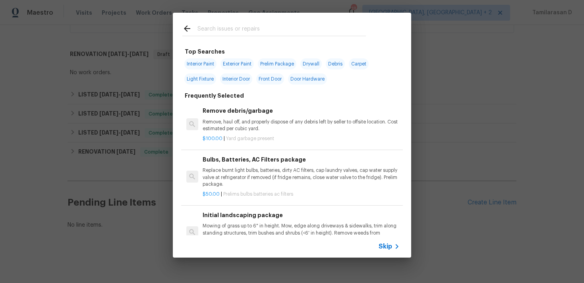
click at [385, 247] on span "Skip" at bounding box center [384, 247] width 13 height 8
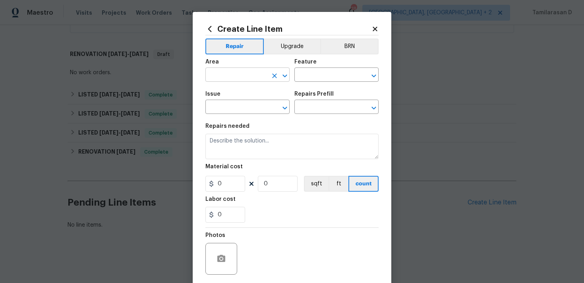
click at [244, 75] on input "text" at bounding box center [236, 75] width 62 height 12
click at [253, 91] on li "Front" at bounding box center [247, 93] width 84 height 13
type input "Front"
click at [309, 77] on input "text" at bounding box center [325, 75] width 62 height 12
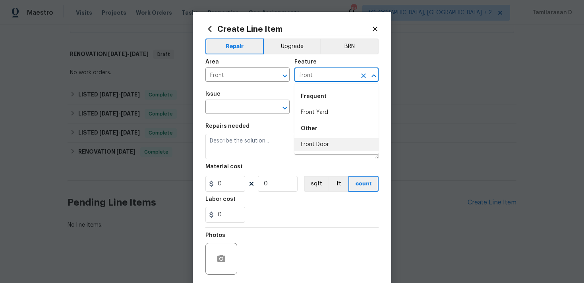
click at [314, 143] on li "Front Door" at bounding box center [336, 144] width 84 height 13
type input "Front Door"
click at [247, 102] on input "text" at bounding box center [236, 108] width 62 height 12
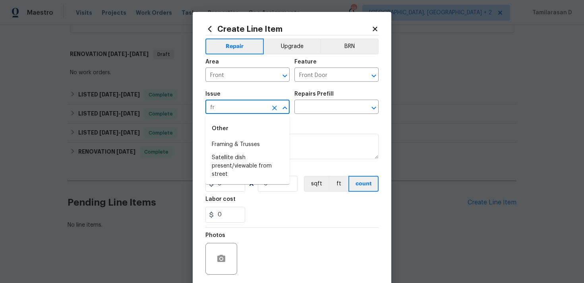
type input "f"
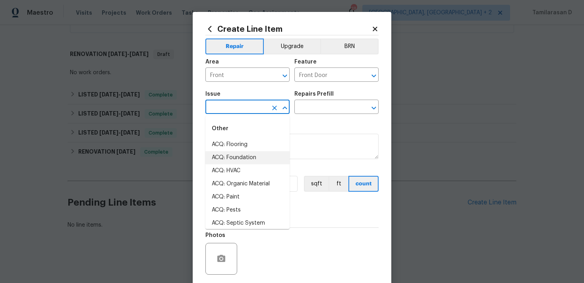
type input "f"
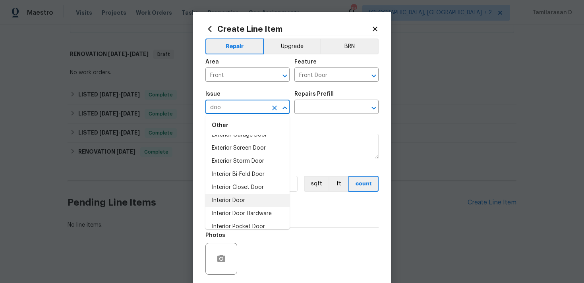
scroll to position [56, 0]
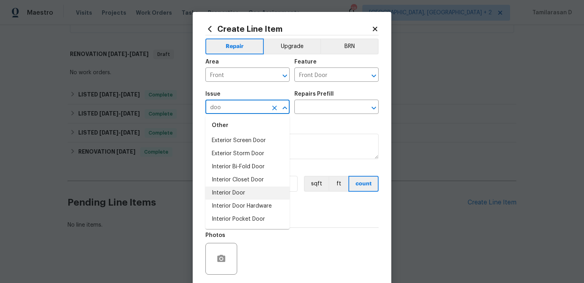
click at [235, 194] on li "Interior Door" at bounding box center [247, 193] width 84 height 13
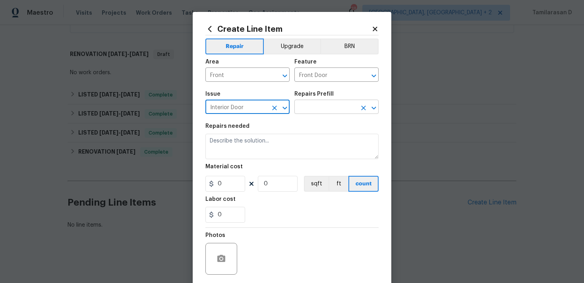
type input "Interior Door"
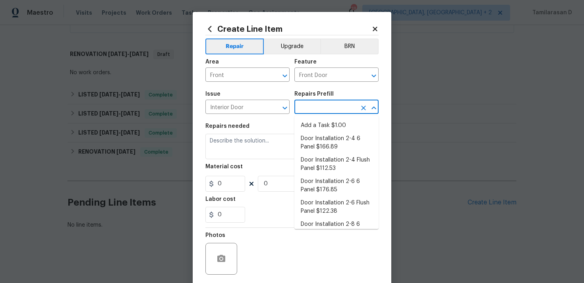
click at [313, 108] on input "text" at bounding box center [325, 108] width 62 height 12
click at [315, 124] on li "Add a Task $1.00" at bounding box center [336, 125] width 84 height 13
type input "Interior Door"
type input "Add a Task $1.00"
type textarea "HPM to detail"
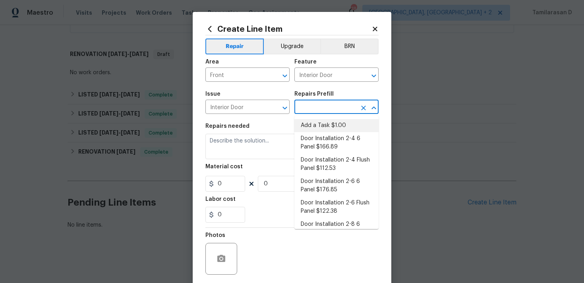
type input "1"
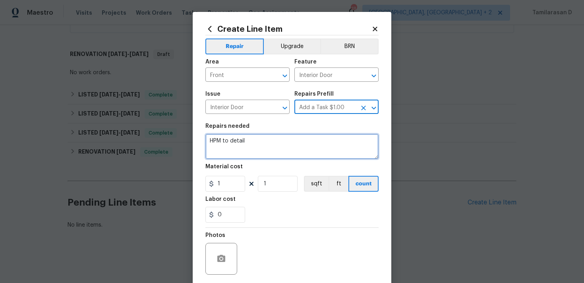
click at [240, 146] on textarea "HPM to detail" at bounding box center [291, 146] width 173 height 25
paste textarea "Remove damaged weather stripping. Repaint front door and trim the existing color"
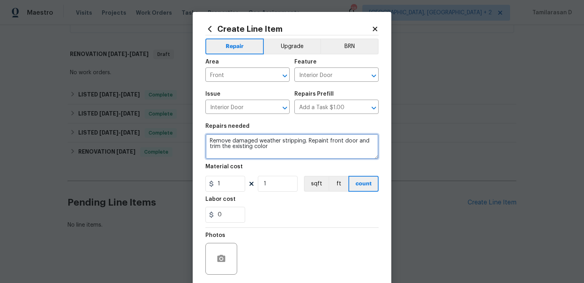
type textarea "Remove damaged weather stripping. Repaint front door and trim the existing color"
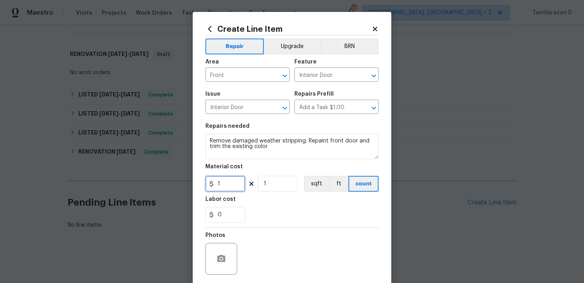
click at [228, 179] on input "1" at bounding box center [225, 184] width 40 height 16
type input "75"
click at [268, 215] on div "0" at bounding box center [291, 215] width 173 height 16
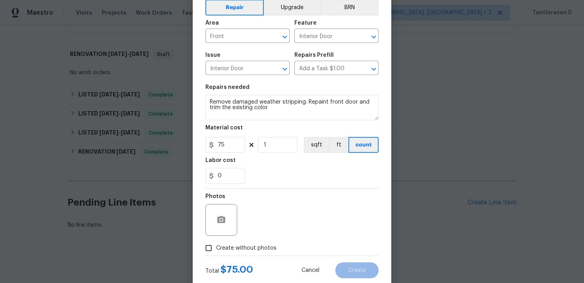
scroll to position [59, 0]
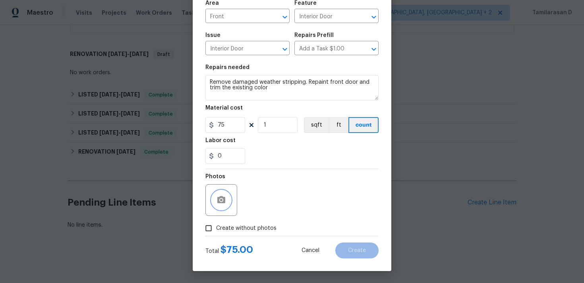
click at [224, 198] on icon "button" at bounding box center [221, 199] width 8 height 7
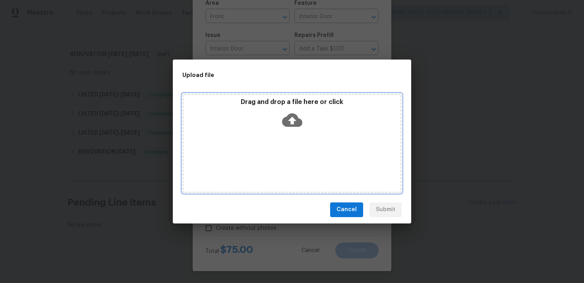
click at [287, 109] on div "Drag and drop a file here or click" at bounding box center [291, 115] width 217 height 34
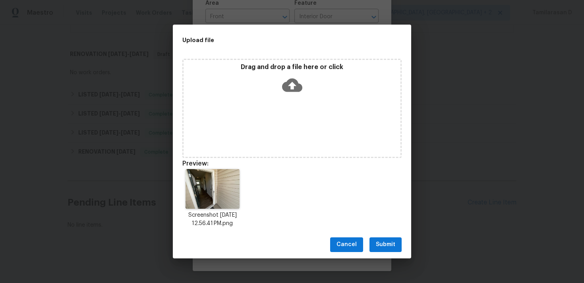
click at [390, 247] on span "Submit" at bounding box center [385, 245] width 19 height 10
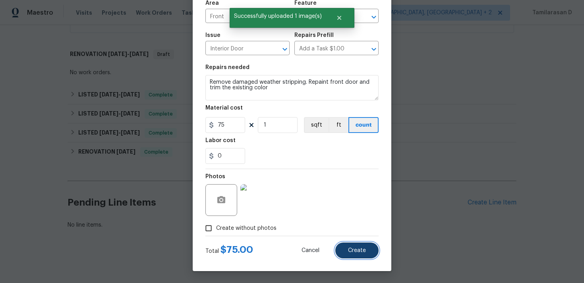
click at [356, 245] on button "Create" at bounding box center [356, 251] width 43 height 16
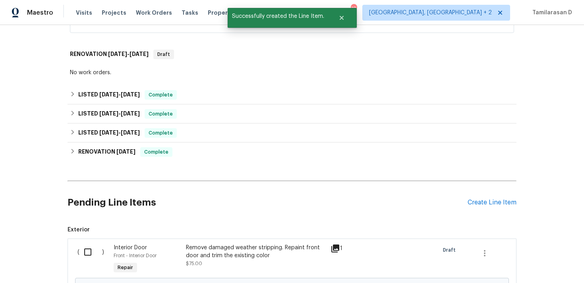
click at [89, 251] on input "checkbox" at bounding box center [90, 252] width 23 height 17
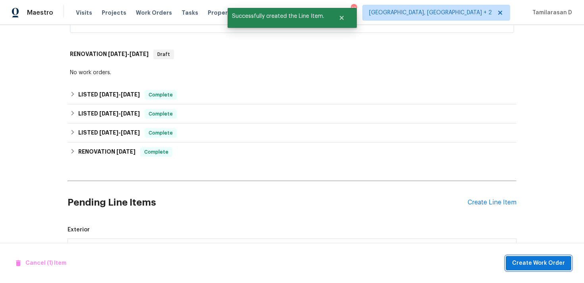
click at [522, 264] on span "Create Work Order" at bounding box center [538, 263] width 53 height 10
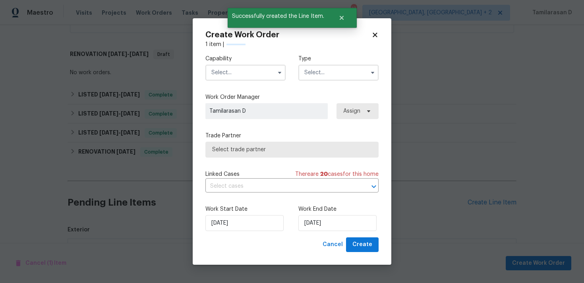
checkbox input "false"
click at [337, 72] on input "text" at bounding box center [338, 73] width 80 height 16
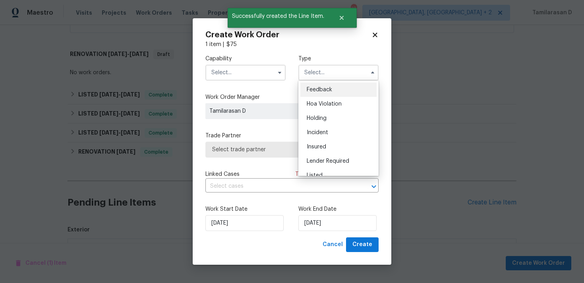
click at [322, 87] on span "Feedback" at bounding box center [319, 90] width 25 height 6
type input "Feedback"
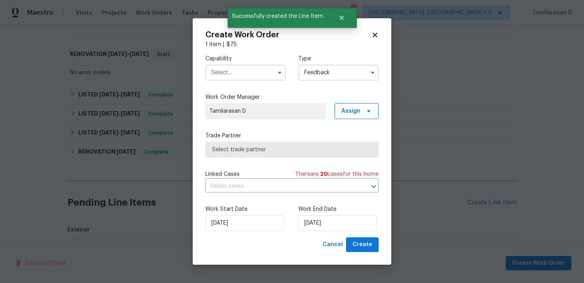
click at [242, 67] on input "text" at bounding box center [245, 73] width 80 height 16
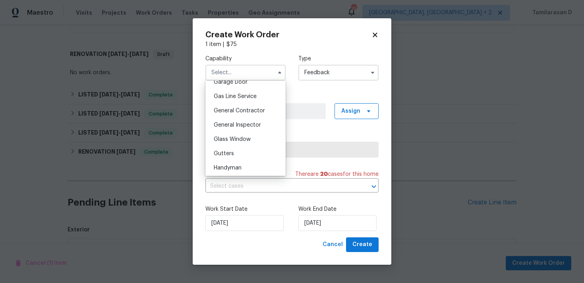
scroll to position [365, 0]
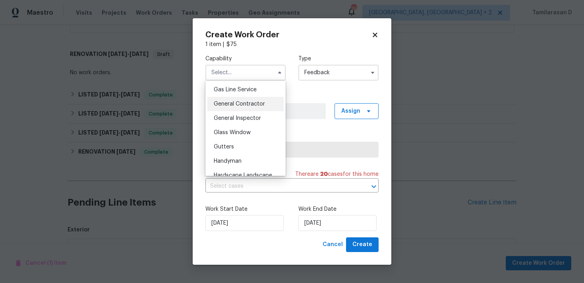
click at [228, 105] on span "General Contractor" at bounding box center [239, 104] width 51 height 6
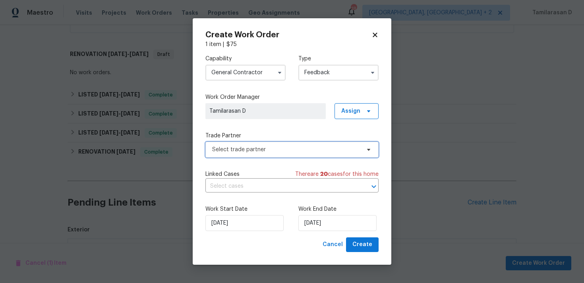
click at [238, 154] on span "Select trade partner" at bounding box center [291, 150] width 173 height 16
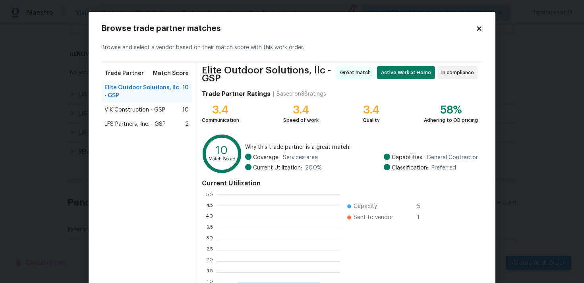
scroll to position [111, 123]
click at [479, 32] on icon at bounding box center [478, 28] width 7 height 7
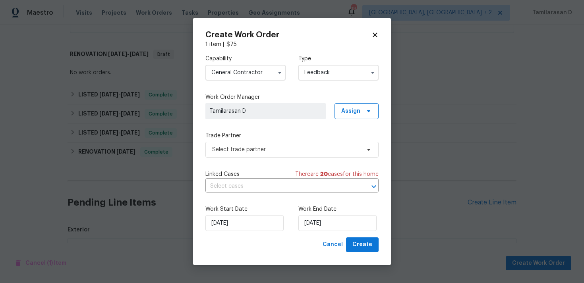
click at [271, 76] on input "General Contractor" at bounding box center [245, 73] width 80 height 16
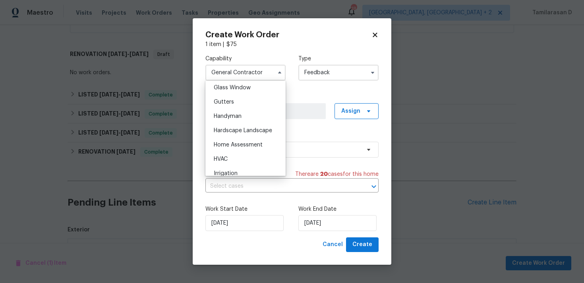
scroll to position [418, 0]
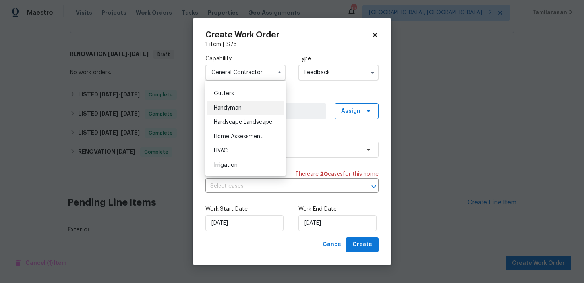
click at [231, 114] on div "Handyman" at bounding box center [245, 108] width 76 height 14
type input "Handyman"
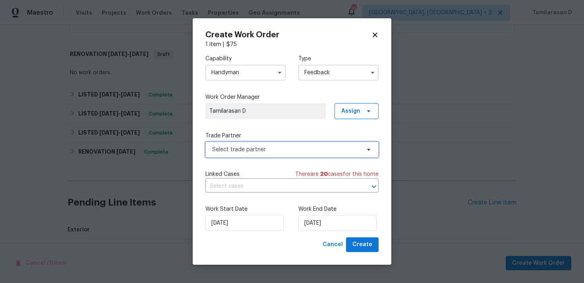
click at [243, 143] on span "Select trade partner" at bounding box center [291, 150] width 173 height 16
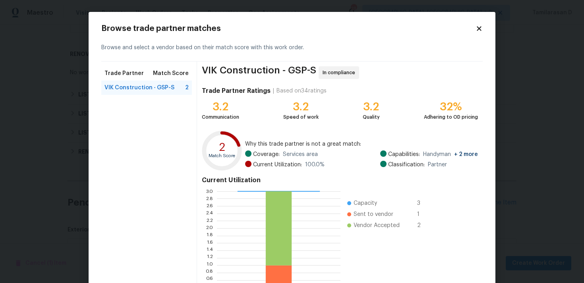
scroll to position [67, 0]
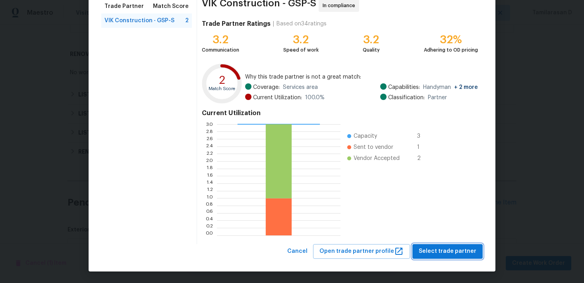
click at [440, 252] on span "Select trade partner" at bounding box center [447, 252] width 58 height 10
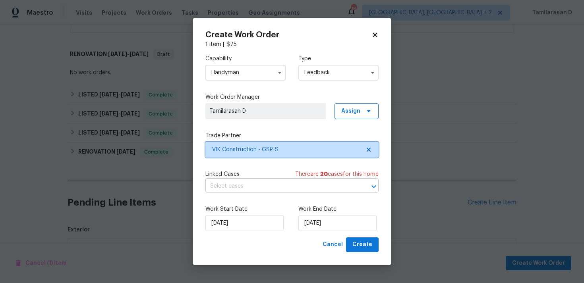
scroll to position [0, 0]
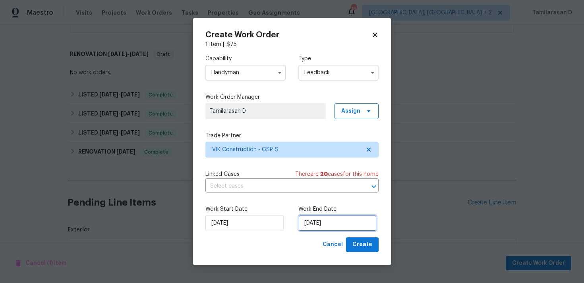
click at [324, 226] on input "26/08/2025" at bounding box center [337, 223] width 78 height 16
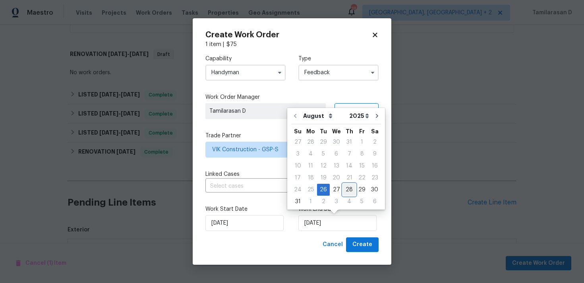
click at [345, 186] on div "28" at bounding box center [349, 189] width 13 height 11
type input "28/08/2025"
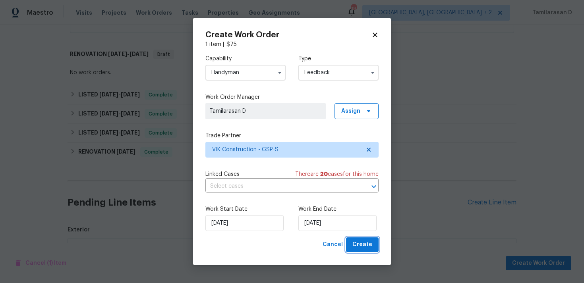
click at [357, 248] on span "Create" at bounding box center [362, 245] width 20 height 10
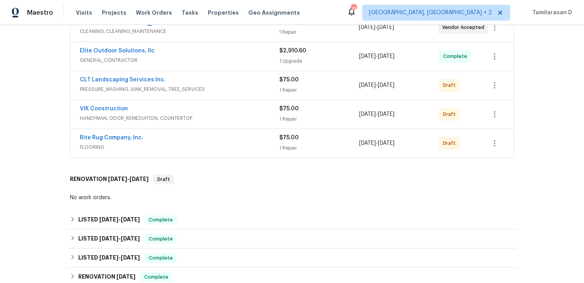
scroll to position [184, 0]
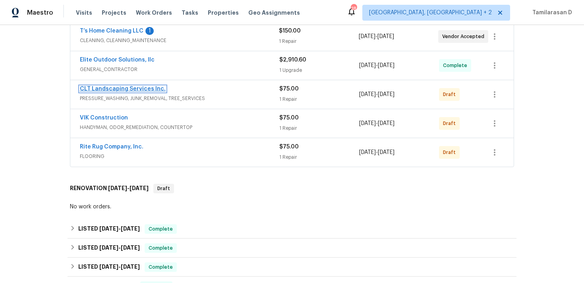
click at [125, 87] on link "CLT Landscaping Services Inc." at bounding box center [123, 89] width 86 height 6
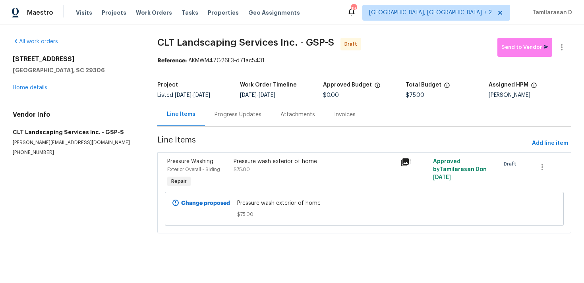
click at [230, 115] on div "Progress Updates" at bounding box center [237, 115] width 47 height 8
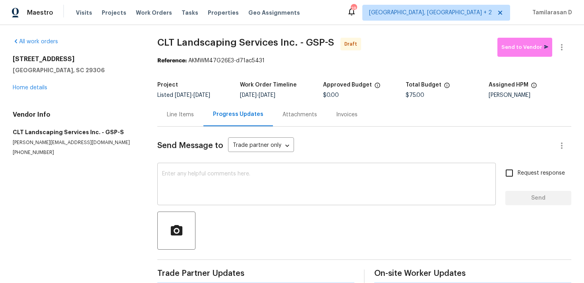
click at [223, 185] on textarea at bounding box center [326, 185] width 329 height 28
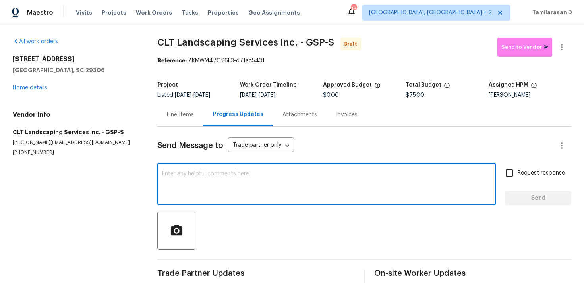
paste textarea "Hey, this is Tamil from Opendoor. I’m confirming you received the WO for the pr…"
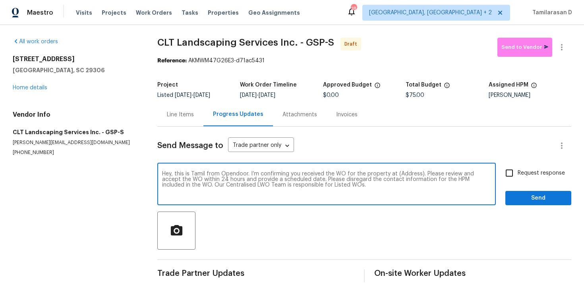
click at [404, 174] on textarea "Hey, this is Tamil from Opendoor. I’m confirming you received the WO for the pr…" at bounding box center [326, 185] width 329 height 28
paste textarea "[STREET_ADDRESS]"
type textarea "Hey, this is Tamil from Opendoor. I’m confirming you received the WO for the pr…"
click at [524, 171] on span "Request response" at bounding box center [540, 173] width 47 height 8
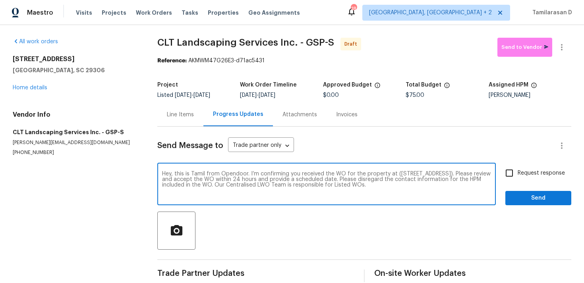
click at [517, 171] on input "Request response" at bounding box center [509, 173] width 17 height 17
checkbox input "true"
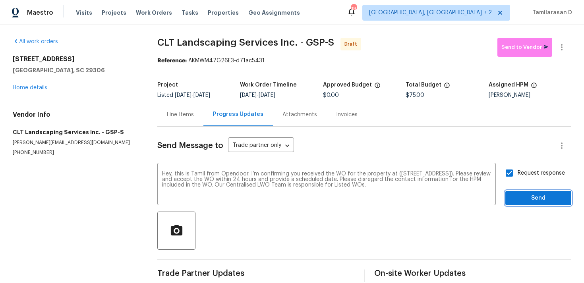
click at [527, 196] on span "Send" at bounding box center [537, 198] width 53 height 10
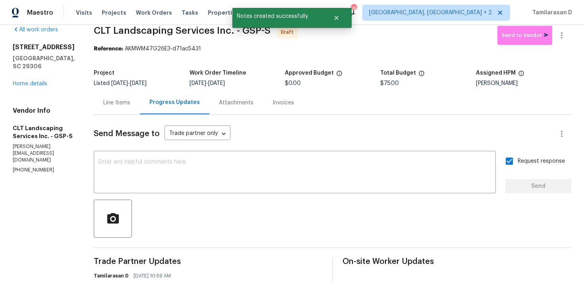
scroll to position [75, 0]
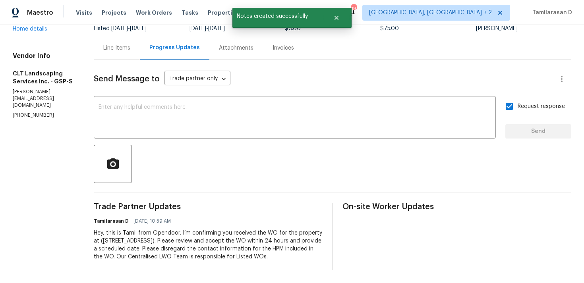
click at [150, 240] on div "Hey, this is Tamil from Opendoor. I’m confirming you received the WO for the pr…" at bounding box center [208, 245] width 229 height 32
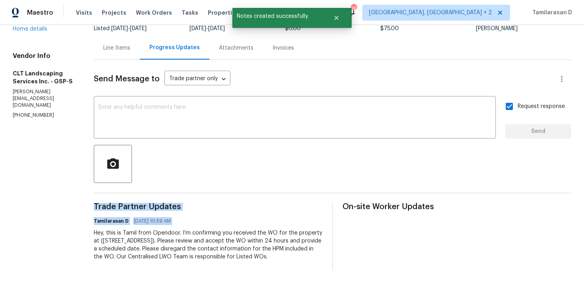
copy div "Trade Partner Updates Tamilarasan D 08/26/2025 10:59 AM"
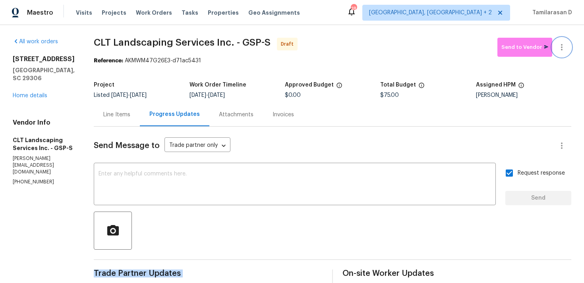
click at [557, 52] on icon "button" at bounding box center [562, 47] width 10 height 10
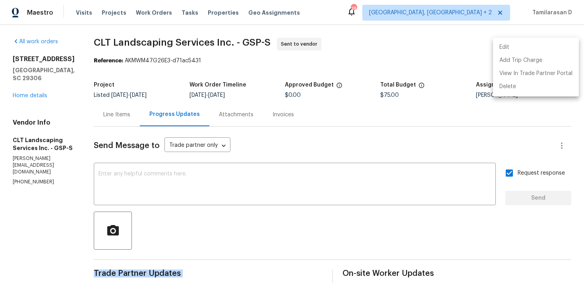
click at [439, 58] on div at bounding box center [292, 141] width 584 height 283
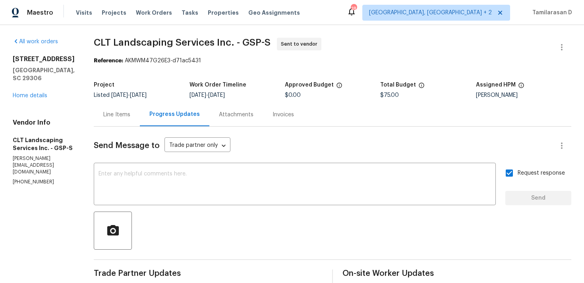
click at [333, 64] on div "Reference: AKMWM47G26E3-d71ac5431" at bounding box center [332, 61] width 477 height 8
click at [36, 98] on link "Home details" at bounding box center [30, 96] width 35 height 6
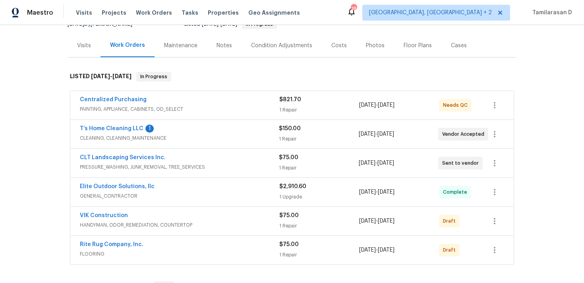
scroll to position [111, 0]
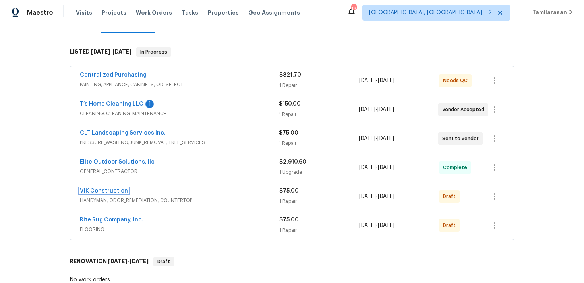
click at [105, 188] on link "VIK Construction" at bounding box center [104, 191] width 48 height 6
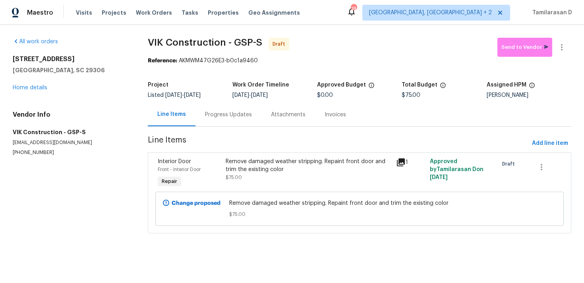
click at [215, 116] on div "Progress Updates" at bounding box center [228, 115] width 47 height 8
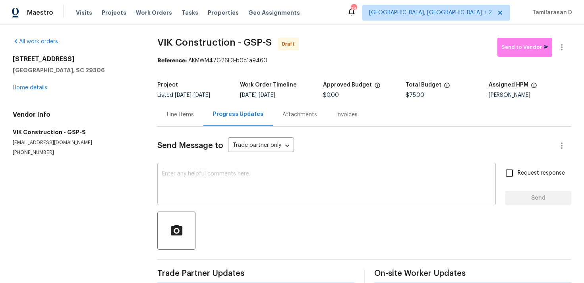
click at [188, 194] on textarea at bounding box center [326, 185] width 329 height 28
paste textarea "Hey, this is Tamil from Opendoor. I’m confirming you received the WO for the pr…"
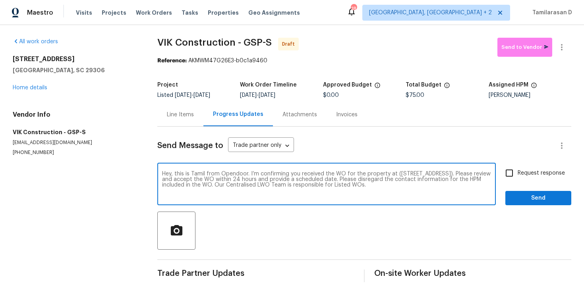
type textarea "Hey, this is Tamil from Opendoor. I’m confirming you received the WO for the pr…"
click at [515, 178] on input "Request response" at bounding box center [509, 173] width 17 height 17
checkbox input "true"
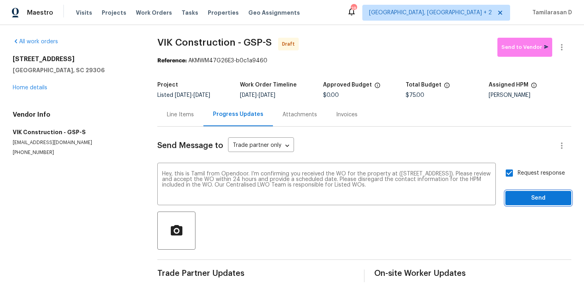
click at [530, 199] on span "Send" at bounding box center [537, 198] width 53 height 10
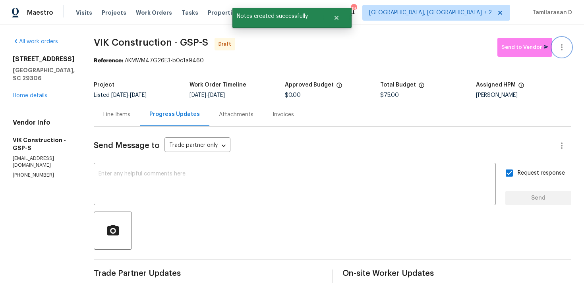
click at [561, 43] on icon "button" at bounding box center [562, 47] width 10 height 10
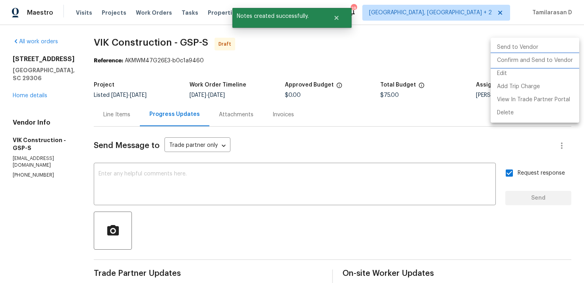
click at [535, 60] on li "Confirm and Send to Vendor" at bounding box center [534, 60] width 89 height 13
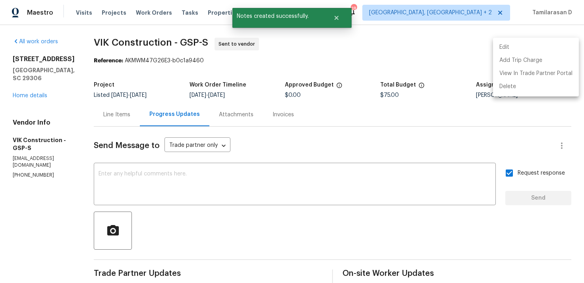
click at [370, 62] on div at bounding box center [292, 141] width 584 height 283
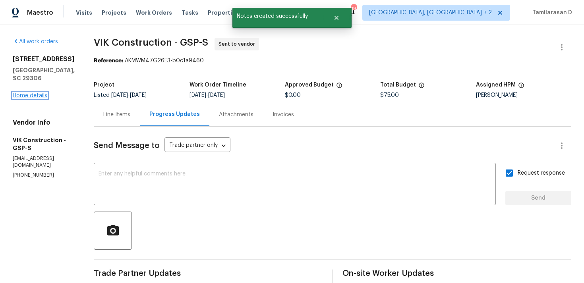
click at [31, 93] on link "Home details" at bounding box center [30, 96] width 35 height 6
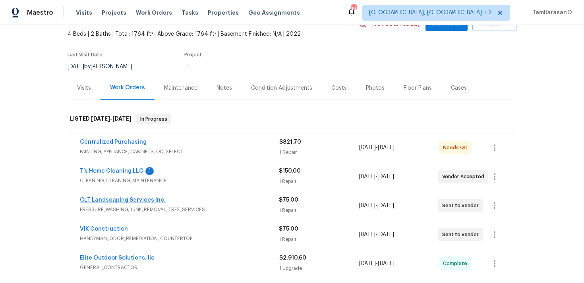
scroll to position [87, 0]
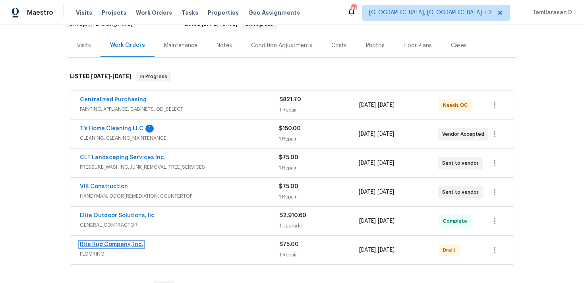
click at [114, 242] on link "Rite Rug Company, Inc." at bounding box center [112, 245] width 64 height 6
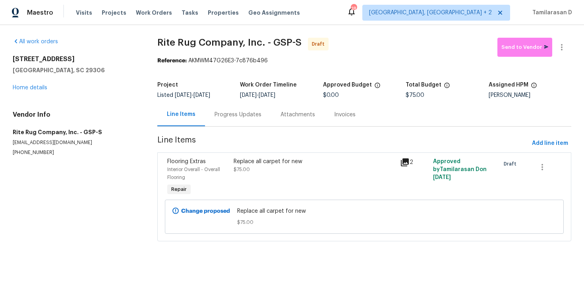
click at [220, 118] on div "Progress Updates" at bounding box center [237, 115] width 47 height 8
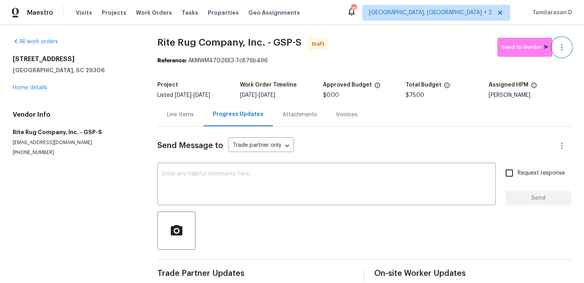
click at [563, 49] on icon "button" at bounding box center [562, 47] width 10 height 10
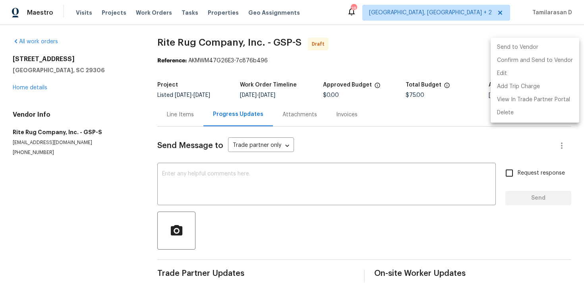
click at [343, 168] on div at bounding box center [292, 141] width 584 height 283
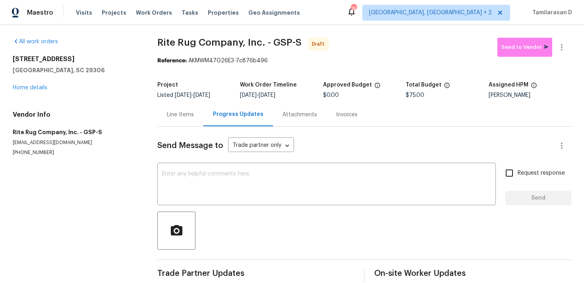
click at [343, 168] on div "x ​" at bounding box center [326, 185] width 338 height 40
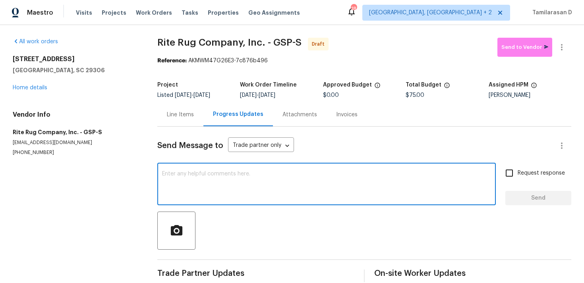
paste textarea "Hey, this is Tamil from Opendoor. I’m confirming you received the WO for the pr…"
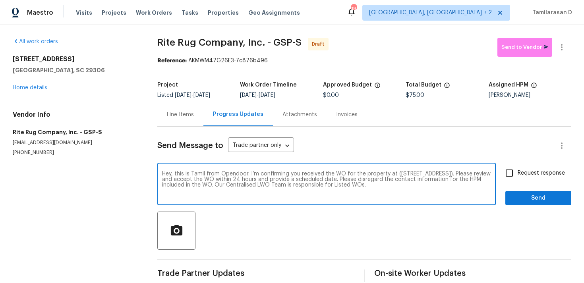
type textarea "Hey, this is Tamil from Opendoor. I’m confirming you received the WO for the pr…"
click at [526, 176] on span "Request response" at bounding box center [540, 173] width 47 height 8
click at [517, 176] on input "Request response" at bounding box center [509, 173] width 17 height 17
checkbox input "true"
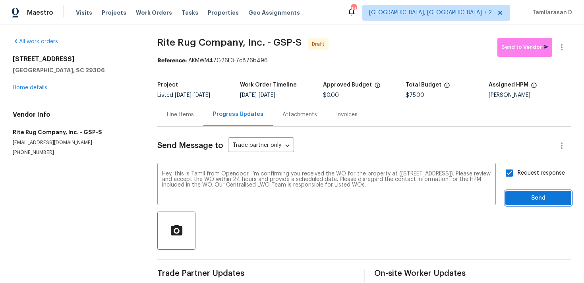
click at [525, 196] on span "Send" at bounding box center [537, 198] width 53 height 10
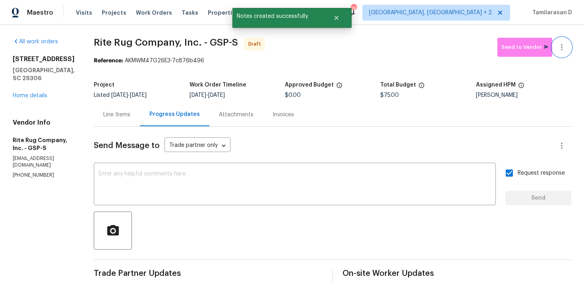
click at [564, 46] on icon "button" at bounding box center [562, 47] width 10 height 10
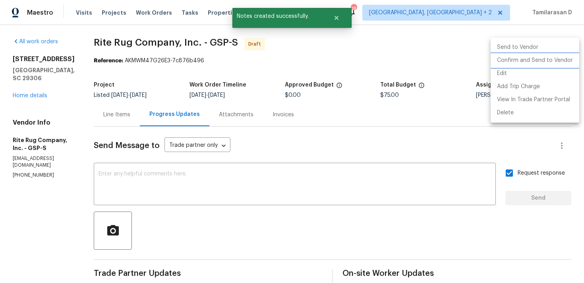
click at [528, 62] on li "Confirm and Send to Vendor" at bounding box center [534, 60] width 89 height 13
click at [417, 48] on div at bounding box center [292, 141] width 584 height 283
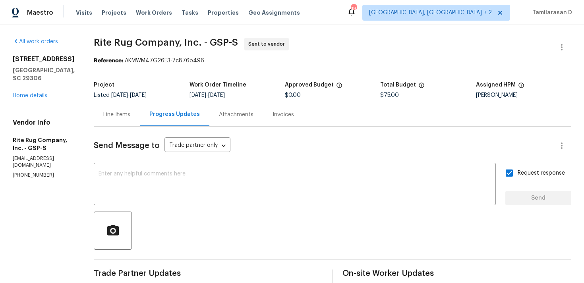
click at [117, 128] on div "Send Message to Trade partner only Trade partner only ​ x ​ Request response Se…" at bounding box center [332, 232] width 477 height 210
click at [30, 93] on link "Home details" at bounding box center [30, 96] width 35 height 6
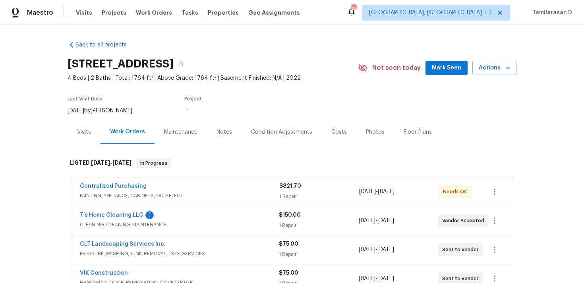
scroll to position [73, 0]
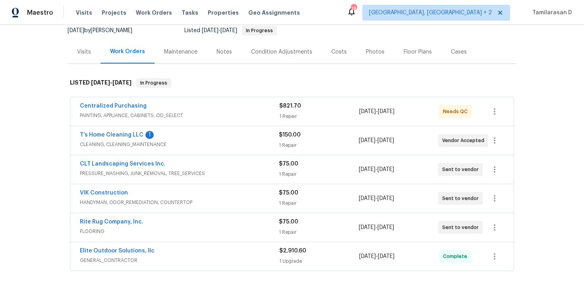
scroll to position [97, 0]
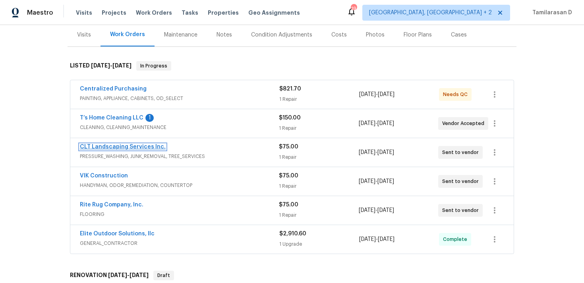
click at [132, 146] on link "CLT Landscaping Services Inc." at bounding box center [123, 147] width 86 height 6
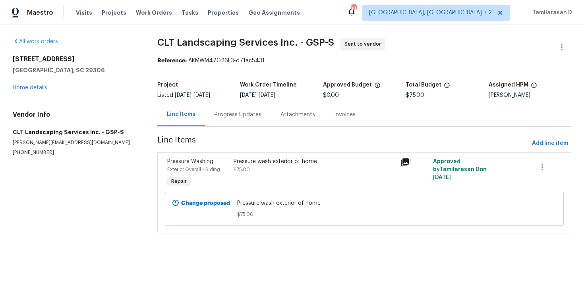
click at [232, 114] on div "Progress Updates" at bounding box center [237, 115] width 47 height 8
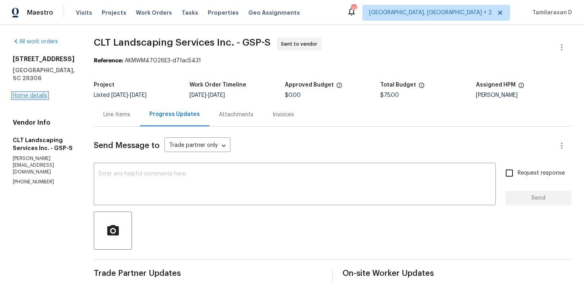
click at [32, 98] on link "Home details" at bounding box center [30, 96] width 35 height 6
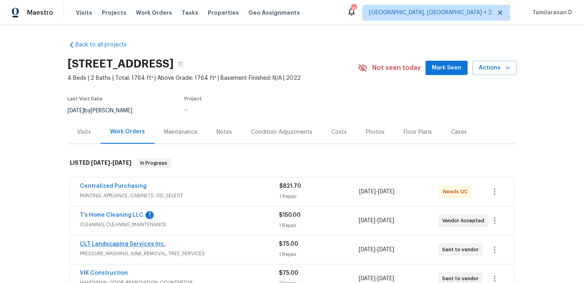
scroll to position [63, 0]
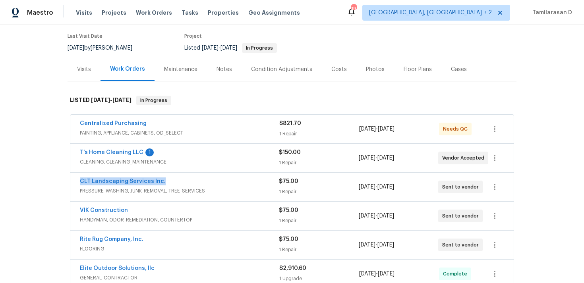
drag, startPoint x: 163, startPoint y: 180, endPoint x: 75, endPoint y: 175, distance: 88.3
click at [75, 175] on div "CLT Landscaping Services Inc. PRESSURE_WASHING, JUNK_REMOVAL, TREE_SERVICES $75…" at bounding box center [291, 187] width 443 height 29
copy link "CLT Landscaping Services Inc."
click at [102, 207] on span "VIK Construction" at bounding box center [104, 210] width 48 height 8
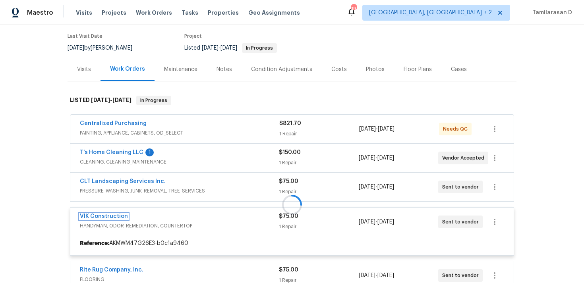
click at [99, 214] on link "VIK Construction" at bounding box center [104, 217] width 48 height 6
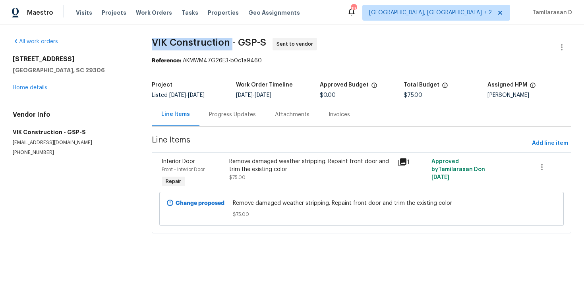
drag, startPoint x: 149, startPoint y: 43, endPoint x: 231, endPoint y: 44, distance: 82.2
click at [231, 44] on div "All work orders [STREET_ADDRESS] Home details Vendor Info VIK Construction - GS…" at bounding box center [292, 140] width 584 height 231
copy span "VIK Construction"
click at [46, 87] on link "Home details" at bounding box center [30, 88] width 35 height 6
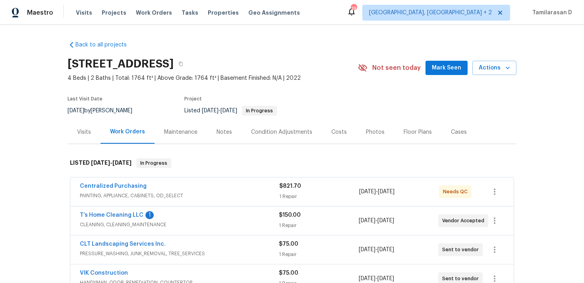
scroll to position [51, 0]
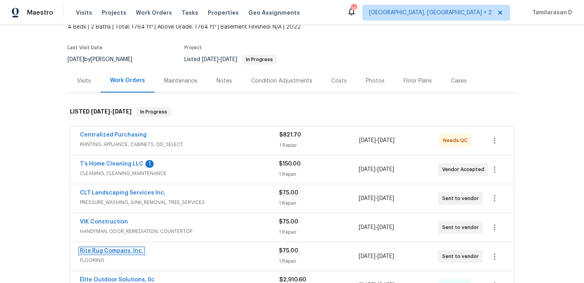
click at [98, 251] on link "Rite Rug Company, Inc." at bounding box center [112, 251] width 64 height 6
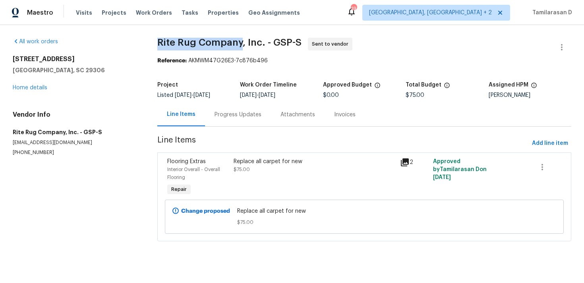
drag, startPoint x: 157, startPoint y: 43, endPoint x: 239, endPoint y: 43, distance: 81.8
click at [239, 43] on span "Rite Rug Company, Inc. - GSP-S" at bounding box center [229, 43] width 144 height 10
copy span "Rite Rug Company"
click at [234, 120] on div "Progress Updates" at bounding box center [238, 114] width 66 height 23
